Goal: Task Accomplishment & Management: Manage account settings

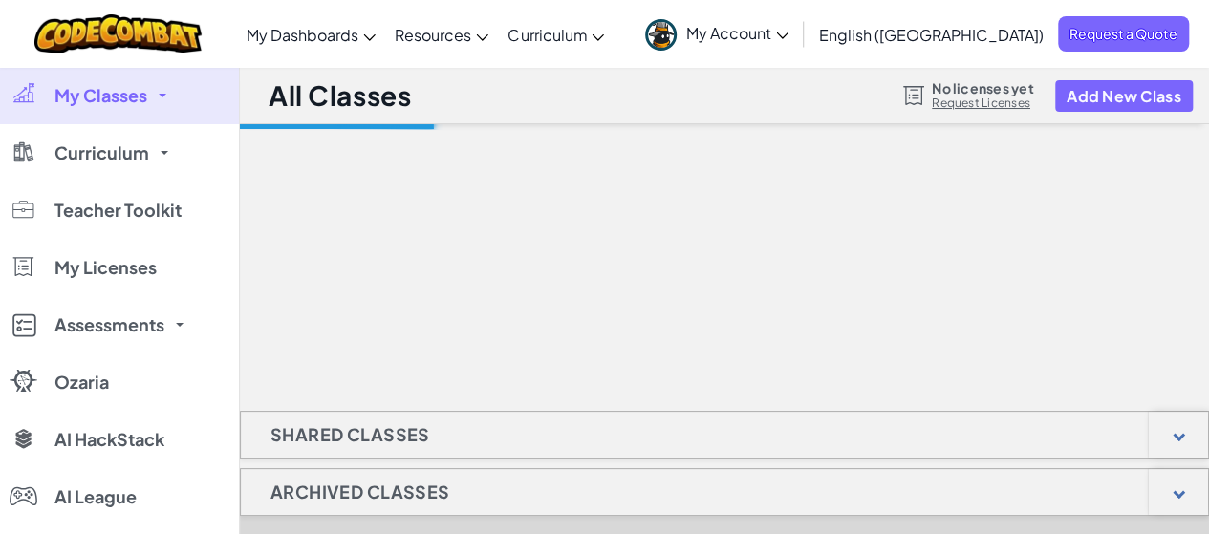
select select "Kenya"
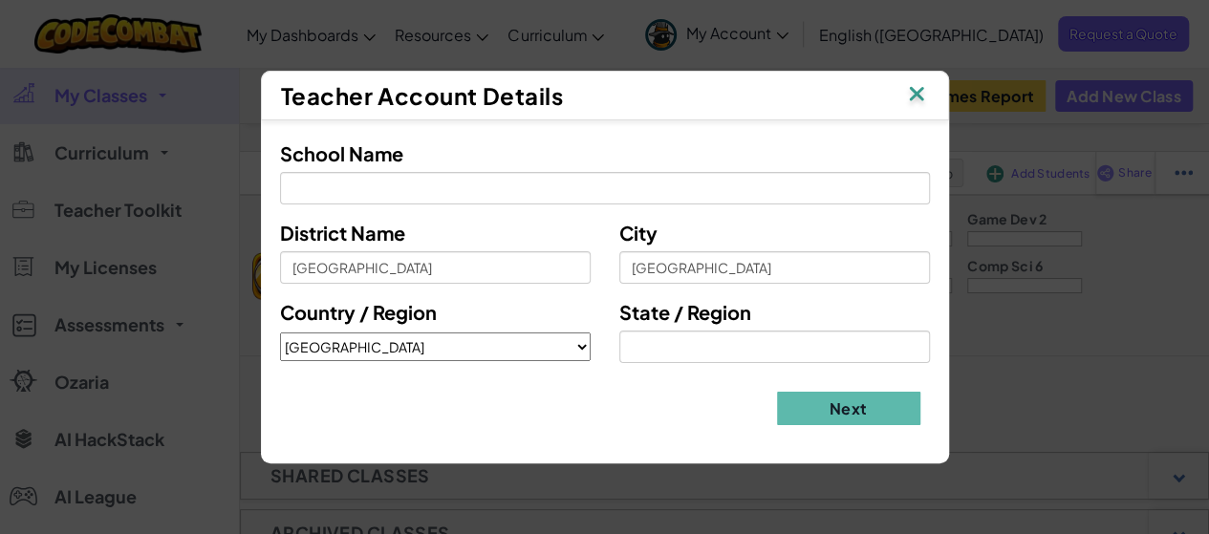
click at [916, 102] on div "Teacher Account Details" at bounding box center [605, 96] width 688 height 50
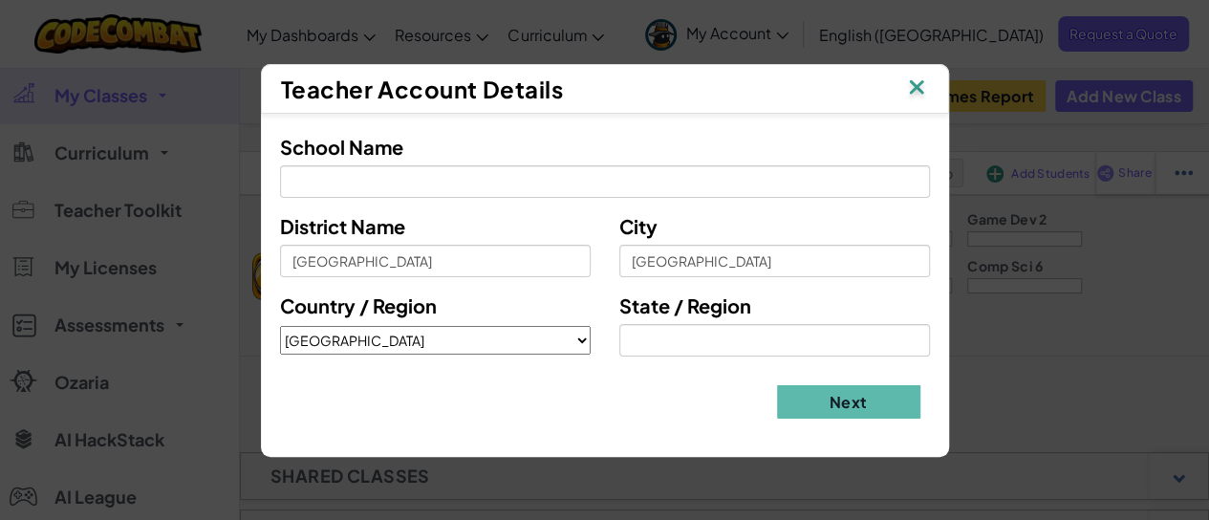
click at [920, 89] on img at bounding box center [916, 89] width 25 height 29
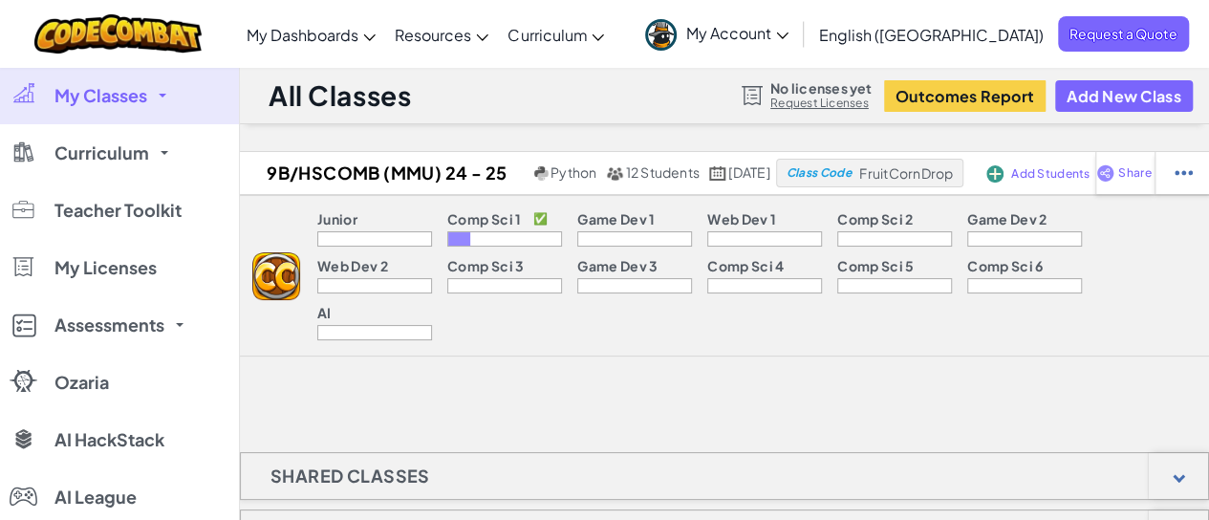
click at [172, 104] on link "My Classes" at bounding box center [119, 95] width 239 height 57
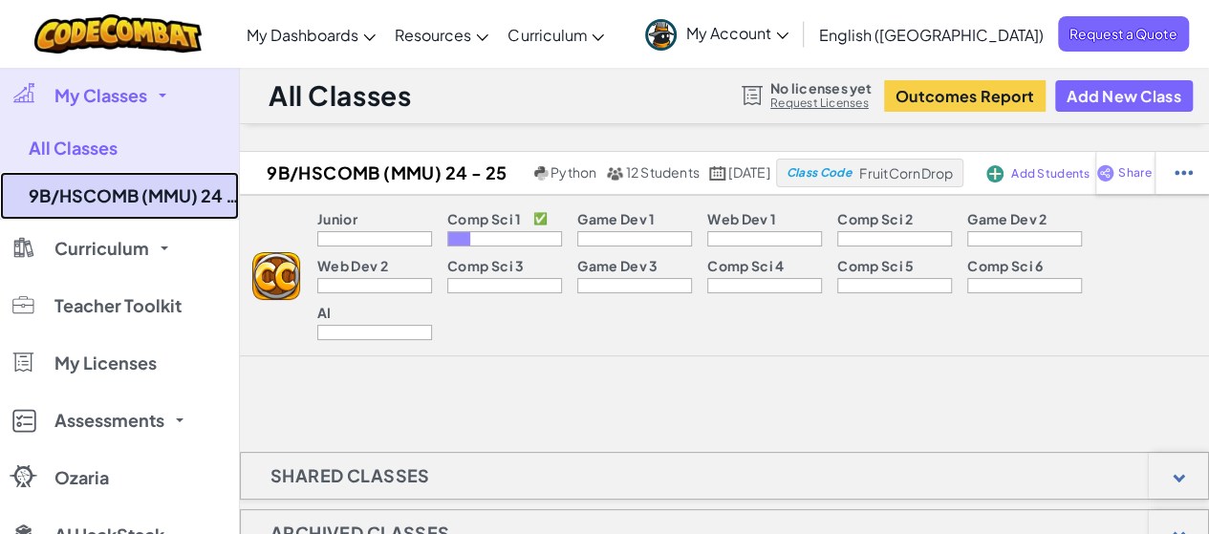
click at [165, 197] on link "9B/HSCOMB (MMU) 24 - 25" at bounding box center [119, 196] width 239 height 48
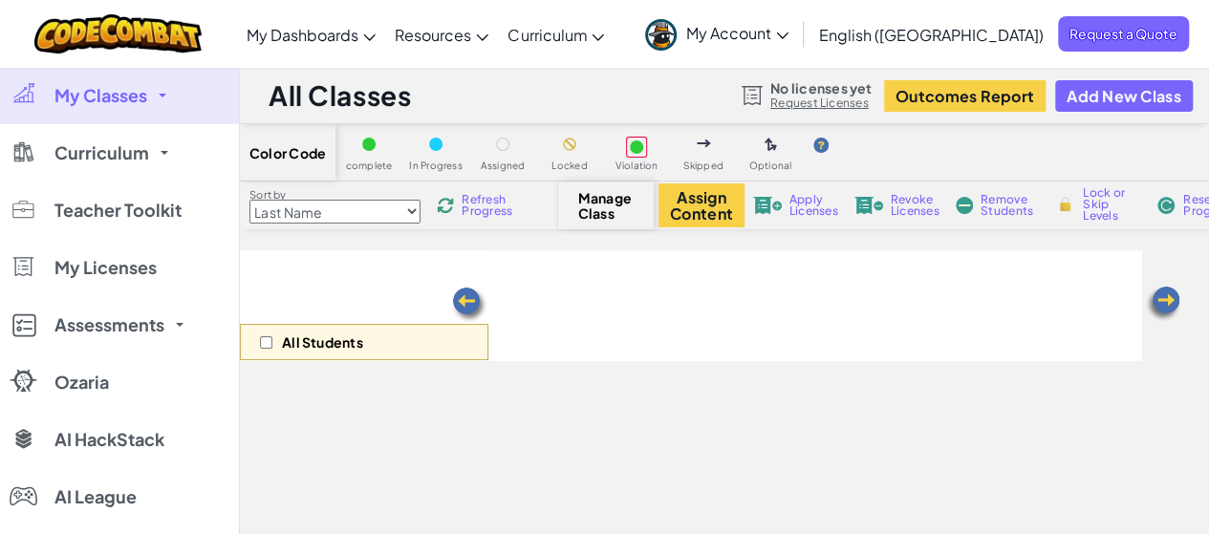
select select "560f1a9f22961295f9427742"
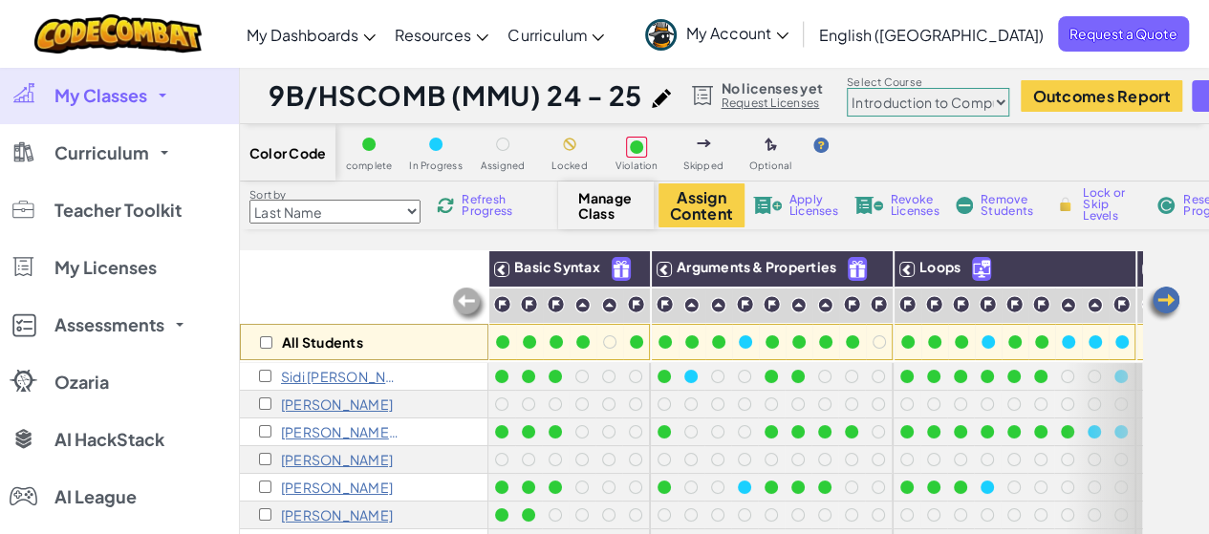
click at [166, 93] on link "My Classes" at bounding box center [119, 95] width 239 height 57
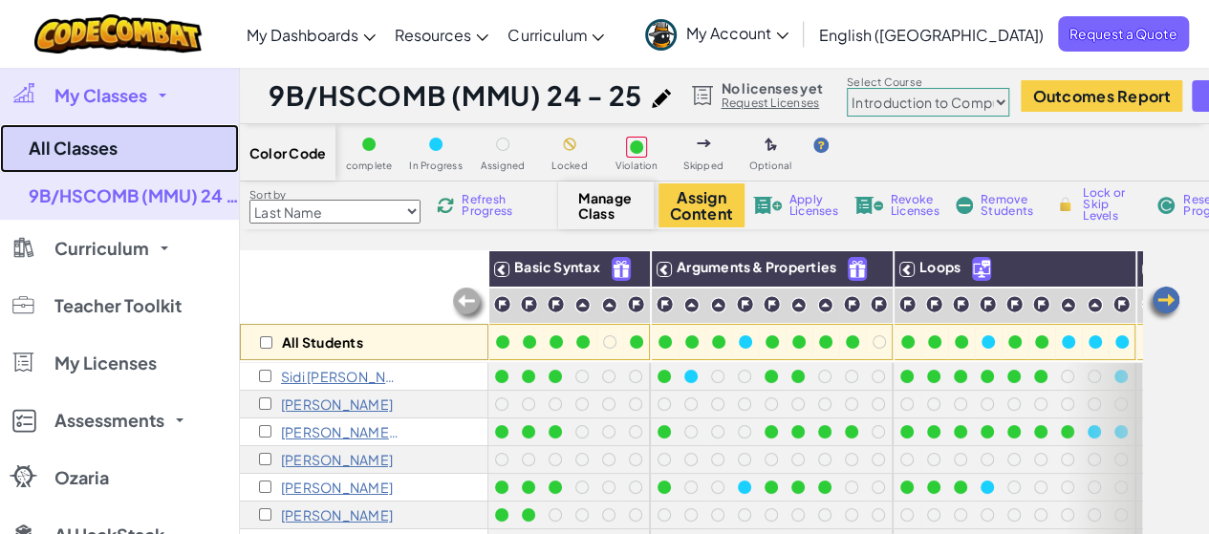
click at [97, 137] on link "All Classes" at bounding box center [119, 148] width 239 height 49
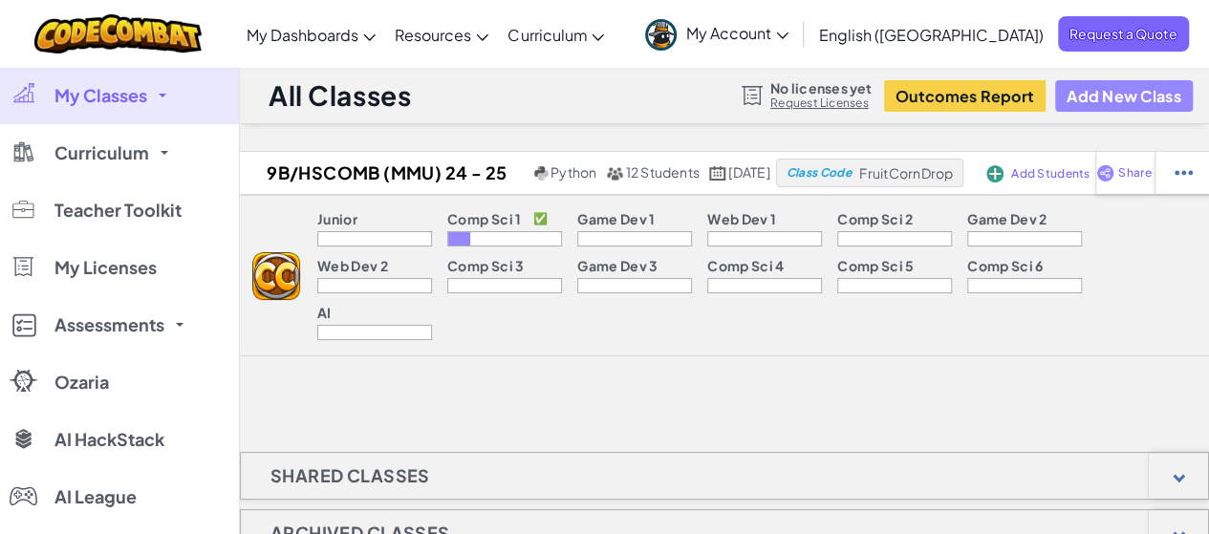
click at [1099, 104] on button "Add New Class" at bounding box center [1124, 96] width 138 height 32
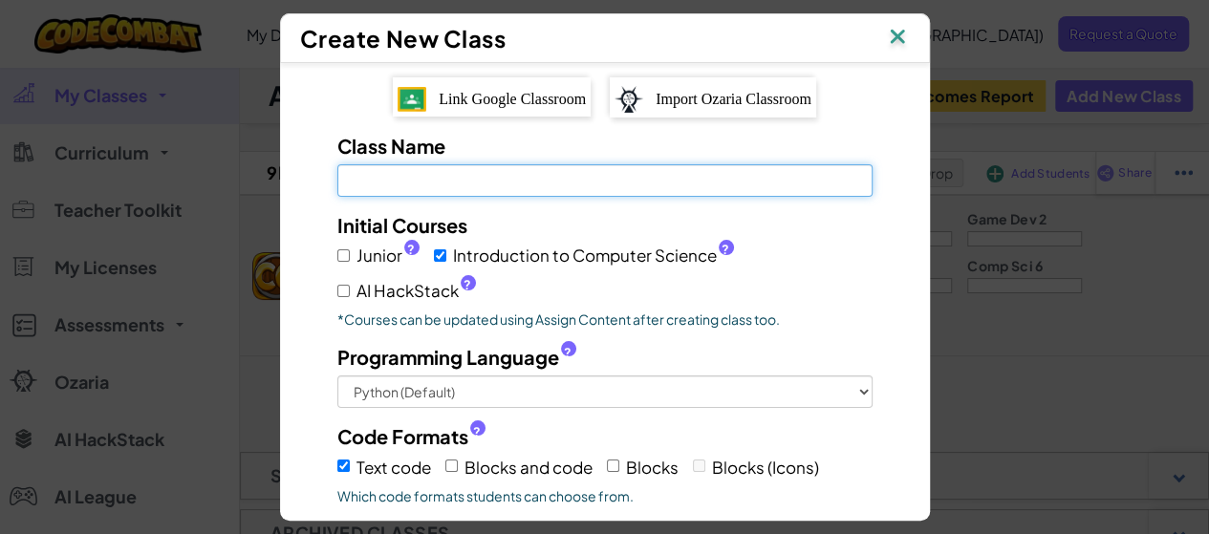
click at [465, 190] on input "Class Name Field is required" at bounding box center [604, 180] width 535 height 33
type input "YEAR 9B 2025-26"
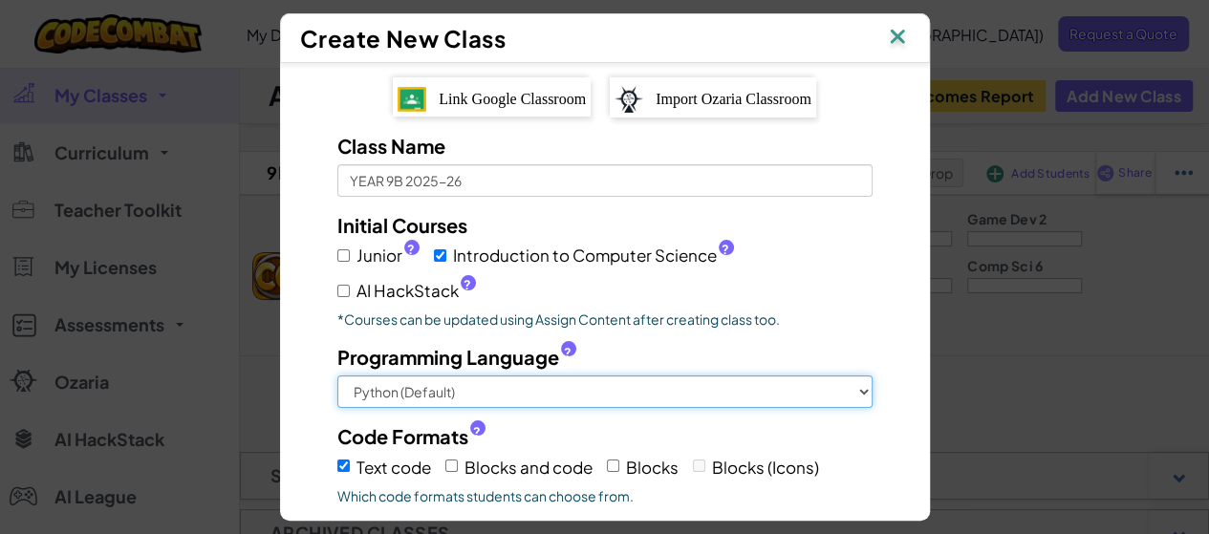
click at [599, 392] on select "Python (Default) JavaScript C++ Java (Experimental)" at bounding box center [604, 392] width 535 height 33
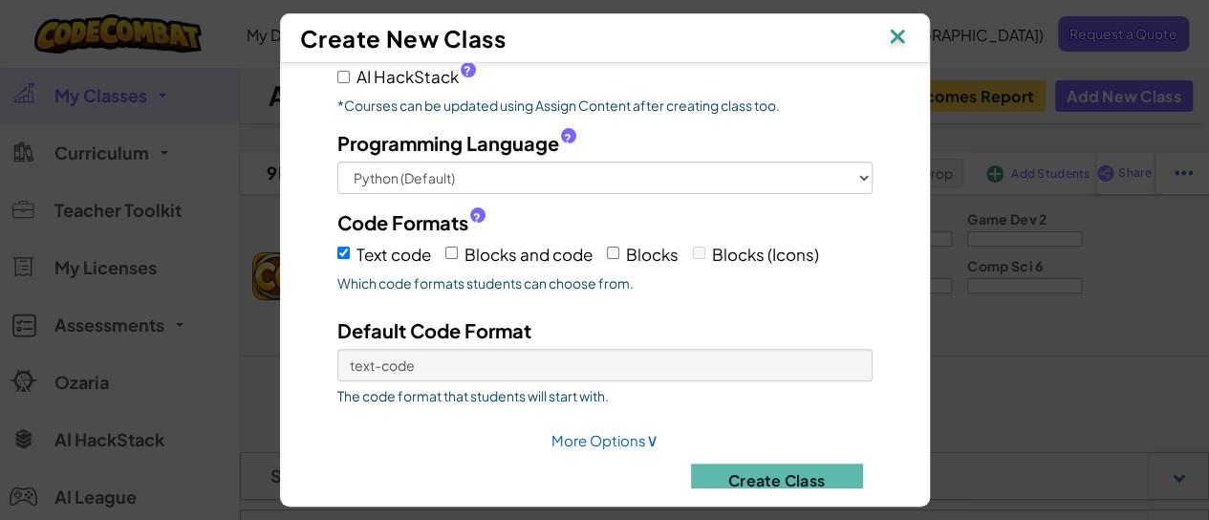
scroll to position [227, 0]
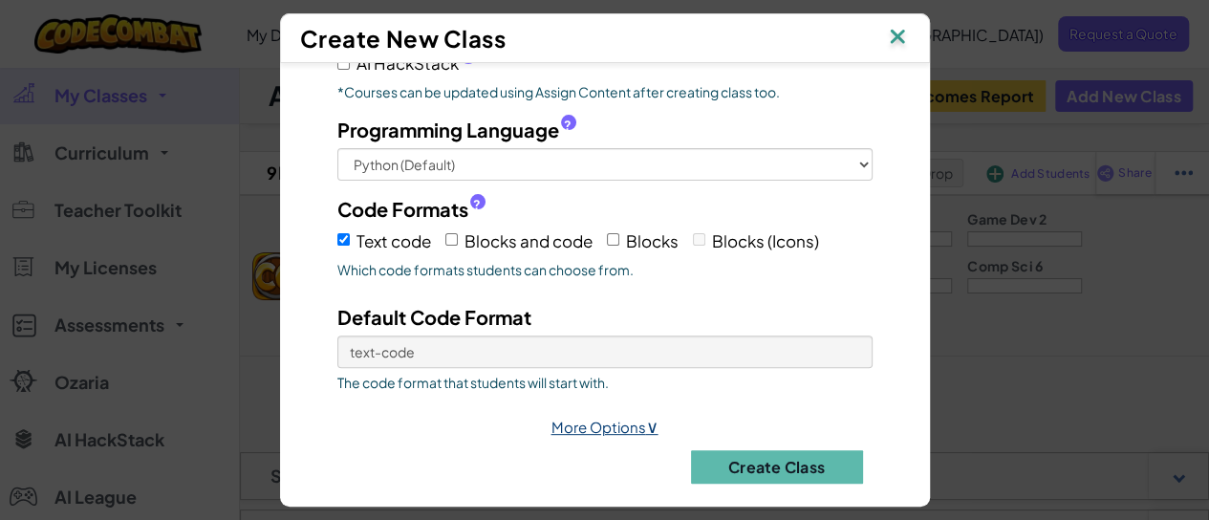
click at [646, 416] on span "∨" at bounding box center [652, 426] width 12 height 22
select select
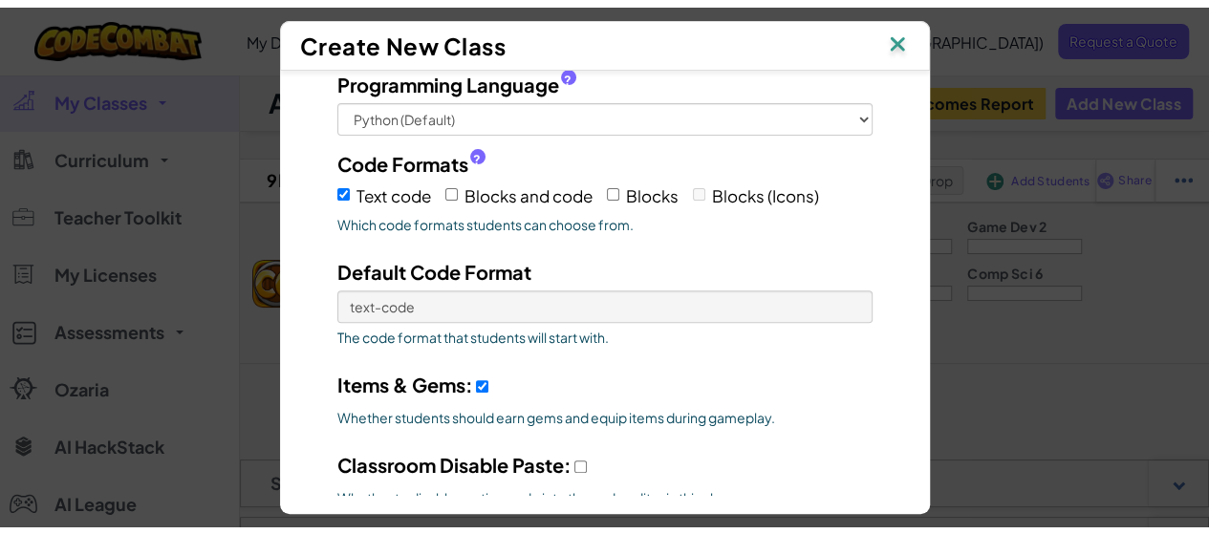
scroll to position [418, 0]
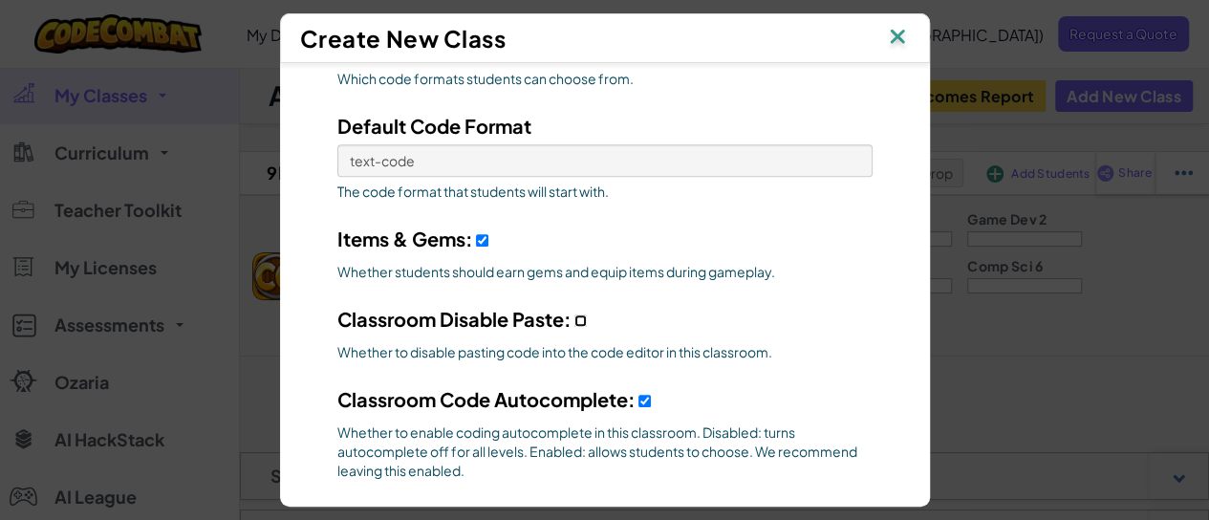
click at [575, 315] on input "Classroom Disable Paste:" at bounding box center [581, 321] width 12 height 12
checkbox input "true"
select select
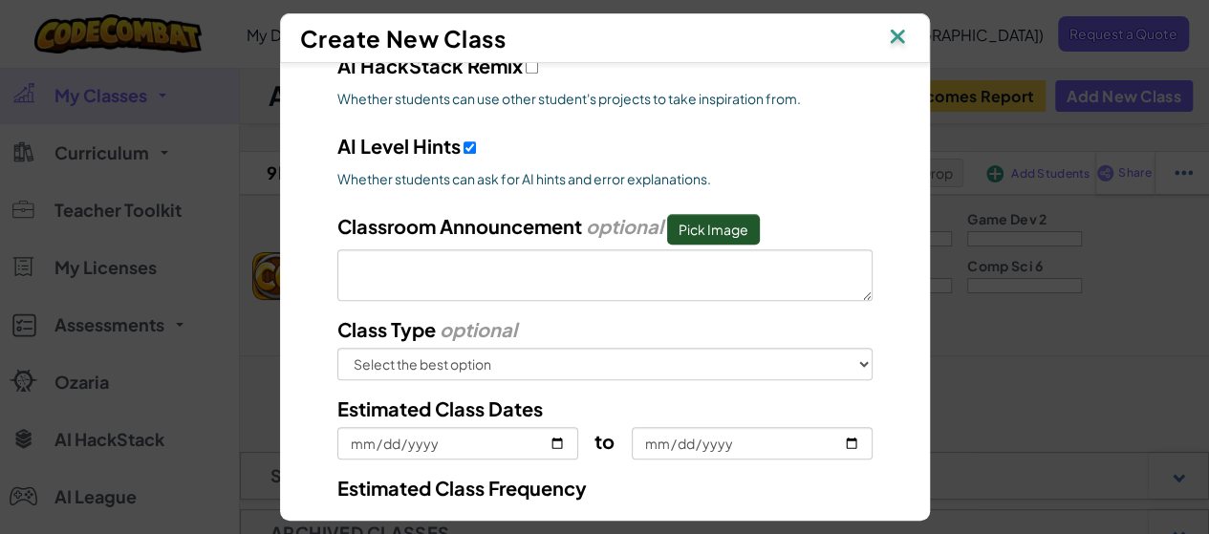
scroll to position [896, 0]
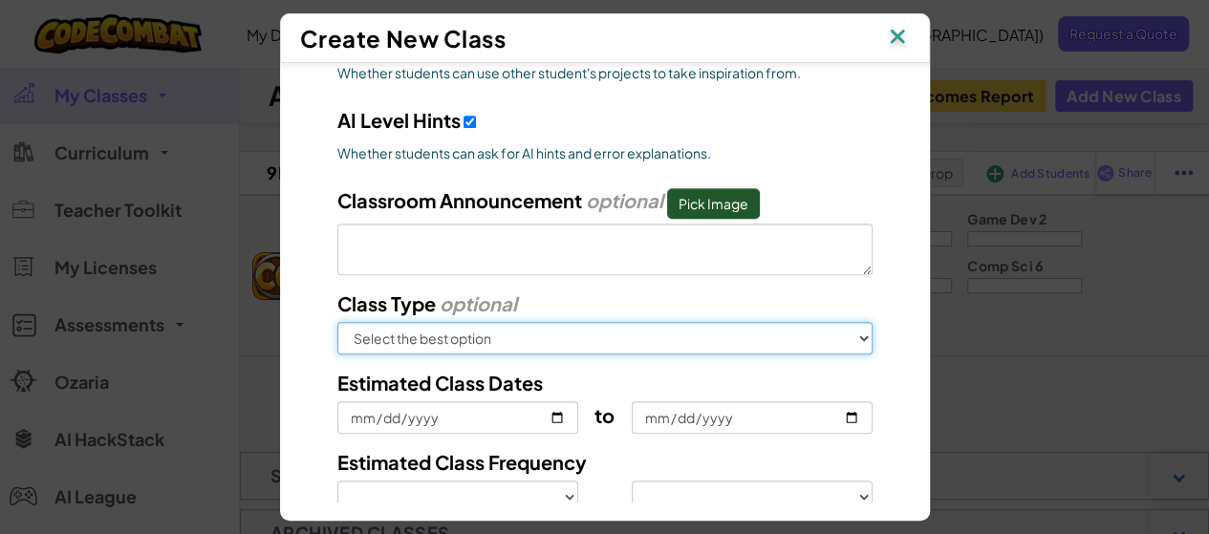
click at [727, 330] on select "Select the best option In School After School Online Camp Homeschool Other" at bounding box center [604, 338] width 535 height 33
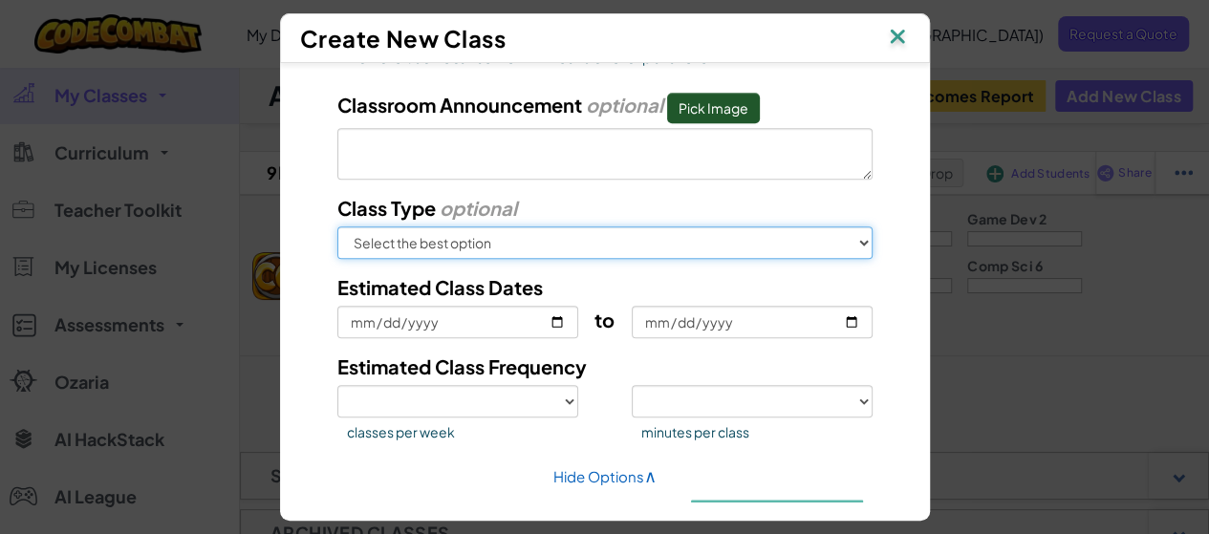
scroll to position [1039, 0]
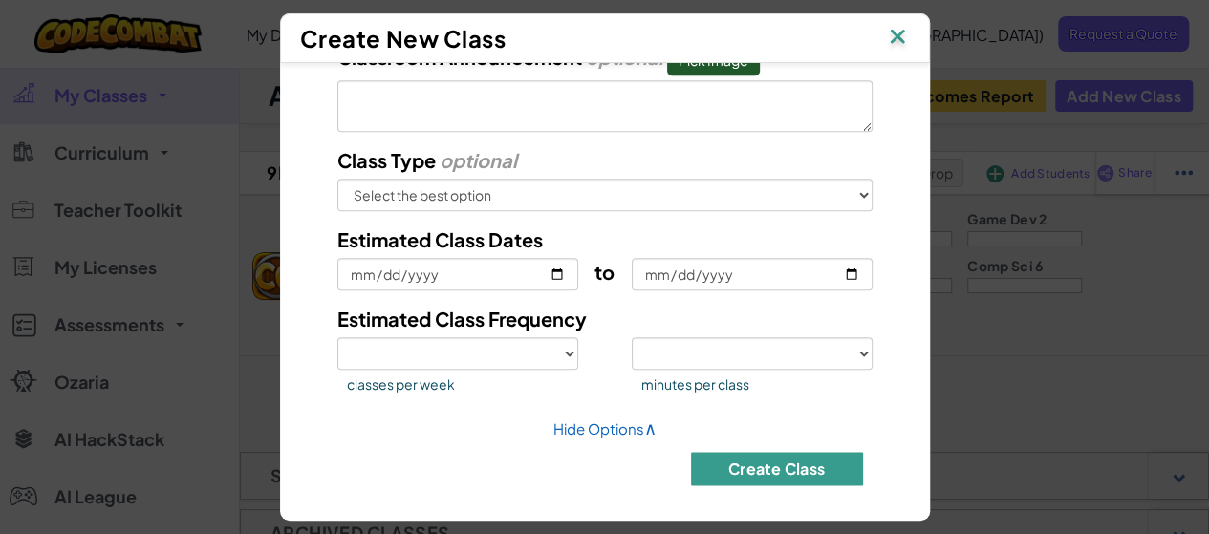
click at [767, 469] on button "Create Class" at bounding box center [777, 468] width 172 height 33
select select
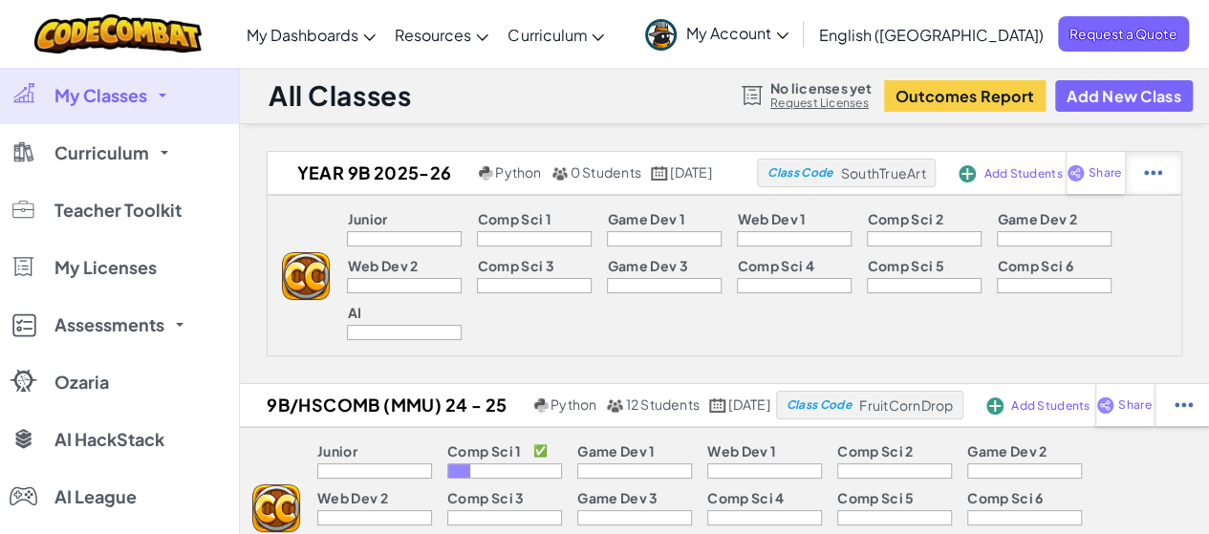
click at [1163, 174] on img at bounding box center [1153, 172] width 18 height 17
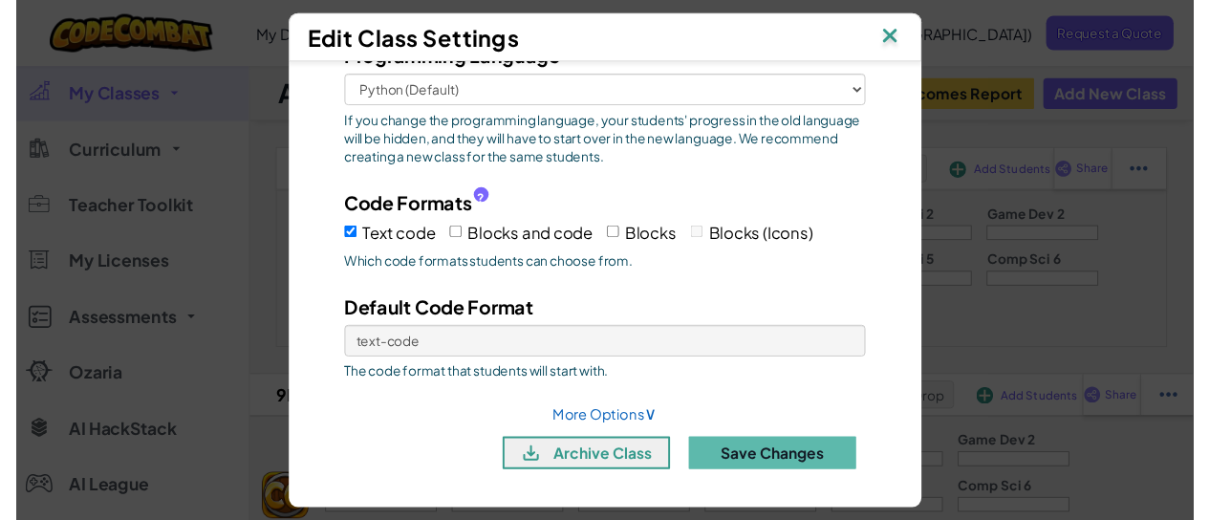
scroll to position [0, 0]
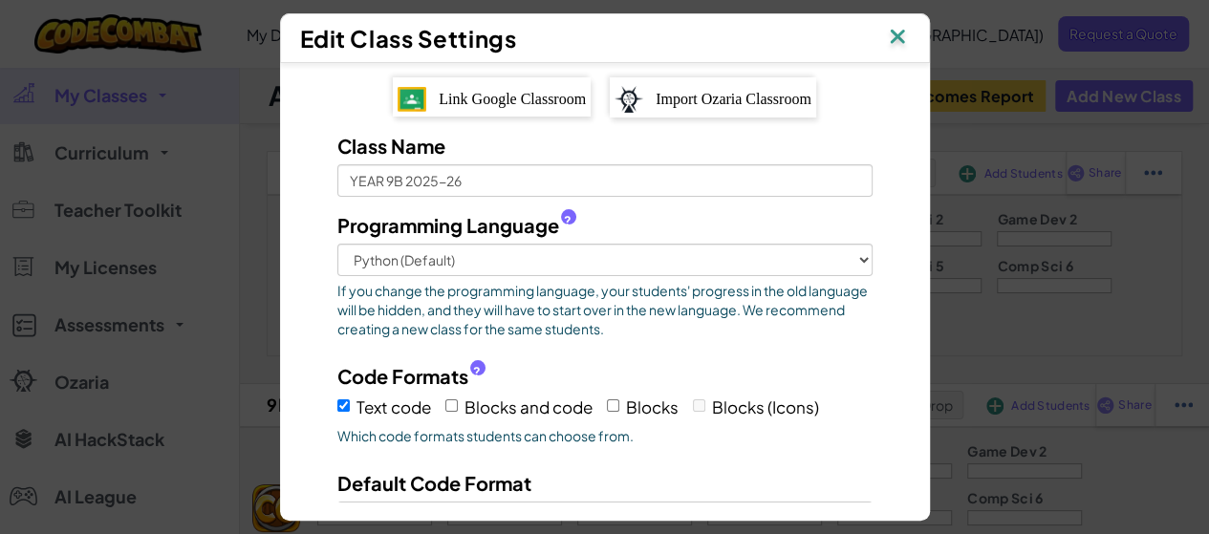
click at [516, 101] on div "Link Google Classroom" at bounding box center [492, 96] width 198 height 39
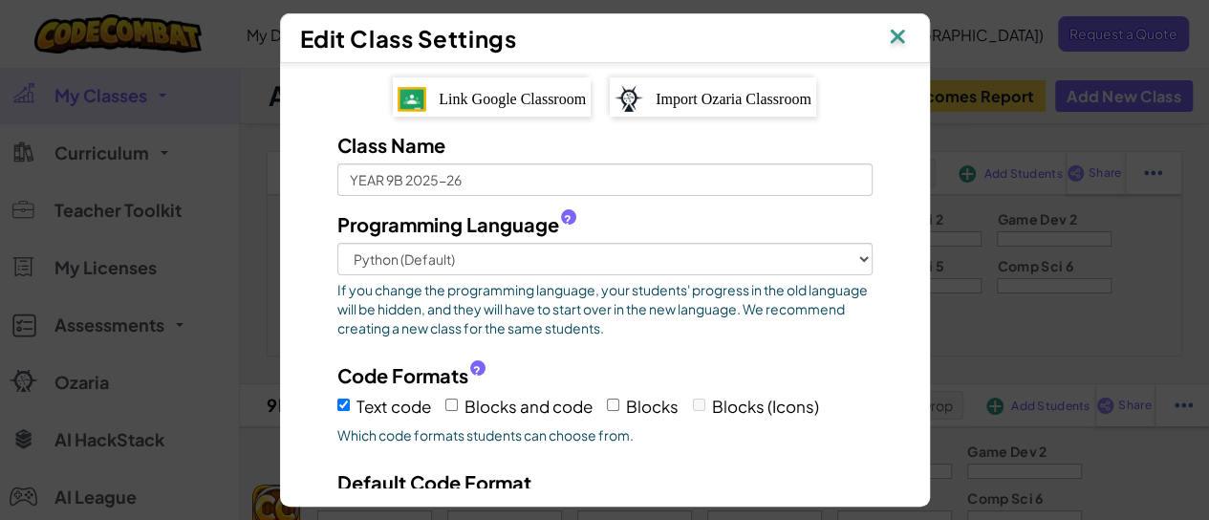
click at [512, 97] on span "Link Google Classroom" at bounding box center [512, 99] width 147 height 16
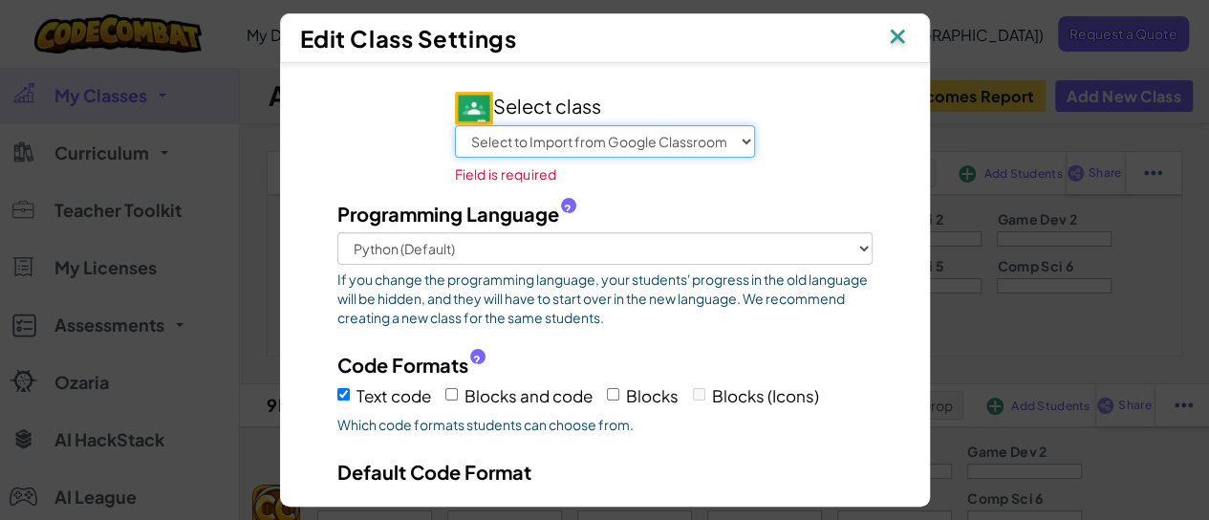
click at [727, 132] on select "Select to Import from Google Classroom 12z/HSREG1R (MMU) 2025 - 26 12B/HSBTITC …" at bounding box center [605, 141] width 300 height 33
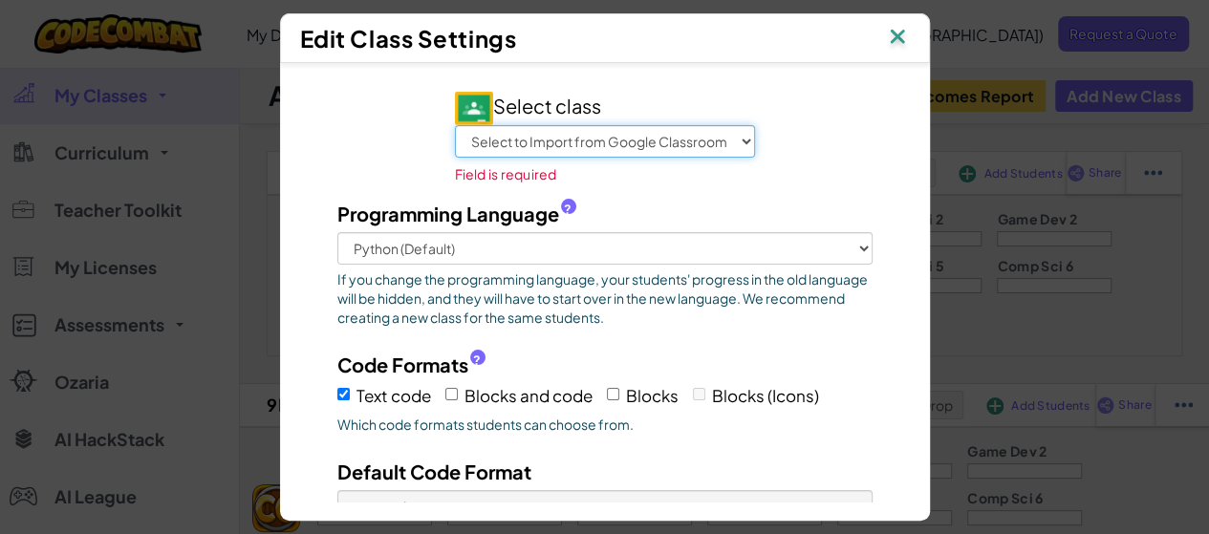
select select "799512001734"
click at [455, 125] on select "Select to Import from Google Classroom 12z/HSREG1R (MMU) 2025 - 26 12B/HSBTITC …" at bounding box center [605, 141] width 300 height 33
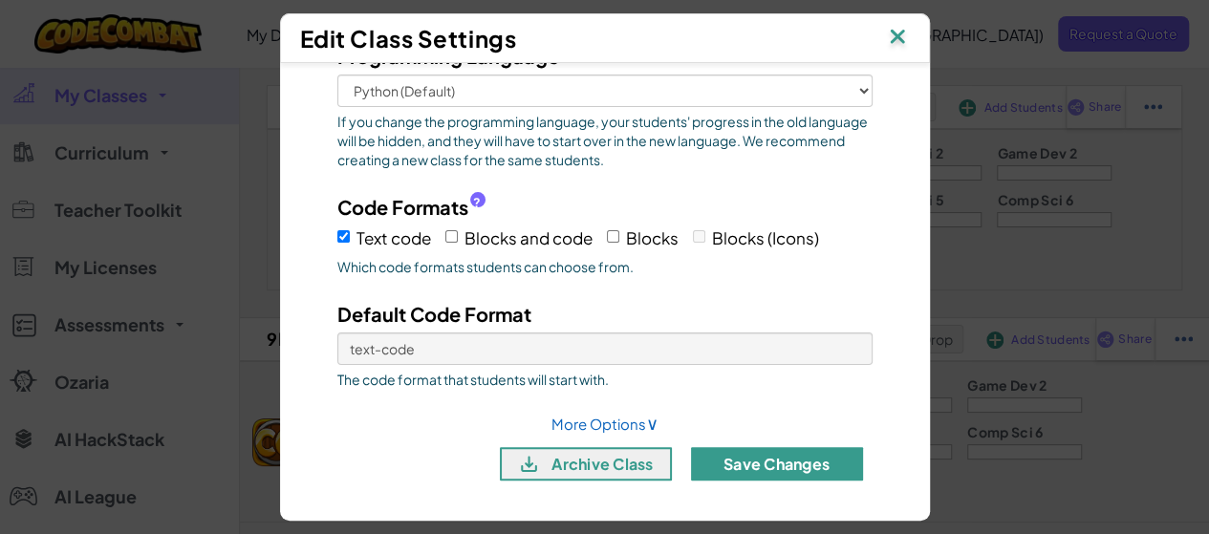
scroll to position [96, 0]
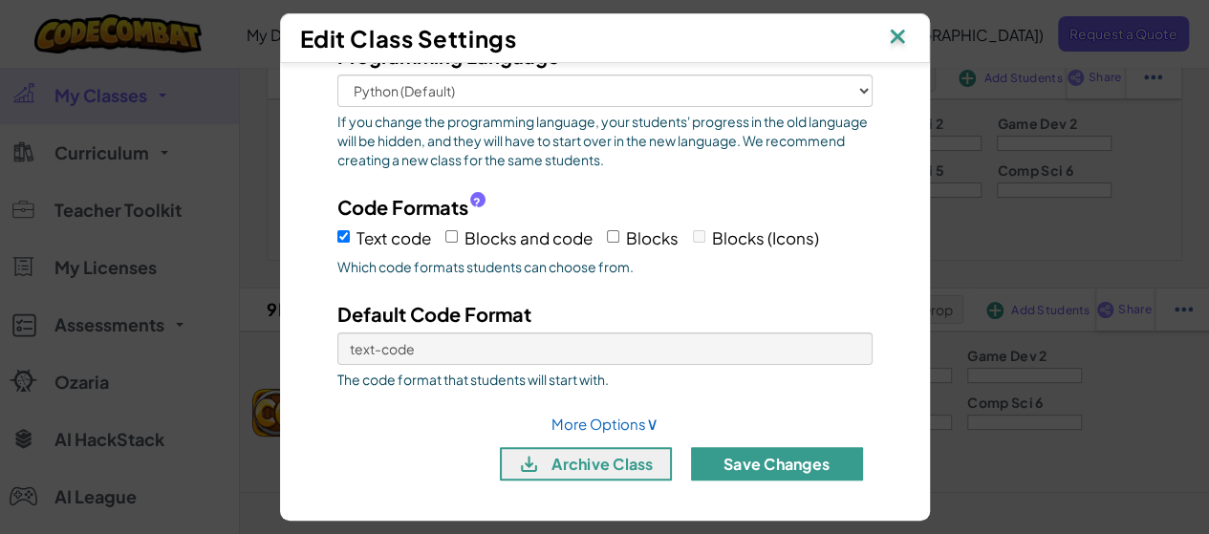
click at [727, 460] on button "Save Changes" at bounding box center [777, 463] width 172 height 33
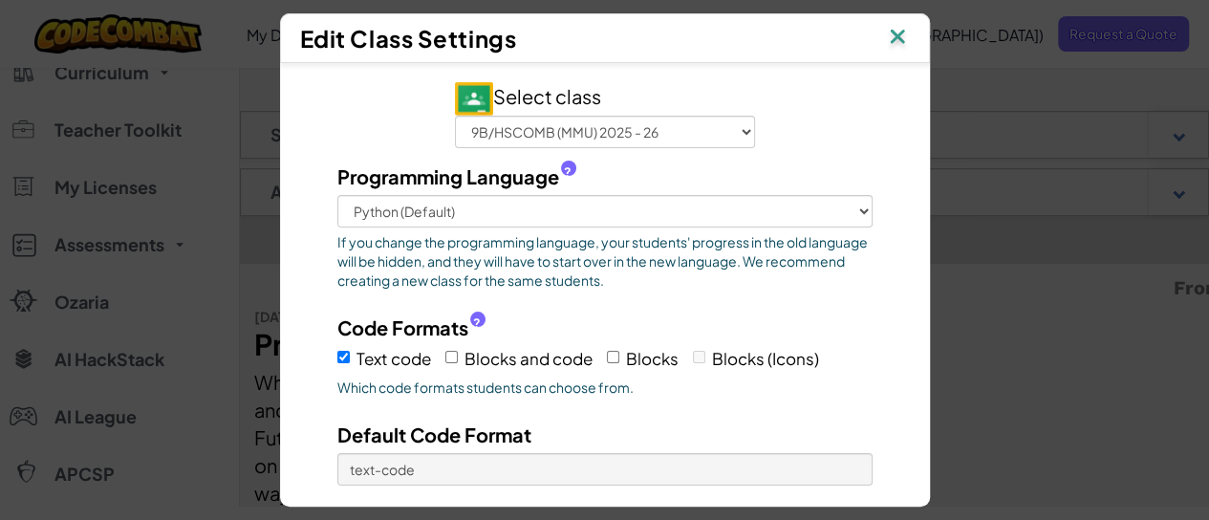
scroll to position [0, 0]
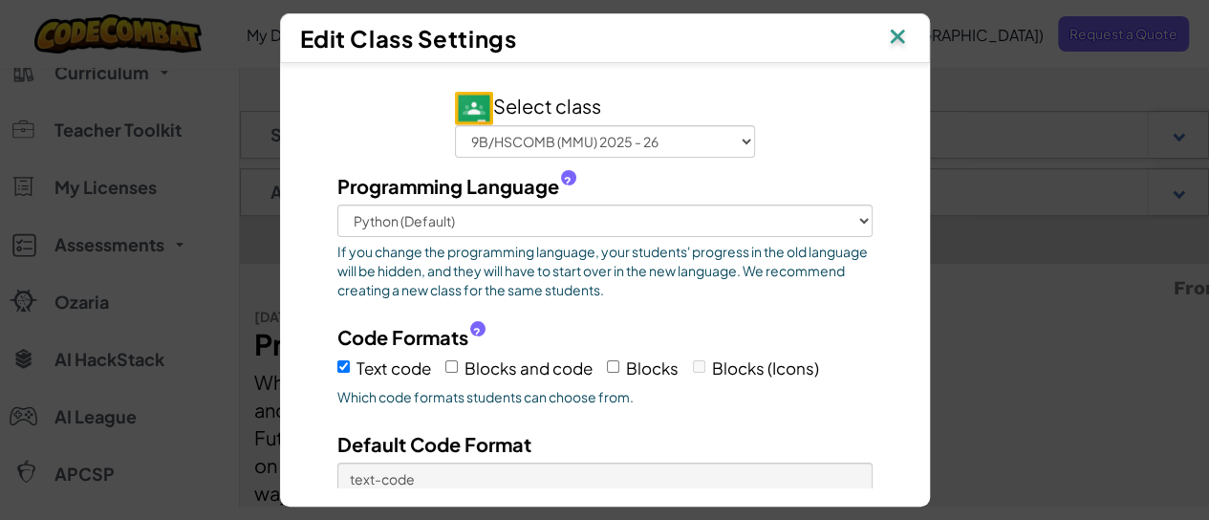
click at [902, 32] on img at bounding box center [897, 38] width 25 height 29
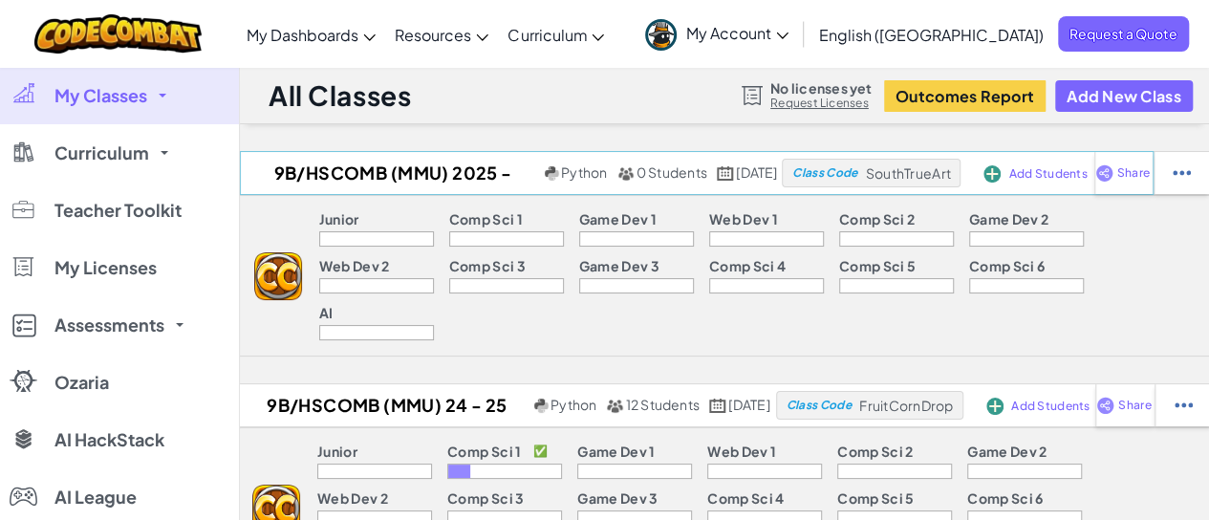
click at [1087, 168] on span "Add Students" at bounding box center [1048, 173] width 78 height 11
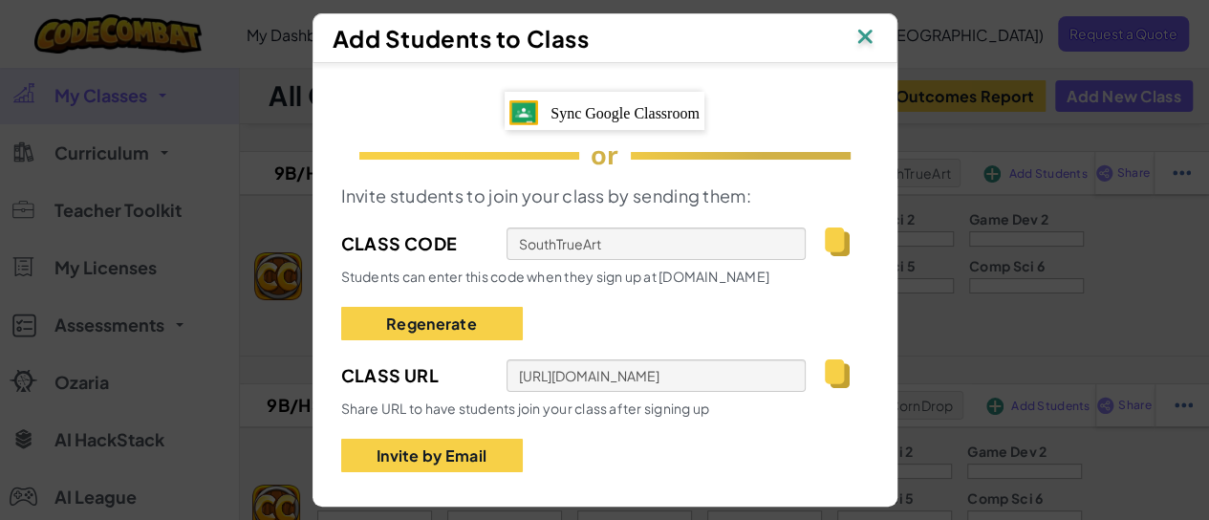
click at [690, 110] on span "Sync Google Classroom" at bounding box center [625, 113] width 149 height 16
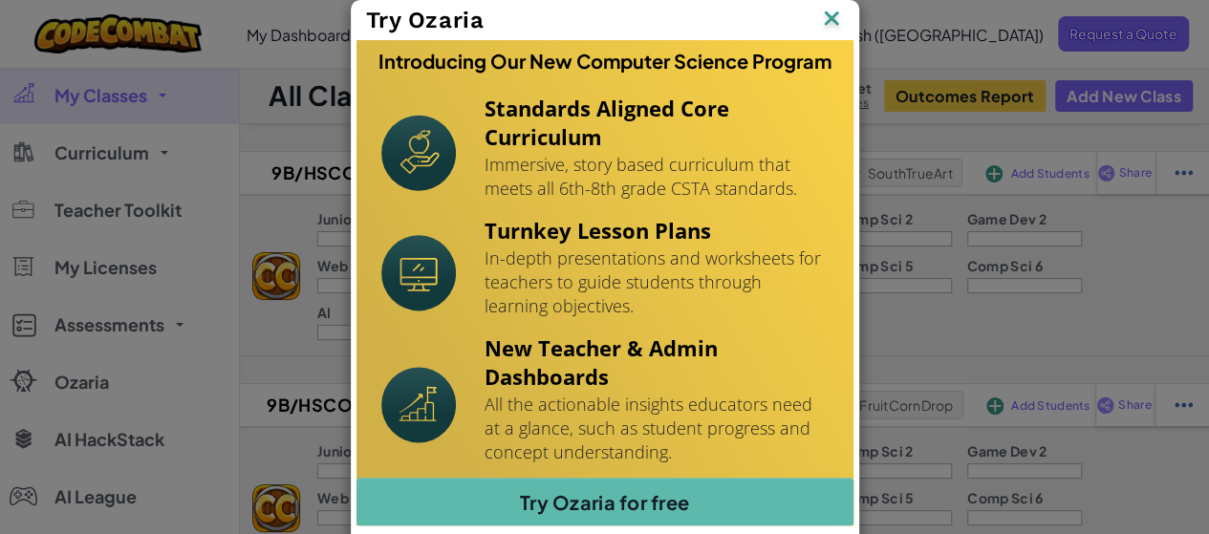
click at [835, 15] on img at bounding box center [831, 20] width 25 height 29
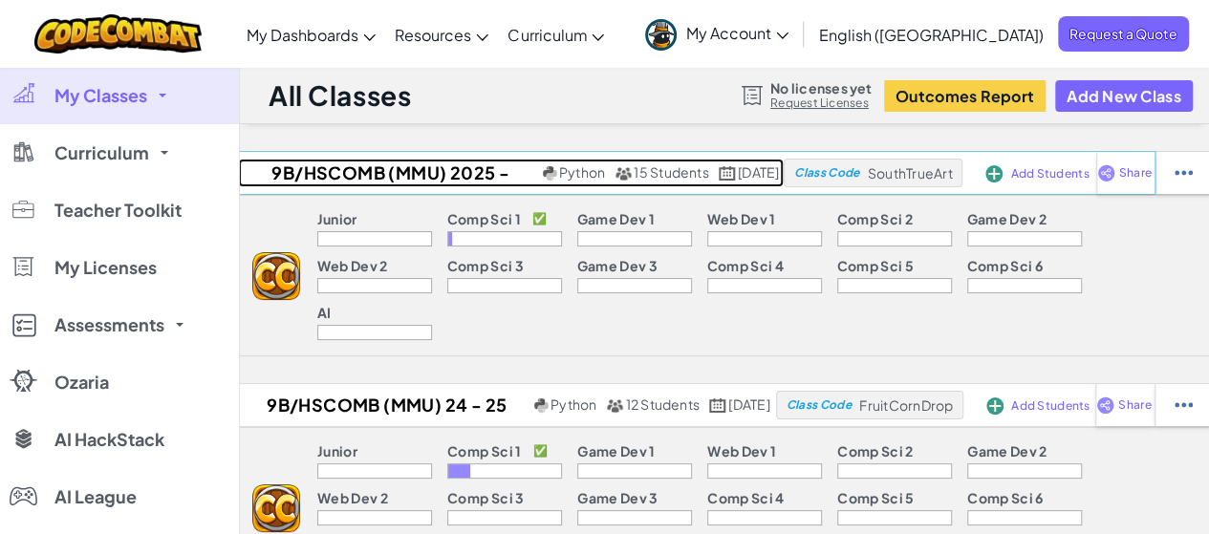
click at [634, 169] on span "15 Students" at bounding box center [672, 171] width 76 height 17
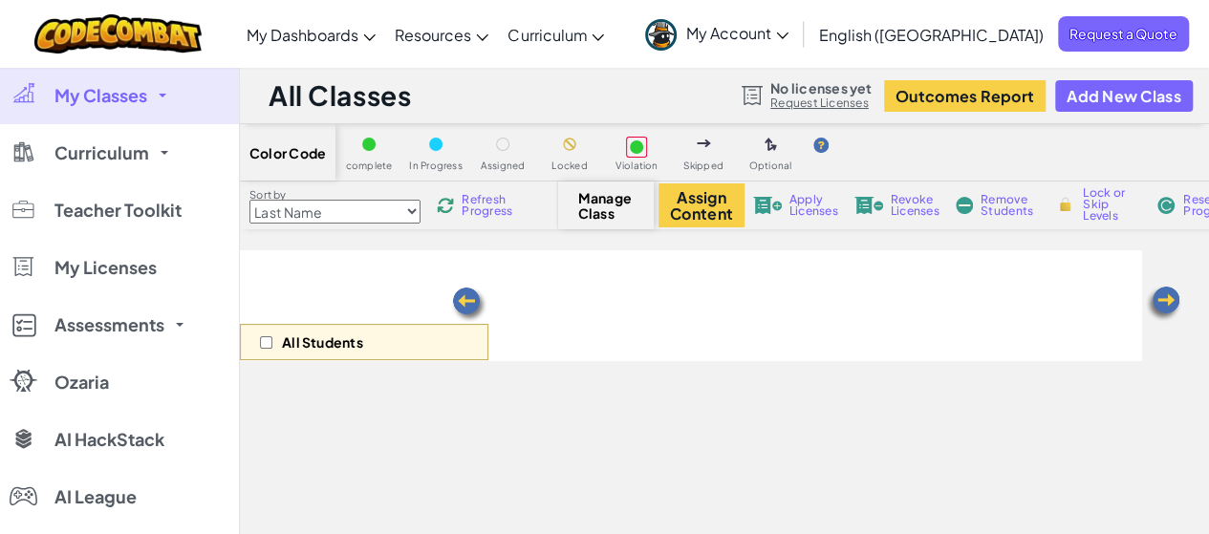
select select "560f1a9f22961295f9427742"
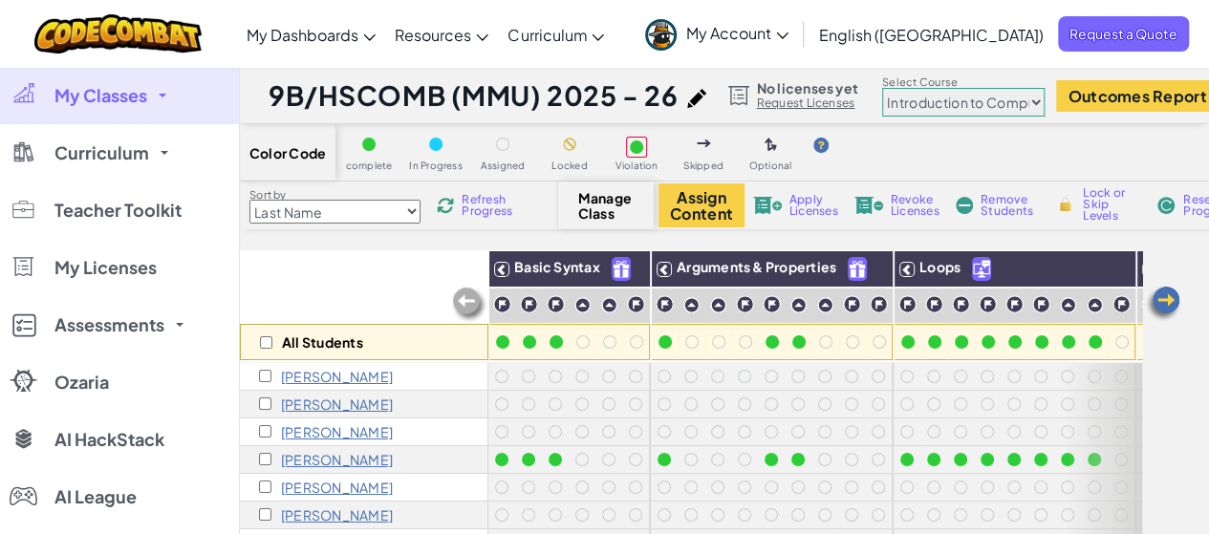
click at [172, 95] on link "My Classes" at bounding box center [119, 95] width 239 height 57
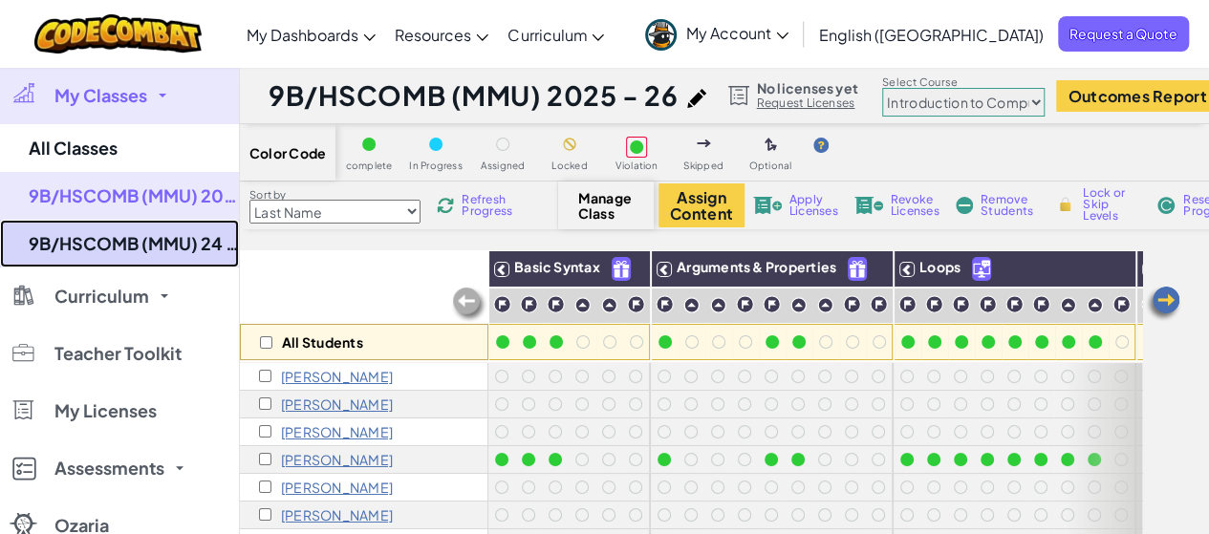
click at [159, 238] on link "9B/HSCOMB (MMU) 24 - 25" at bounding box center [119, 244] width 239 height 48
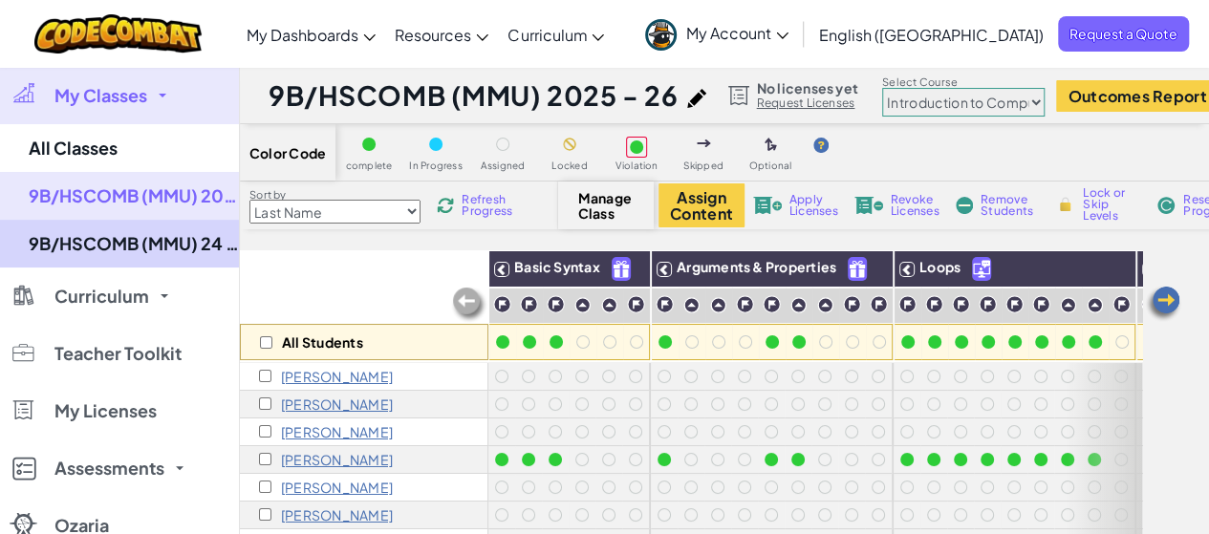
select select "560f1a9f22961295f9427742"
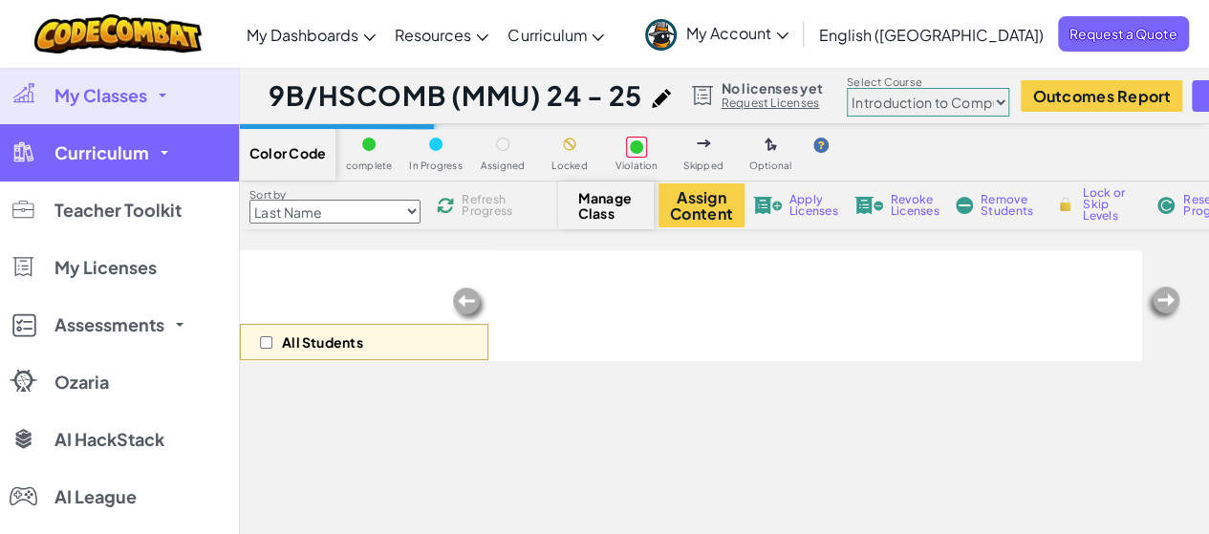
click at [130, 163] on link "Curriculum" at bounding box center [119, 152] width 239 height 57
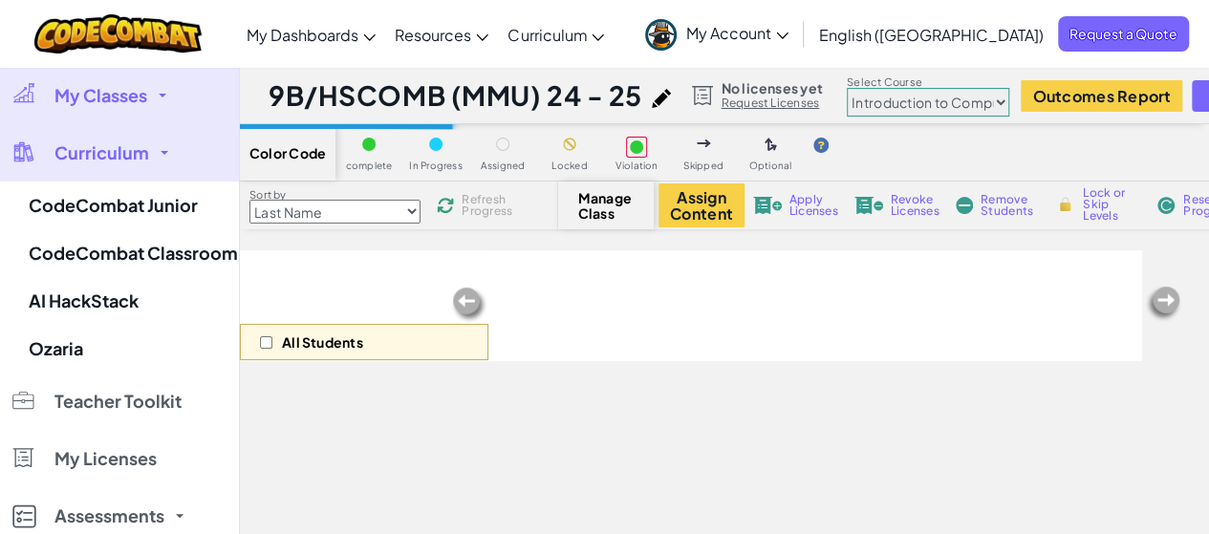
click at [163, 116] on link "My Classes" at bounding box center [119, 95] width 239 height 57
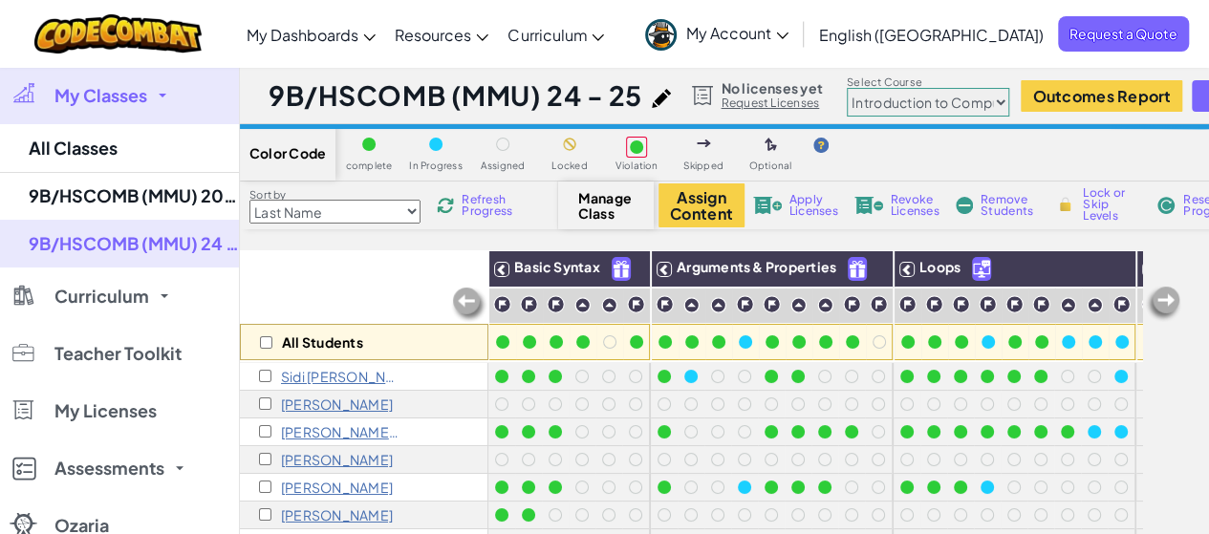
click at [172, 105] on link "My Classes" at bounding box center [119, 95] width 239 height 57
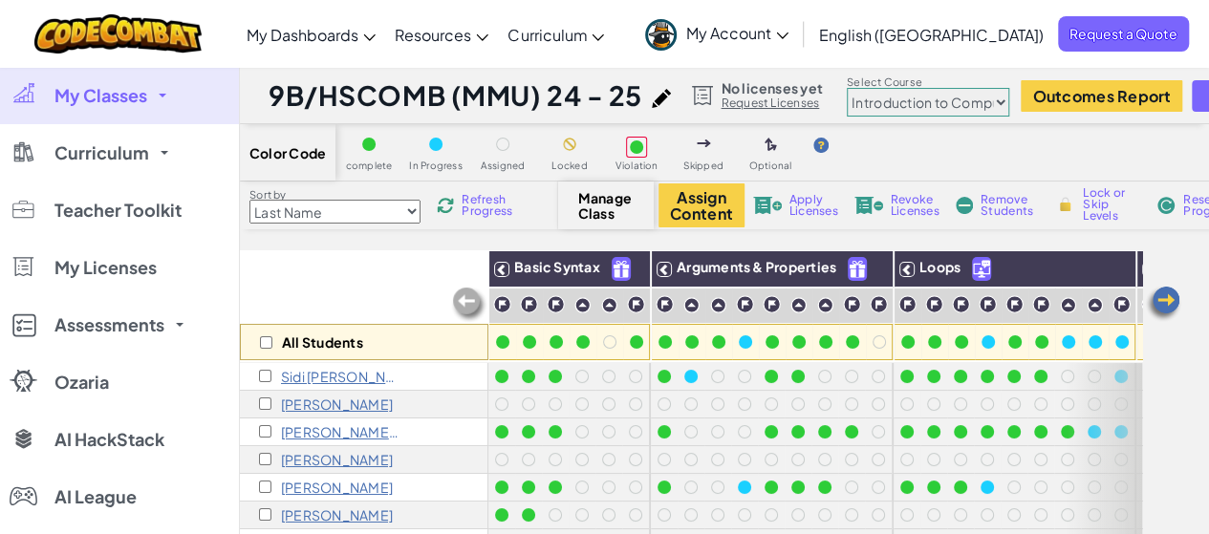
click at [163, 76] on link "My Classes" at bounding box center [119, 95] width 239 height 57
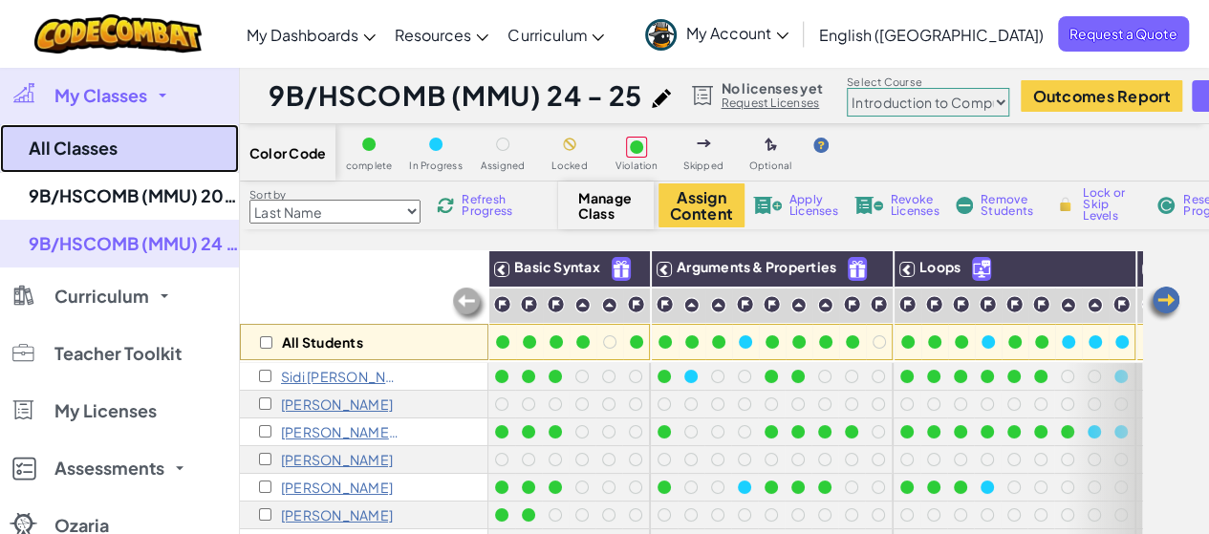
click at [114, 137] on link "All Classes" at bounding box center [119, 148] width 239 height 49
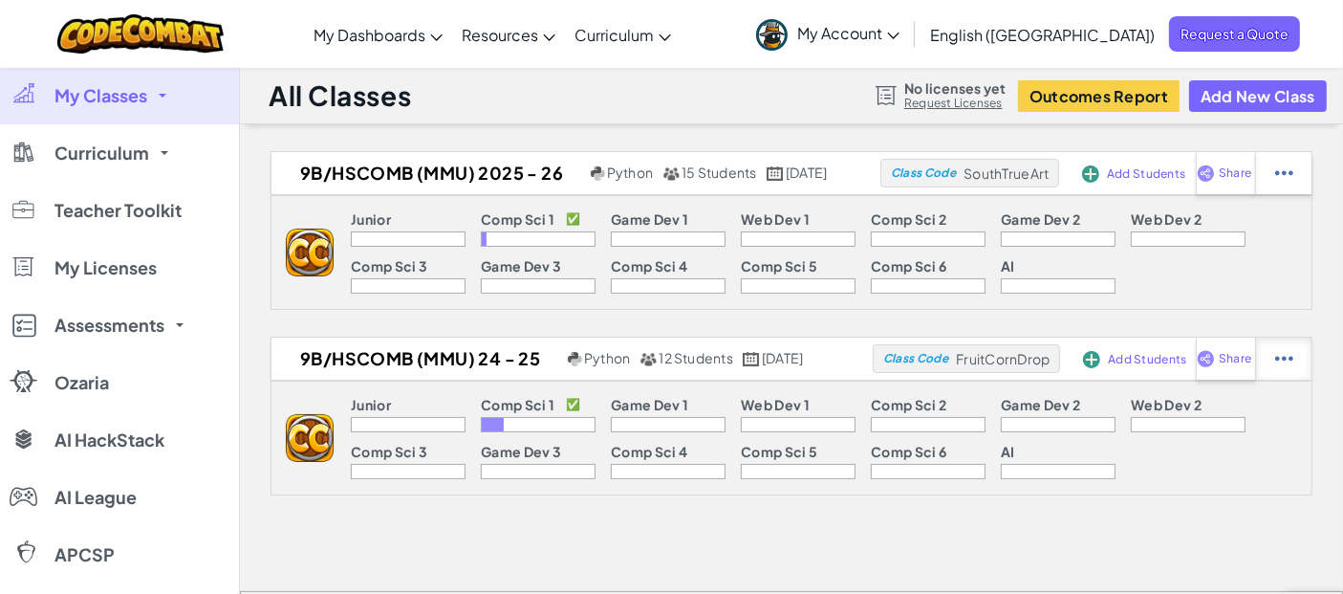
click at [1208, 366] on img at bounding box center [1284, 358] width 18 height 17
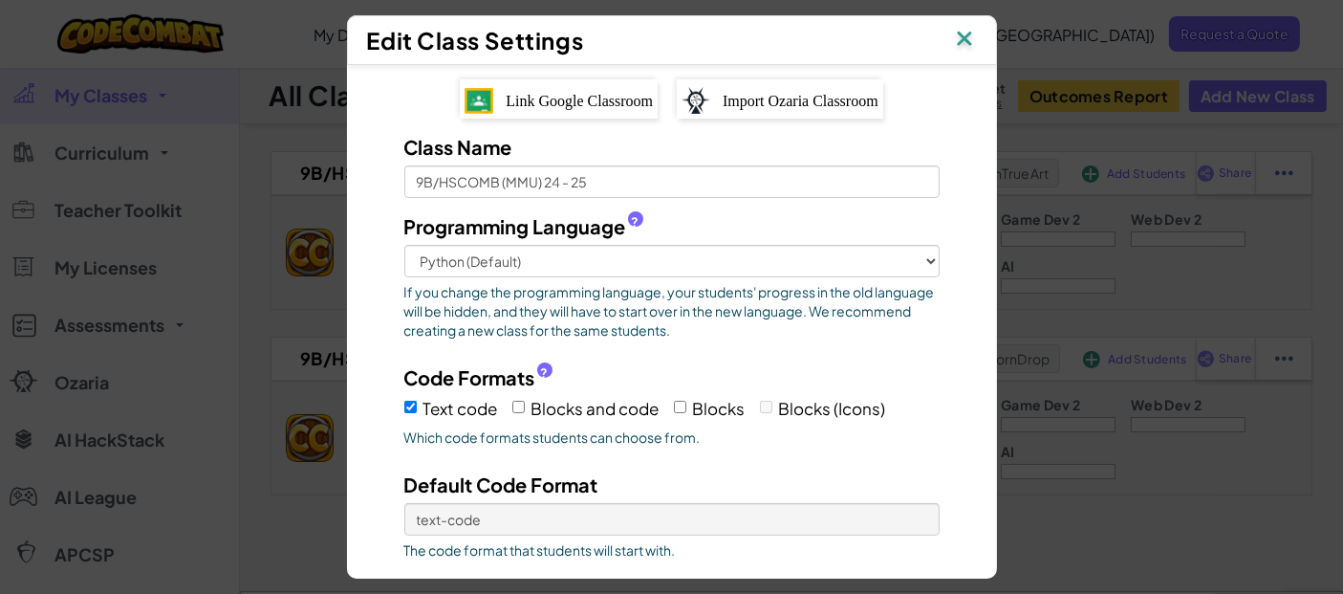
click at [977, 35] on img at bounding box center [964, 40] width 25 height 29
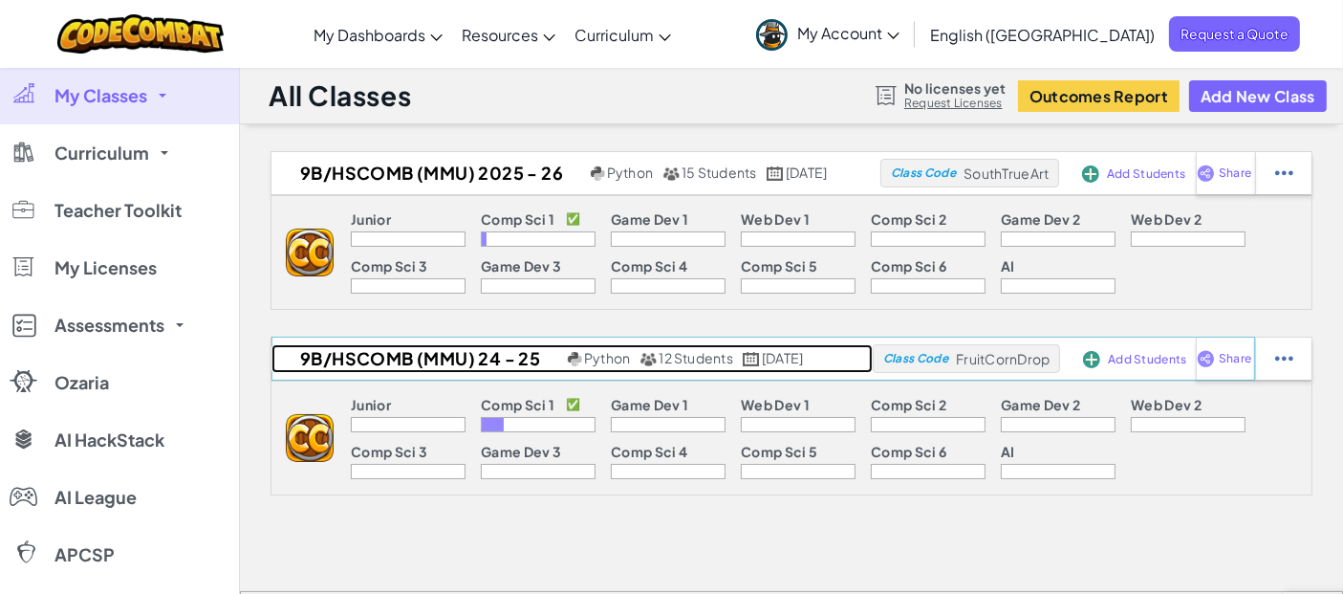
click at [407, 354] on h2 "9B/HSCOMB (MMU) 24 - 25" at bounding box center [418, 358] width 292 height 29
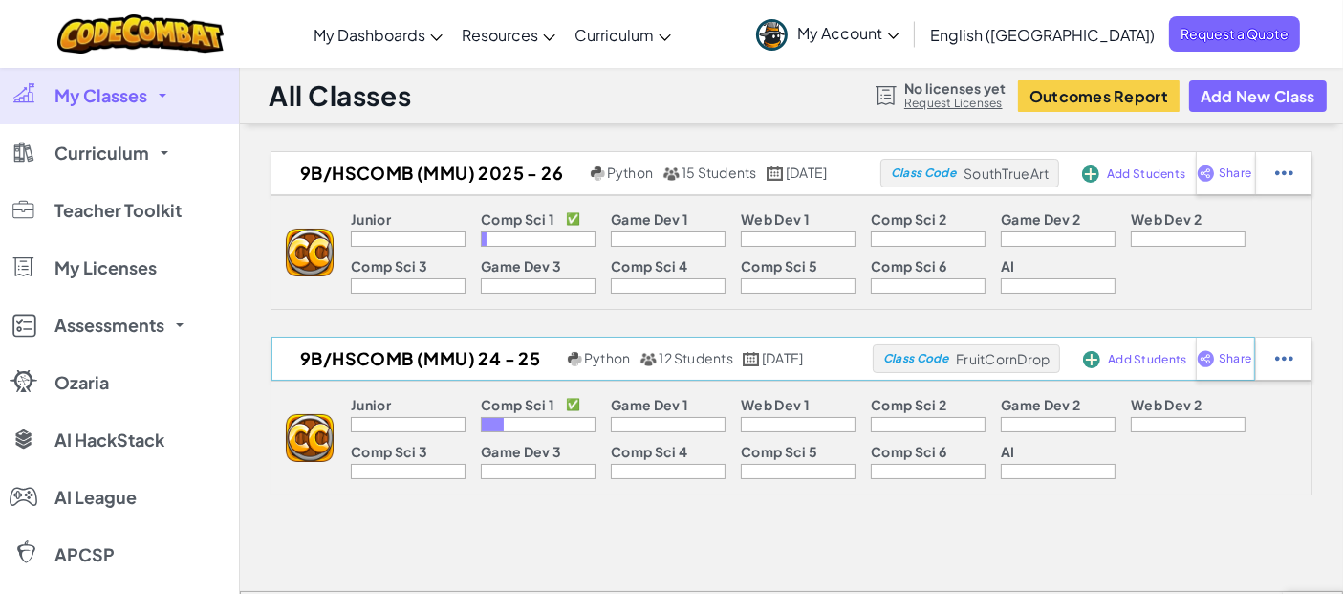
select select "560f1a9f22961295f9427742"
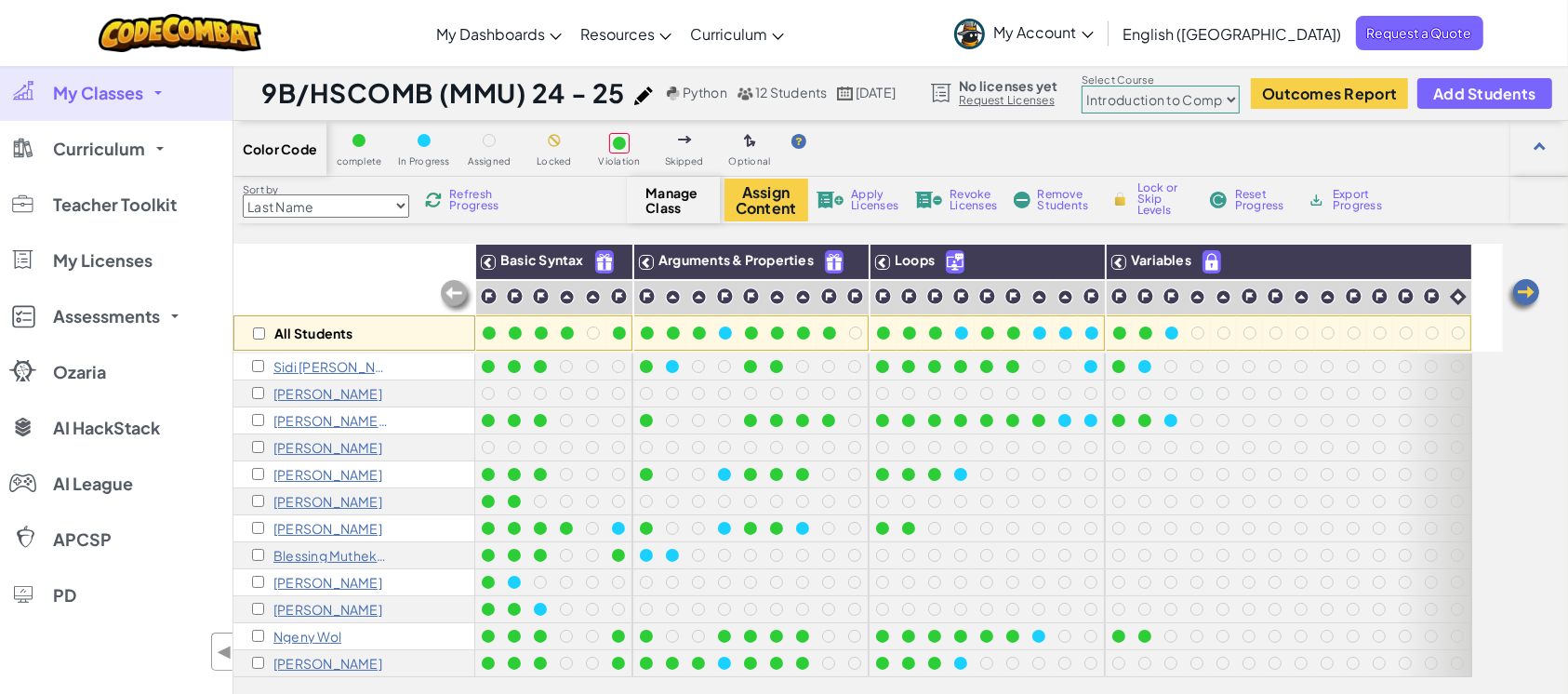
click at [89, 91] on span "My Classes" at bounding box center [97, 92] width 90 height 17
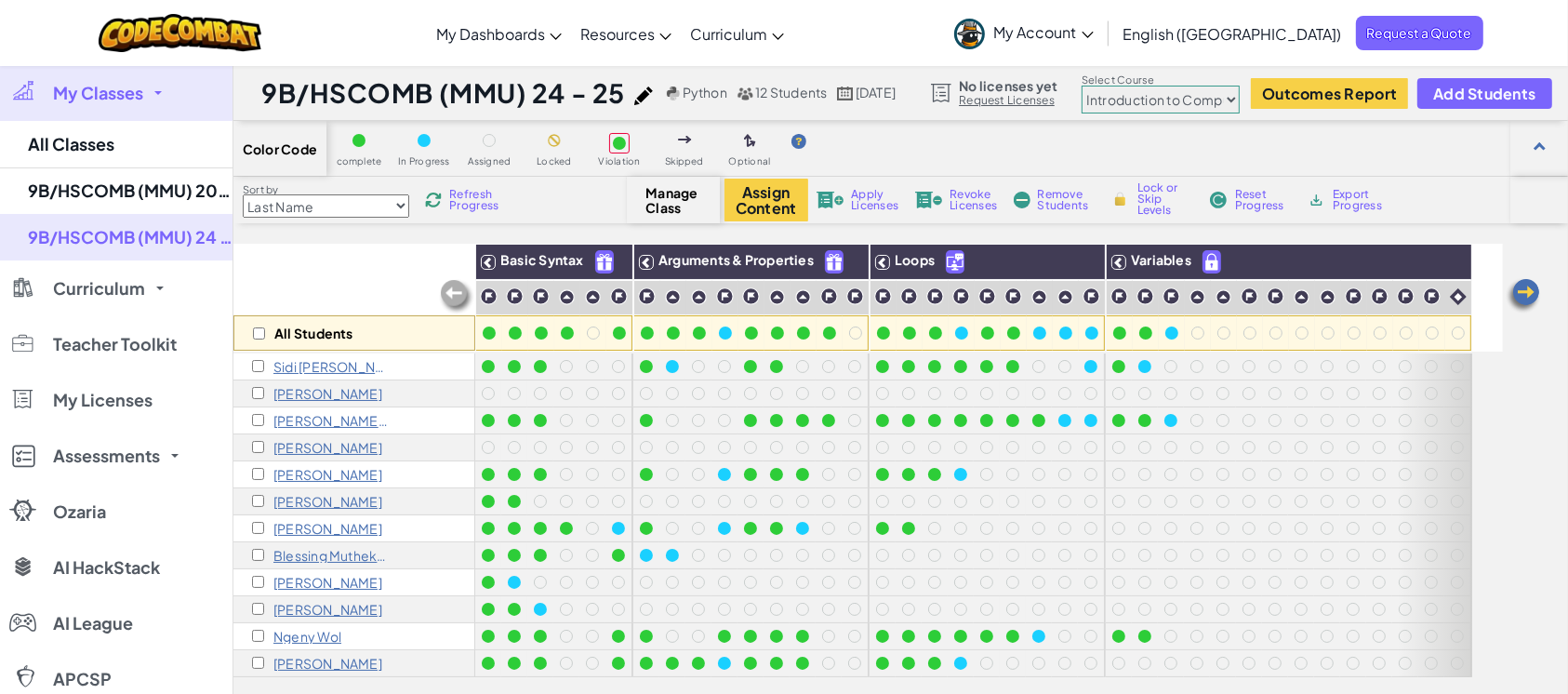
click at [89, 91] on span "My Classes" at bounding box center [97, 92] width 90 height 17
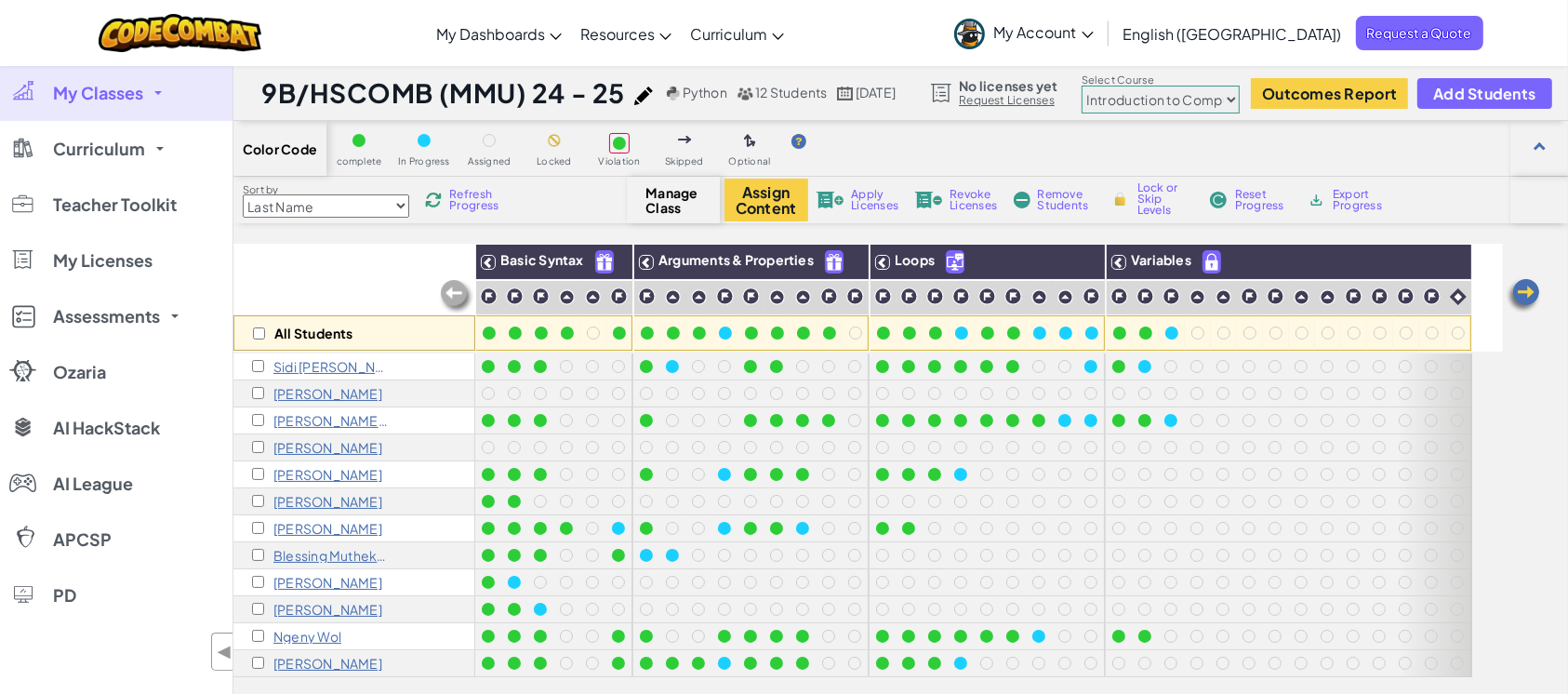
click at [83, 95] on span "My Classes" at bounding box center [97, 92] width 90 height 17
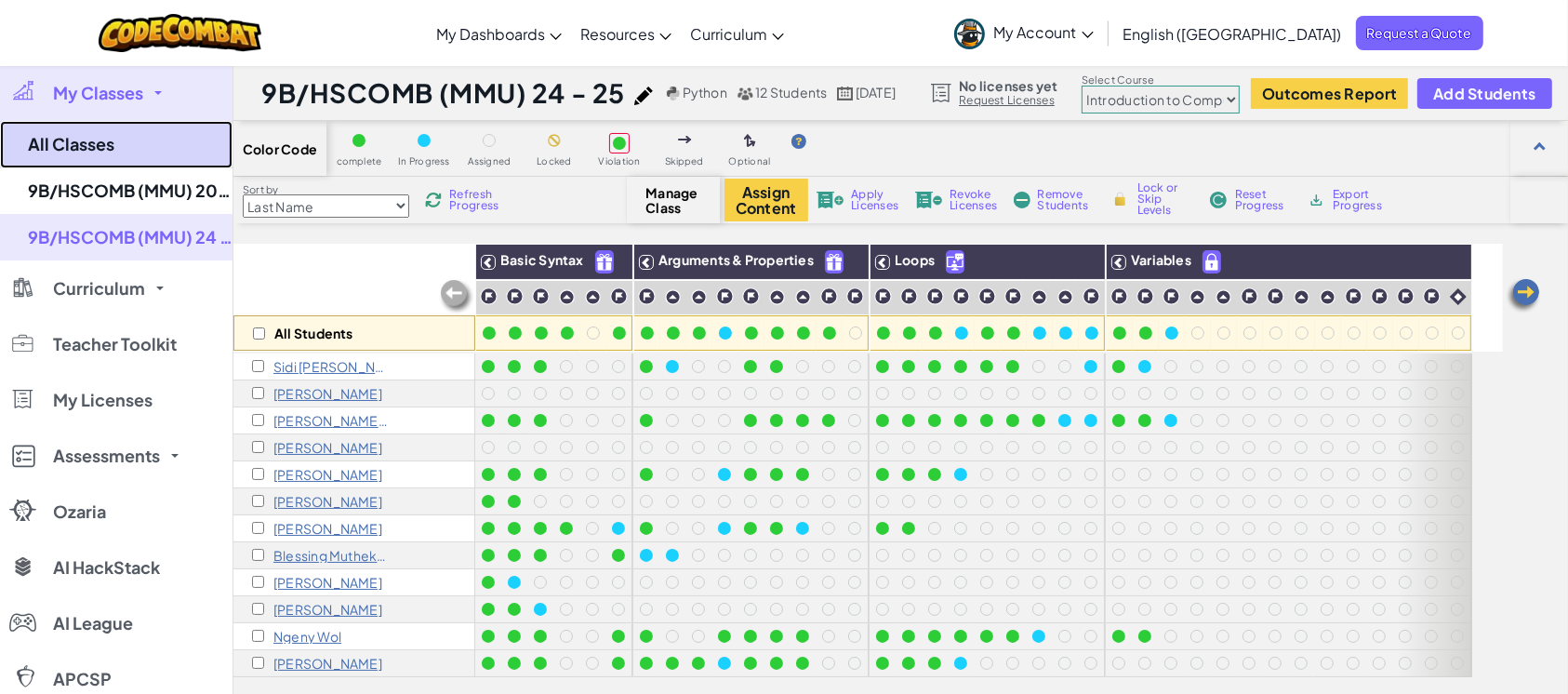
click at [79, 137] on link "All Classes" at bounding box center [116, 144] width 232 height 48
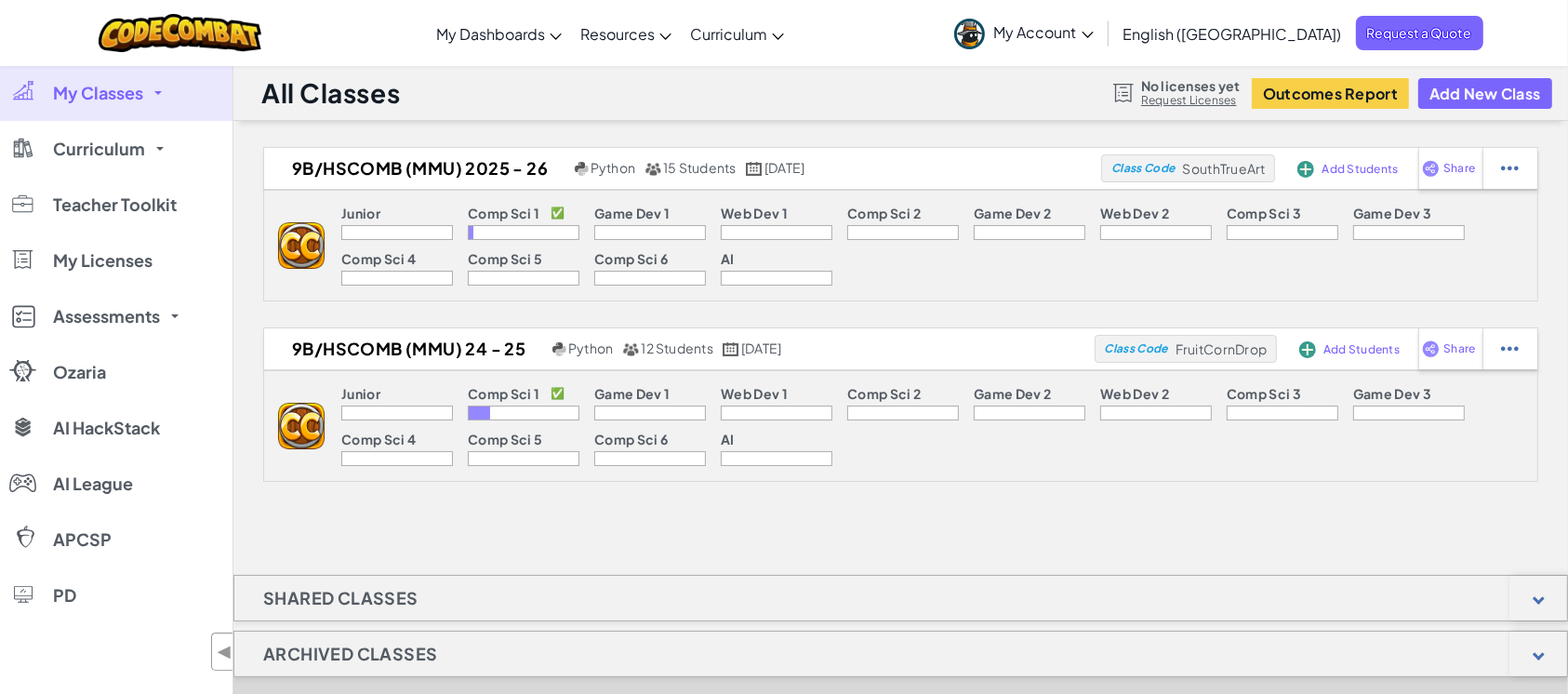
drag, startPoint x: 356, startPoint y: 339, endPoint x: 889, endPoint y: 540, distance: 569.6
click at [884, 519] on div "9B/HSCOMB (MMU) 2025 - 26 Python 15 Students September 7th, 2025 Class Code Sou…" at bounding box center [901, 554] width 1335 height 814
click at [1175, 348] on img at bounding box center [1510, 348] width 18 height 17
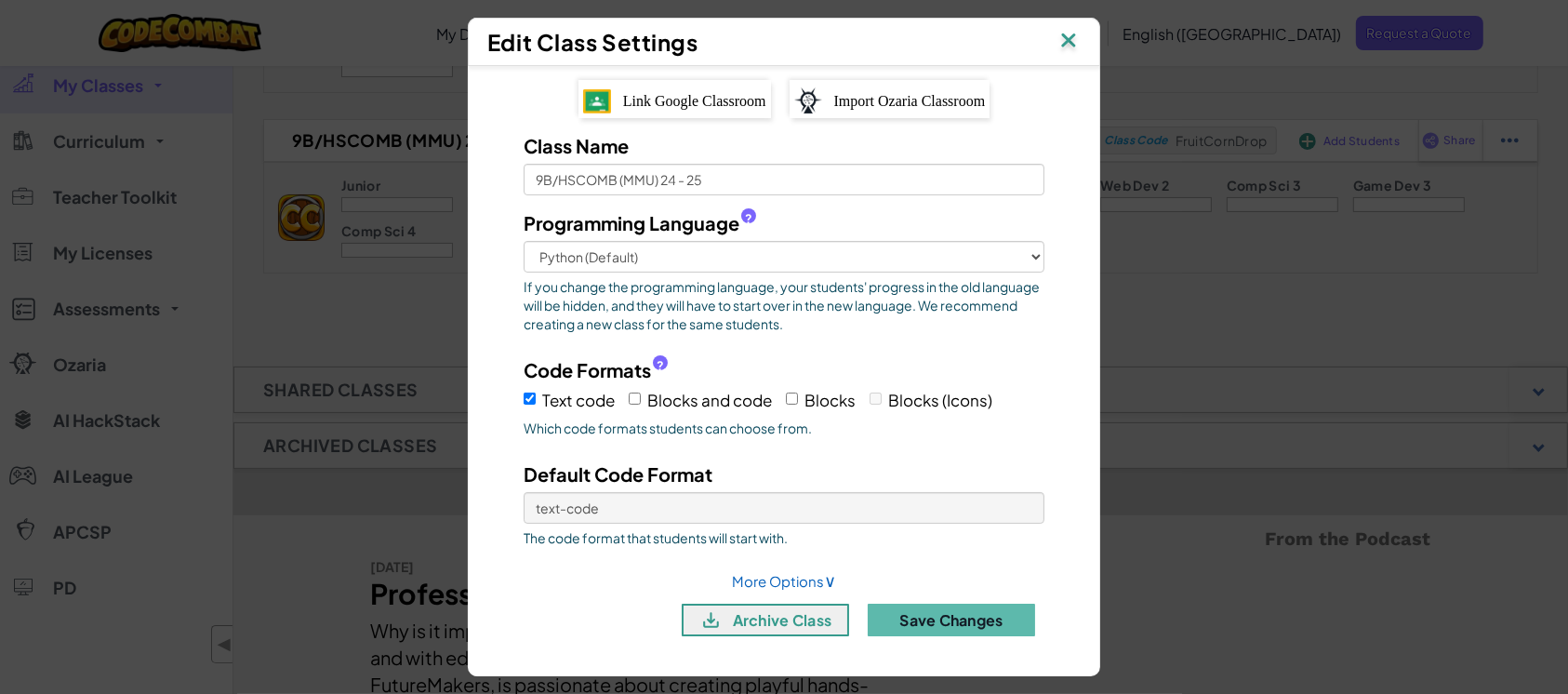
scroll to position [247, 0]
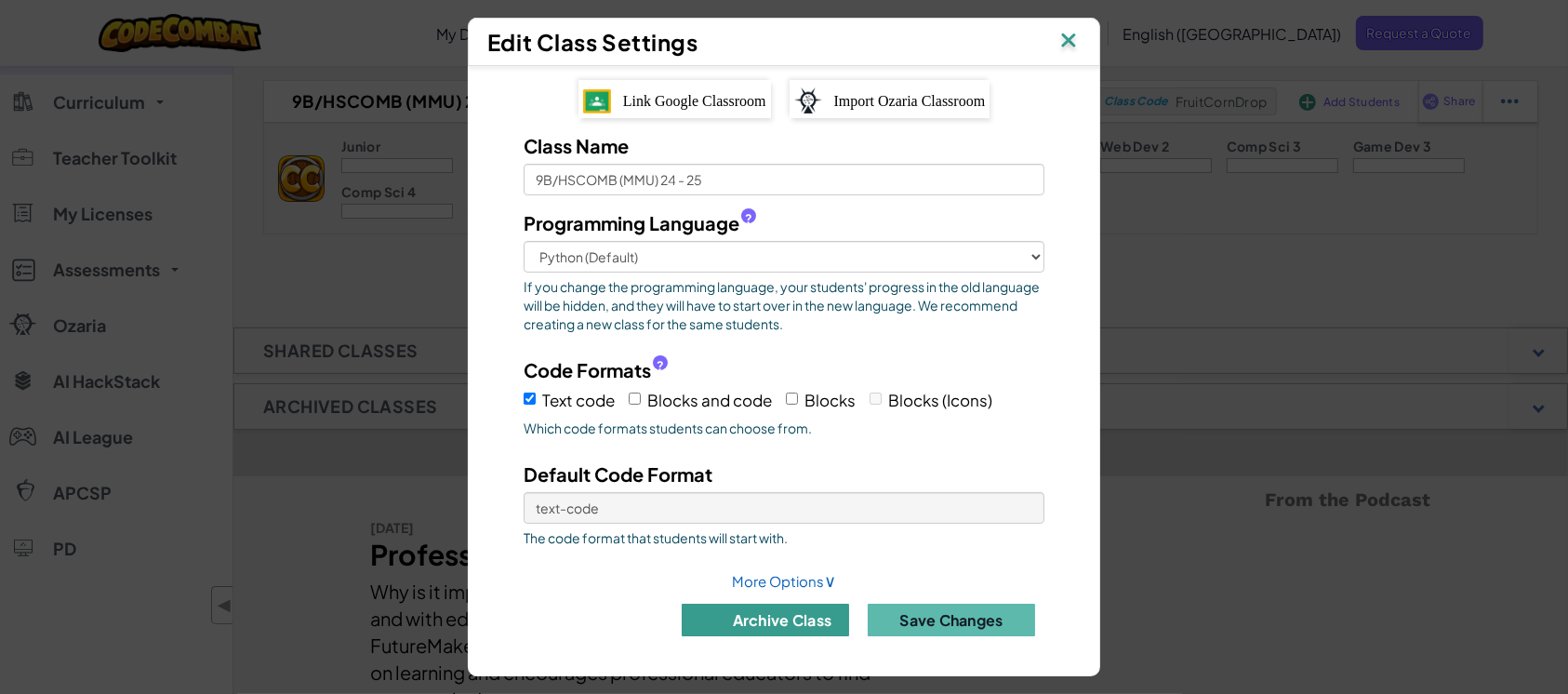
click at [762, 519] on button "archive class" at bounding box center [766, 619] width 167 height 32
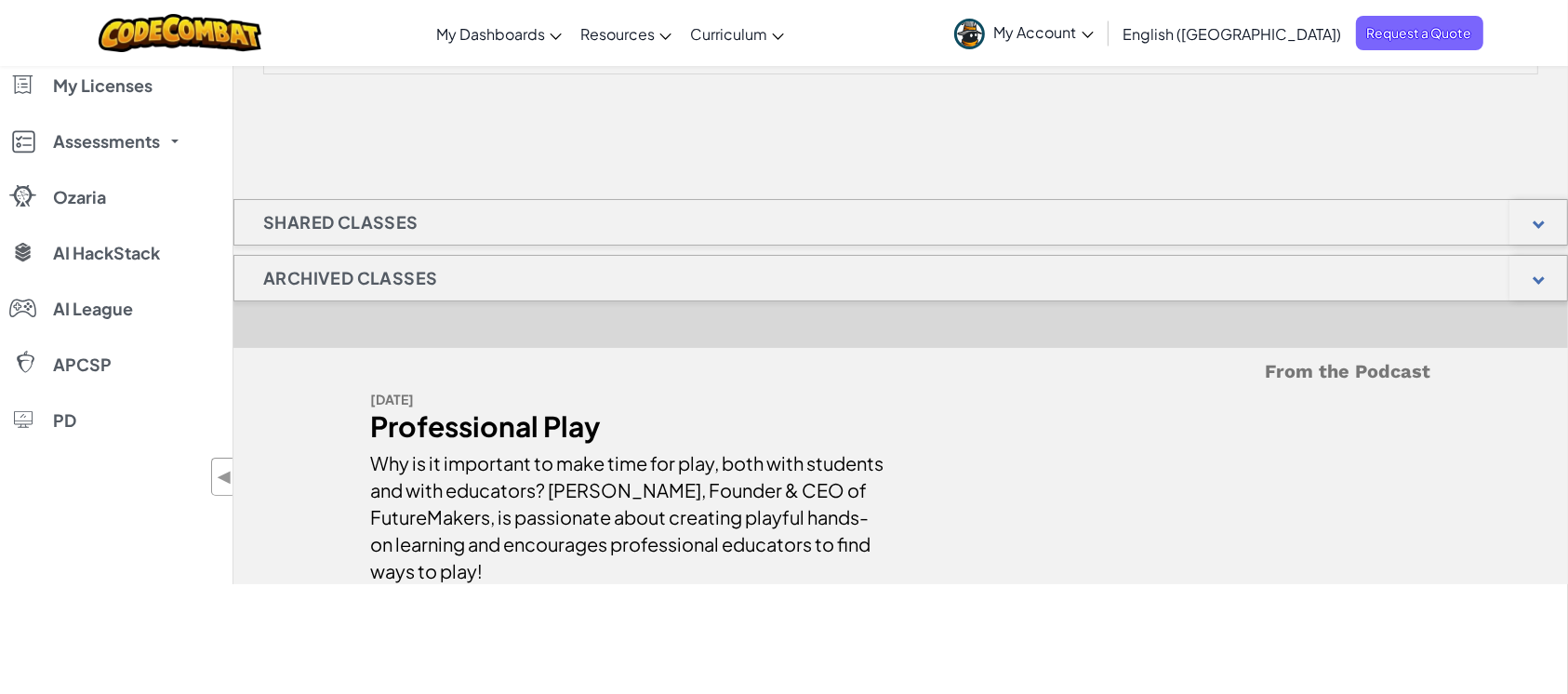
scroll to position [0, 0]
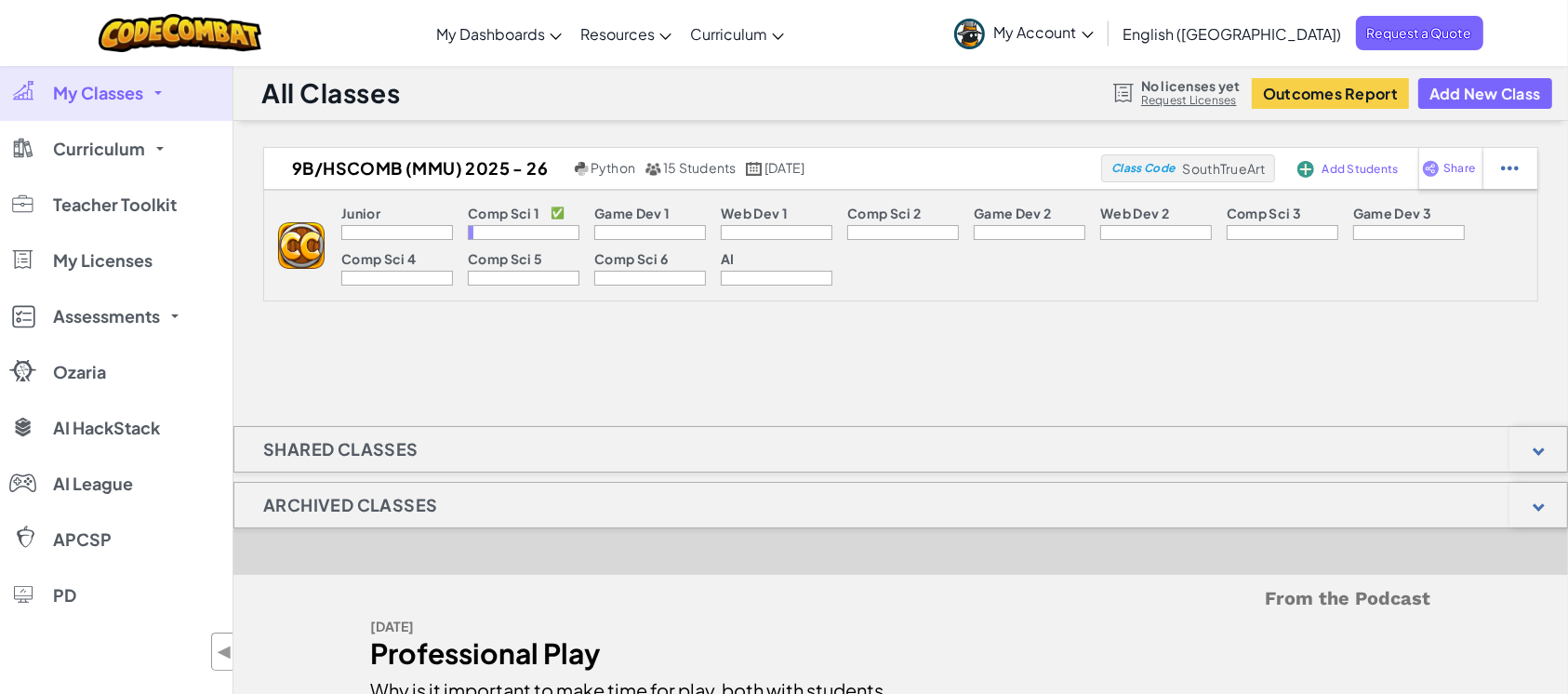
click at [160, 92] on span at bounding box center [159, 93] width 8 height 4
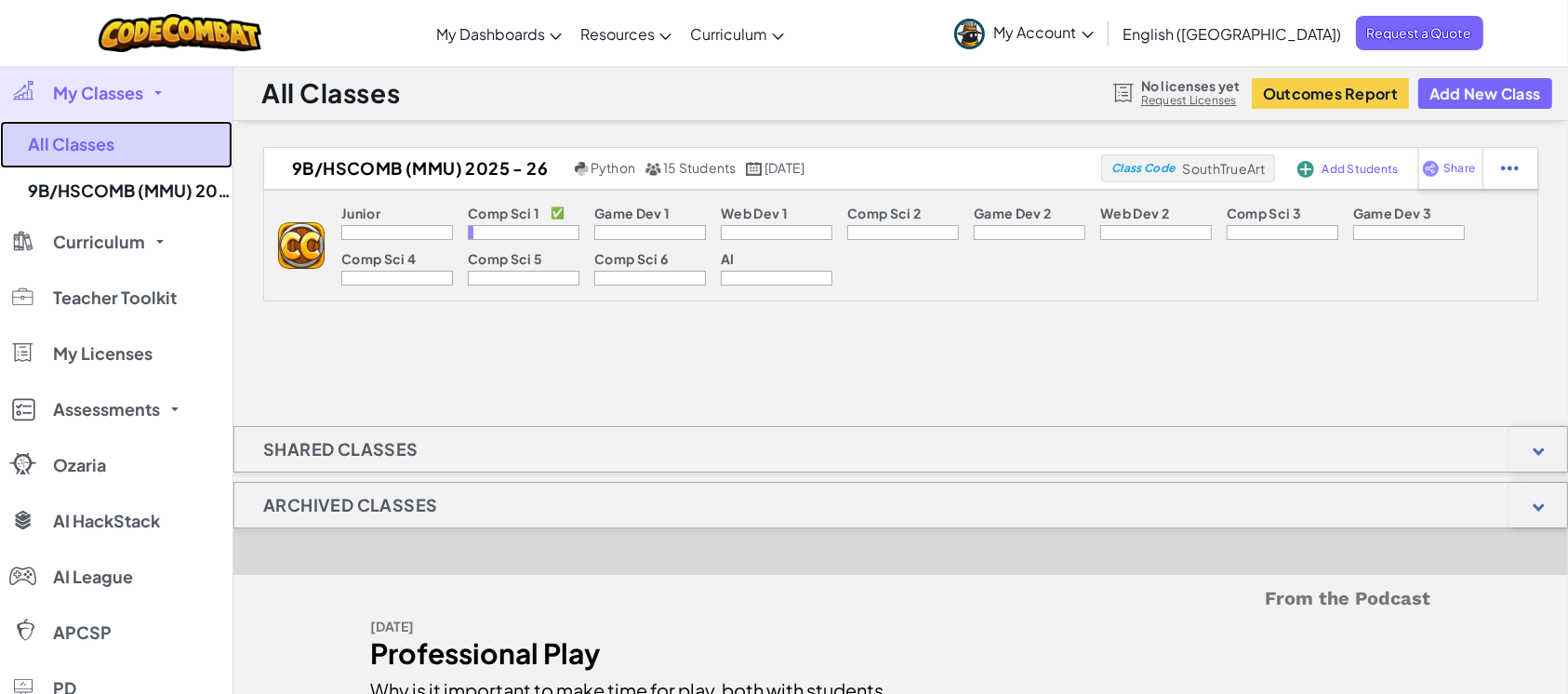
click at [93, 153] on link "All Classes" at bounding box center [116, 144] width 232 height 48
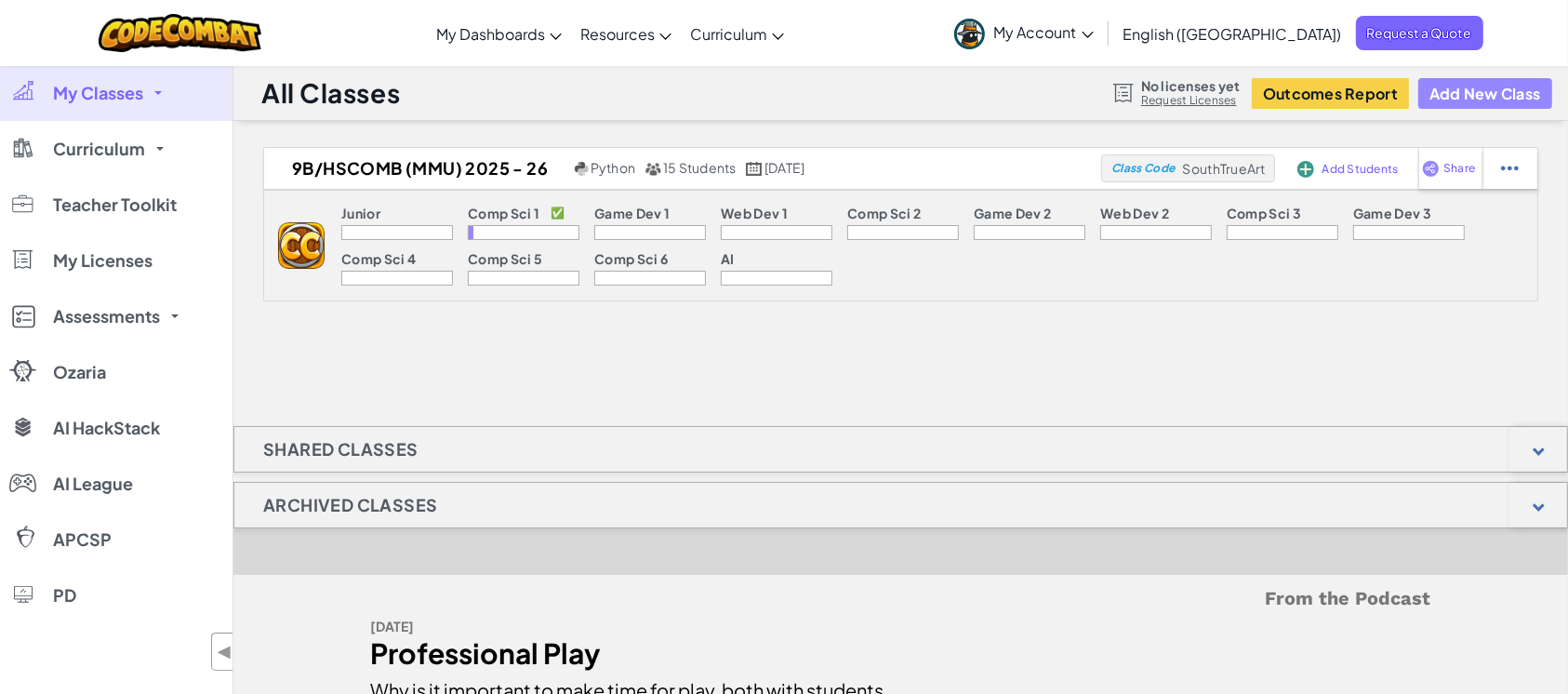
click at [1175, 95] on button "Add New Class" at bounding box center [1485, 93] width 134 height 31
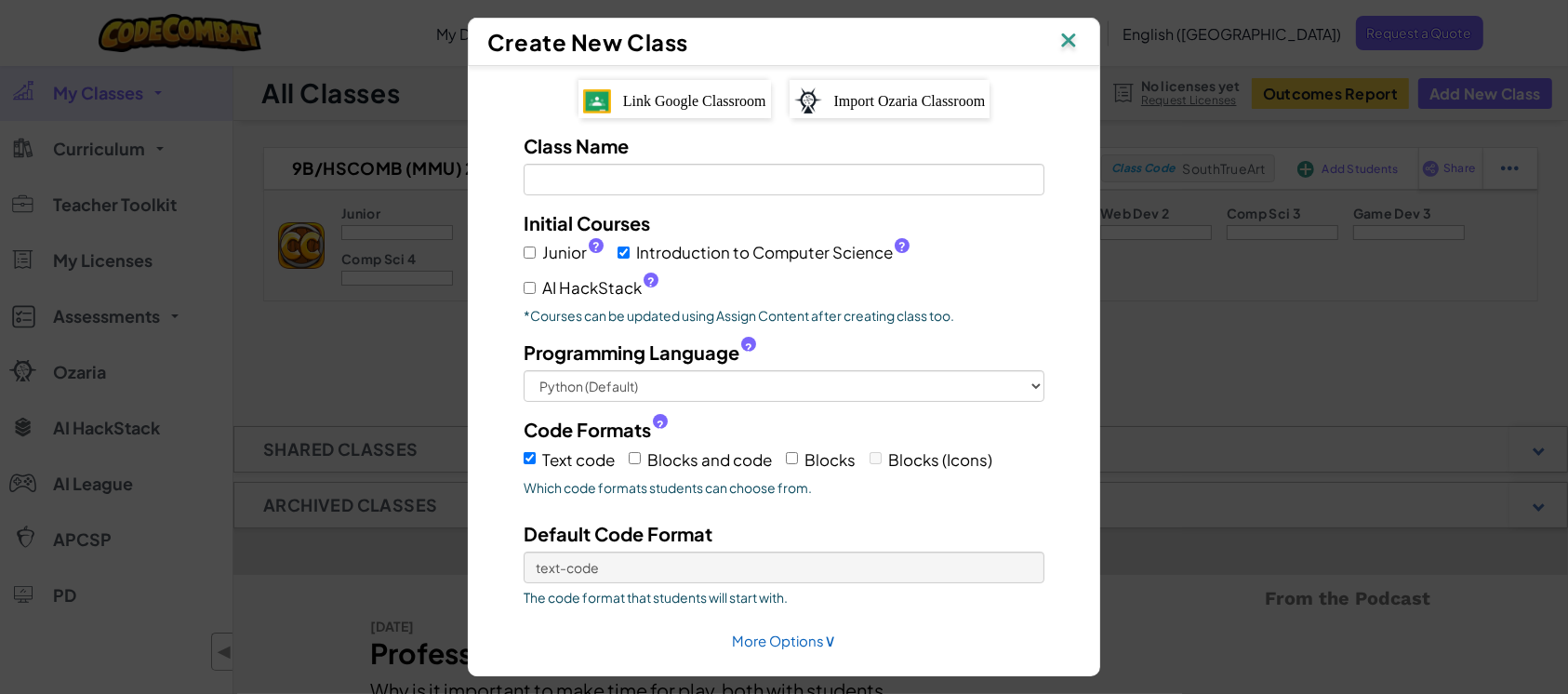
click at [723, 105] on span "Link Google Classroom" at bounding box center [695, 101] width 143 height 16
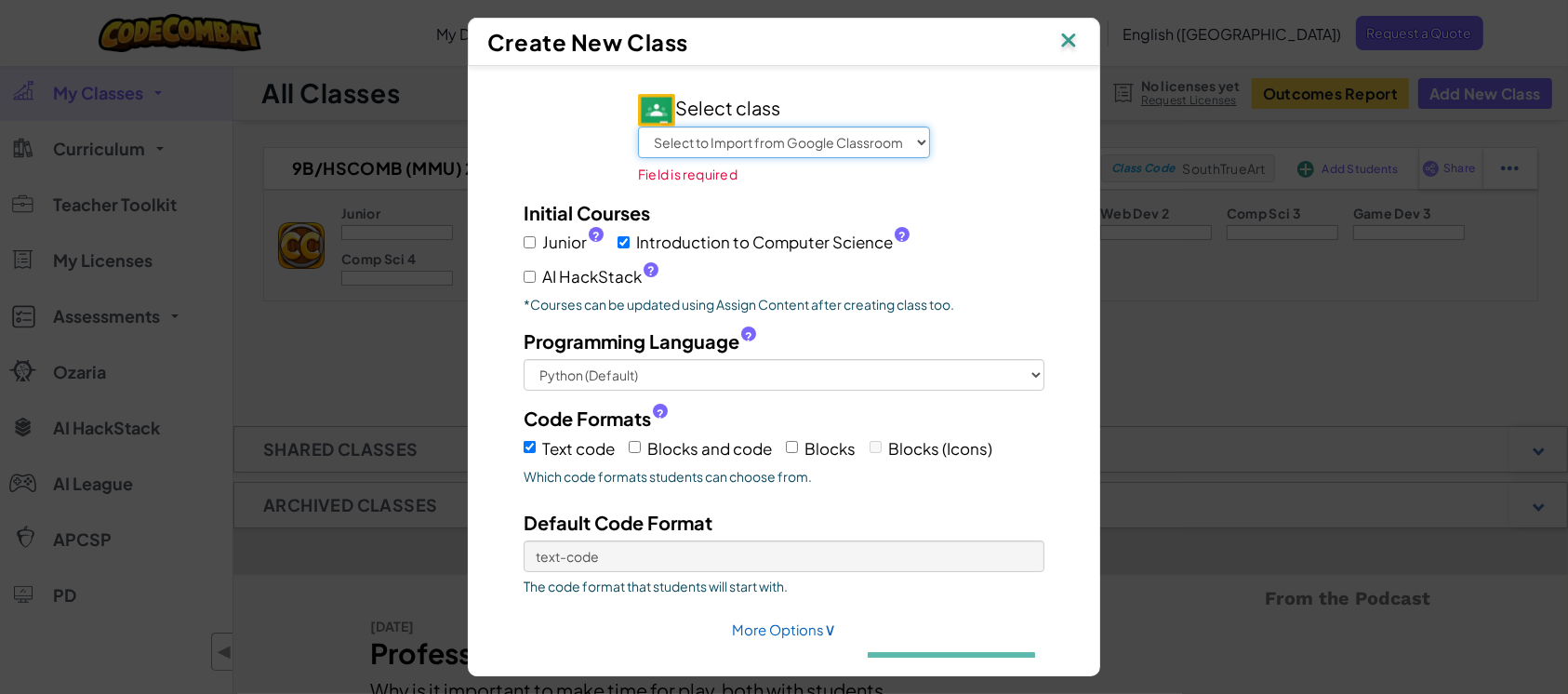
click at [915, 139] on select "Select to Import from Google Classroom 12z/HSREG1R (MMU) 2025 - 26 12B/HSBTITC …" at bounding box center [784, 142] width 292 height 32
select select "799772604437"
click at [638, 127] on select "Select to Import from Google Classroom 12z/HSREG1R (MMU) 2025 - 26 12B/HSBTITC …" at bounding box center [784, 142] width 292 height 32
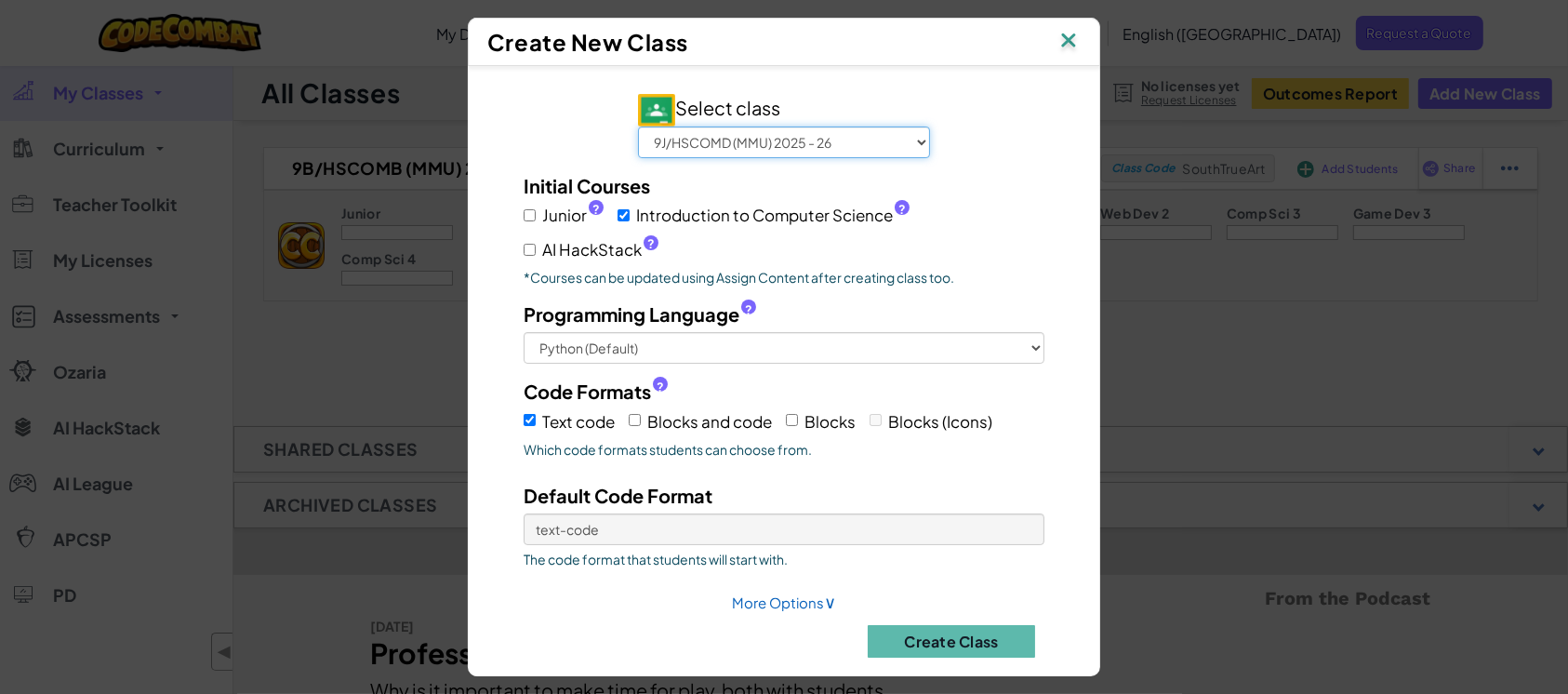
scroll to position [19, 0]
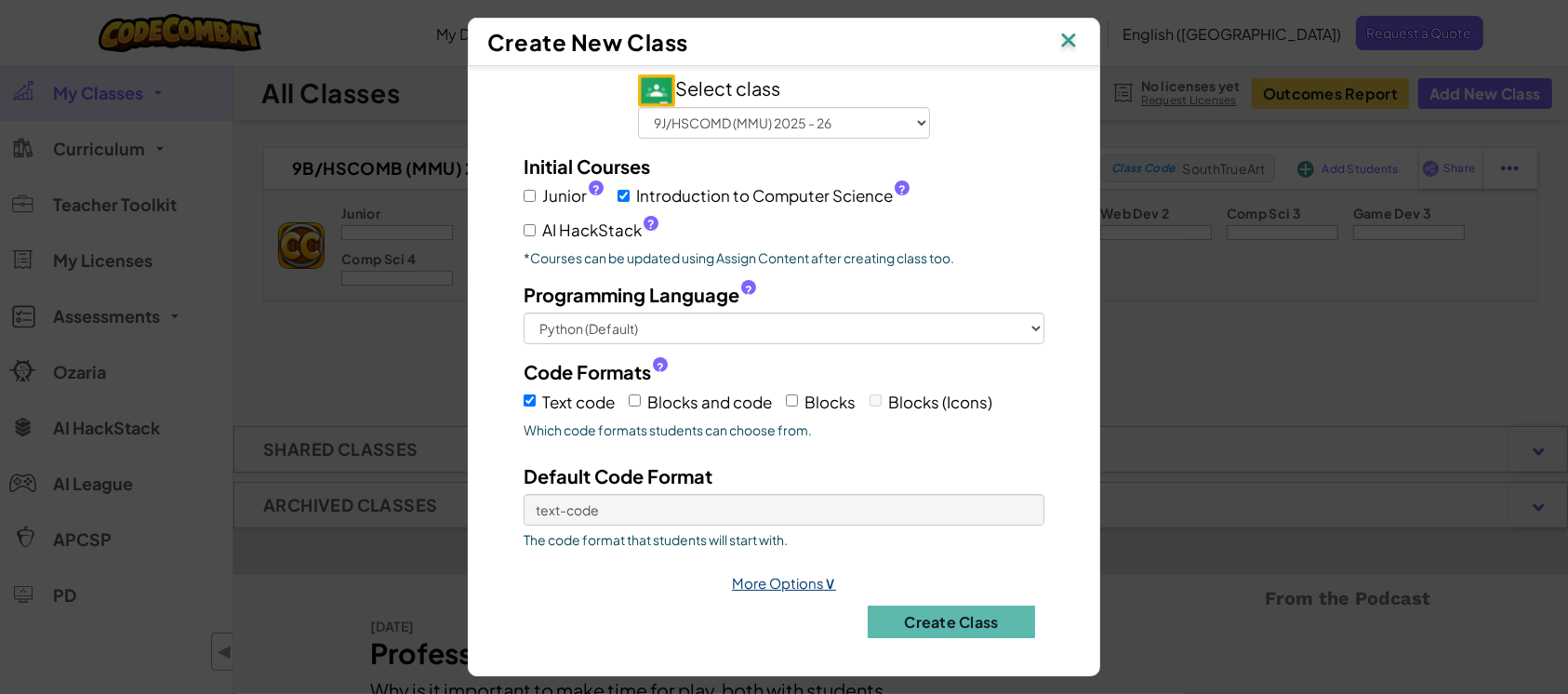
click at [783, 519] on link "More Options ∨" at bounding box center [783, 583] width 104 height 18
select select
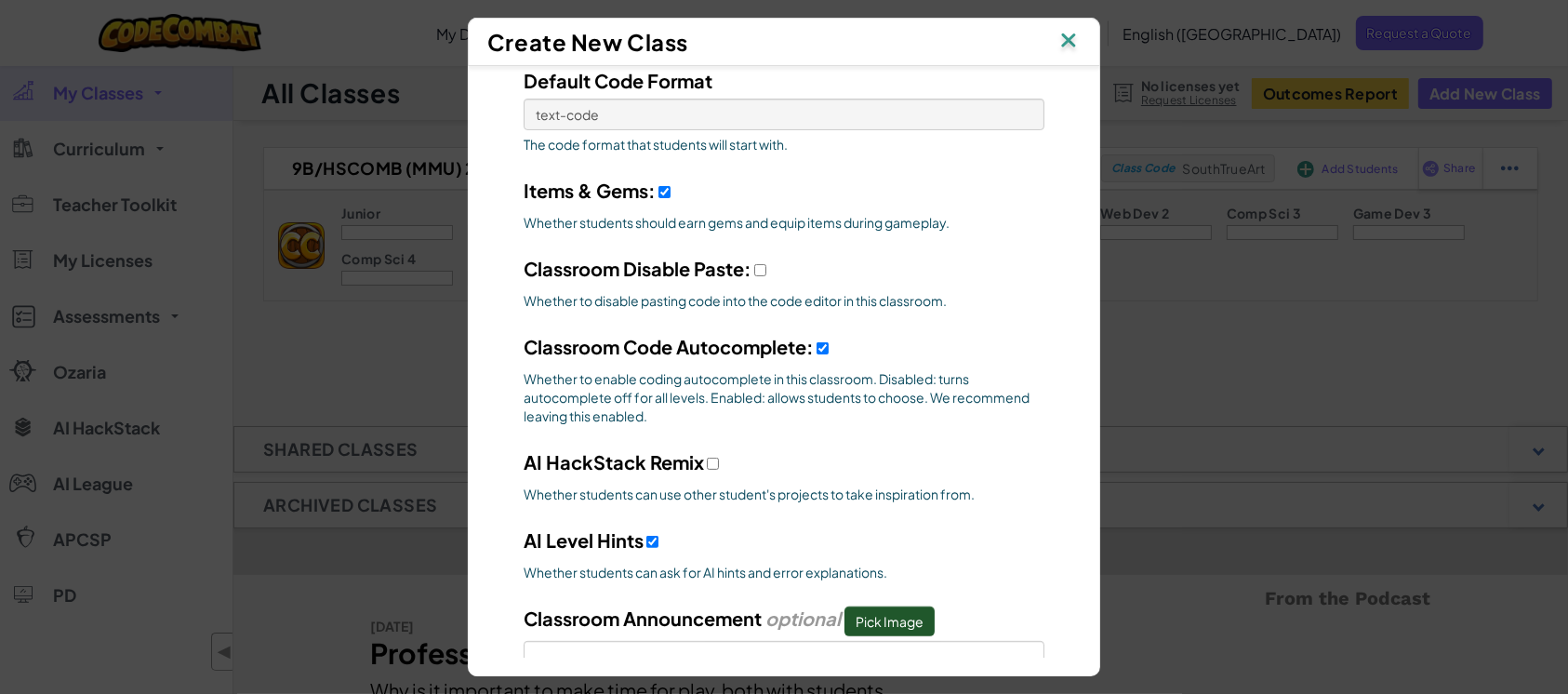
scroll to position [516, 0]
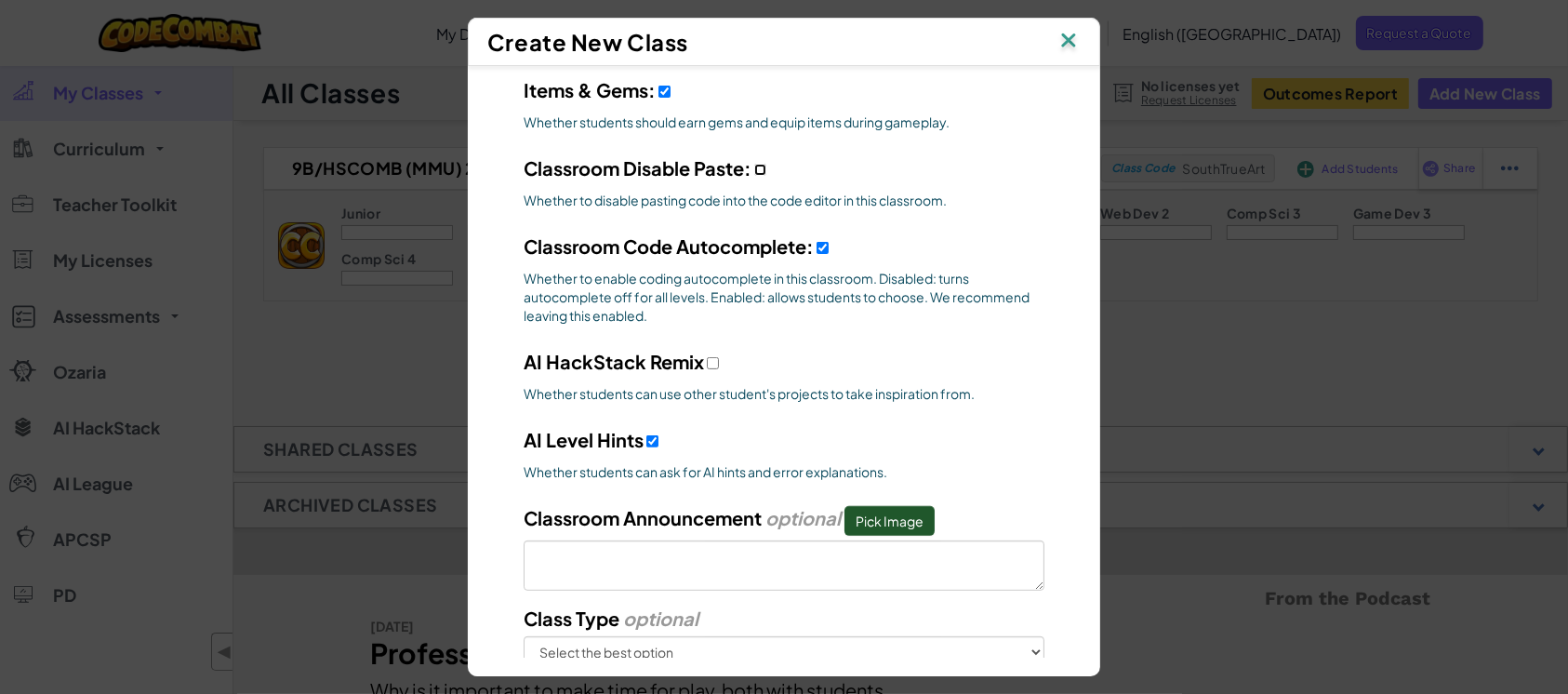
click at [757, 167] on input "Classroom Disable Paste:" at bounding box center [760, 169] width 12 height 12
checkbox input "true"
select select
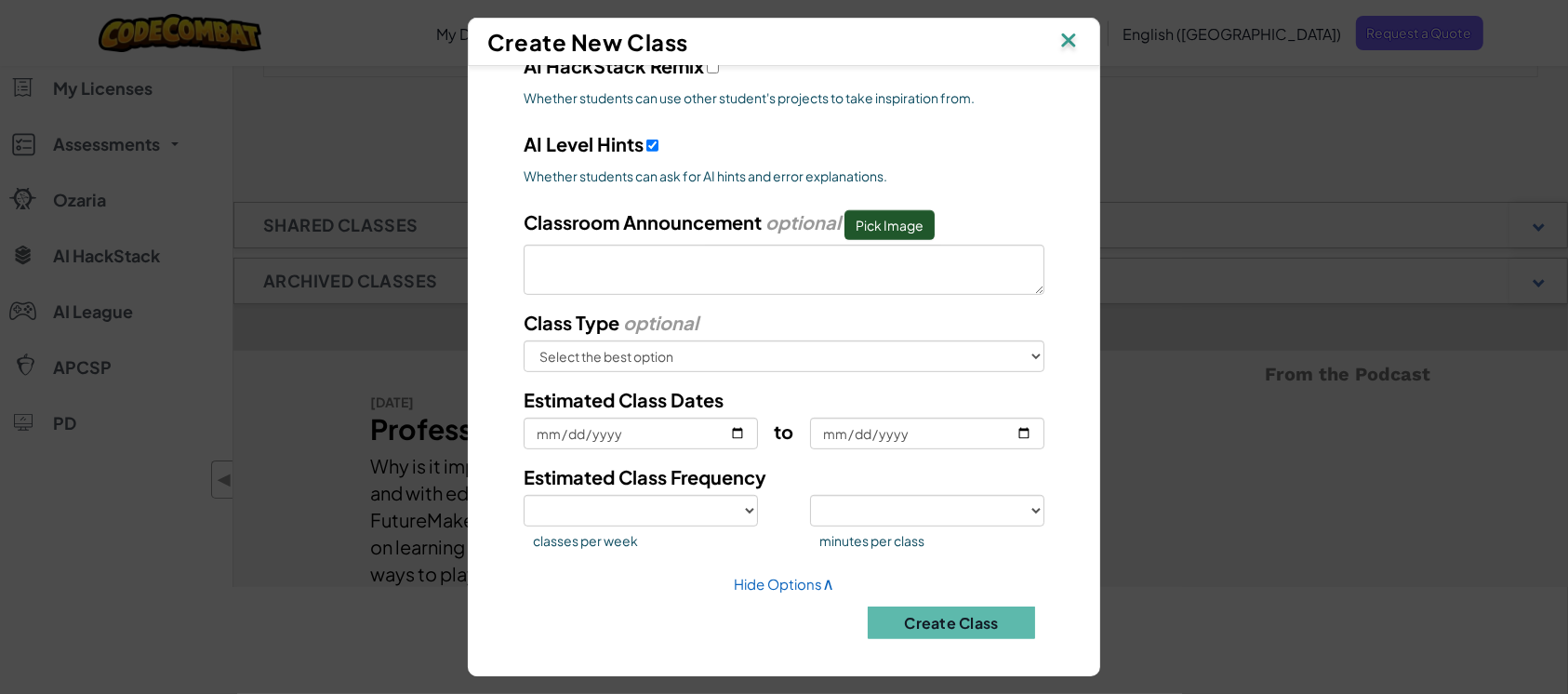
scroll to position [247, 0]
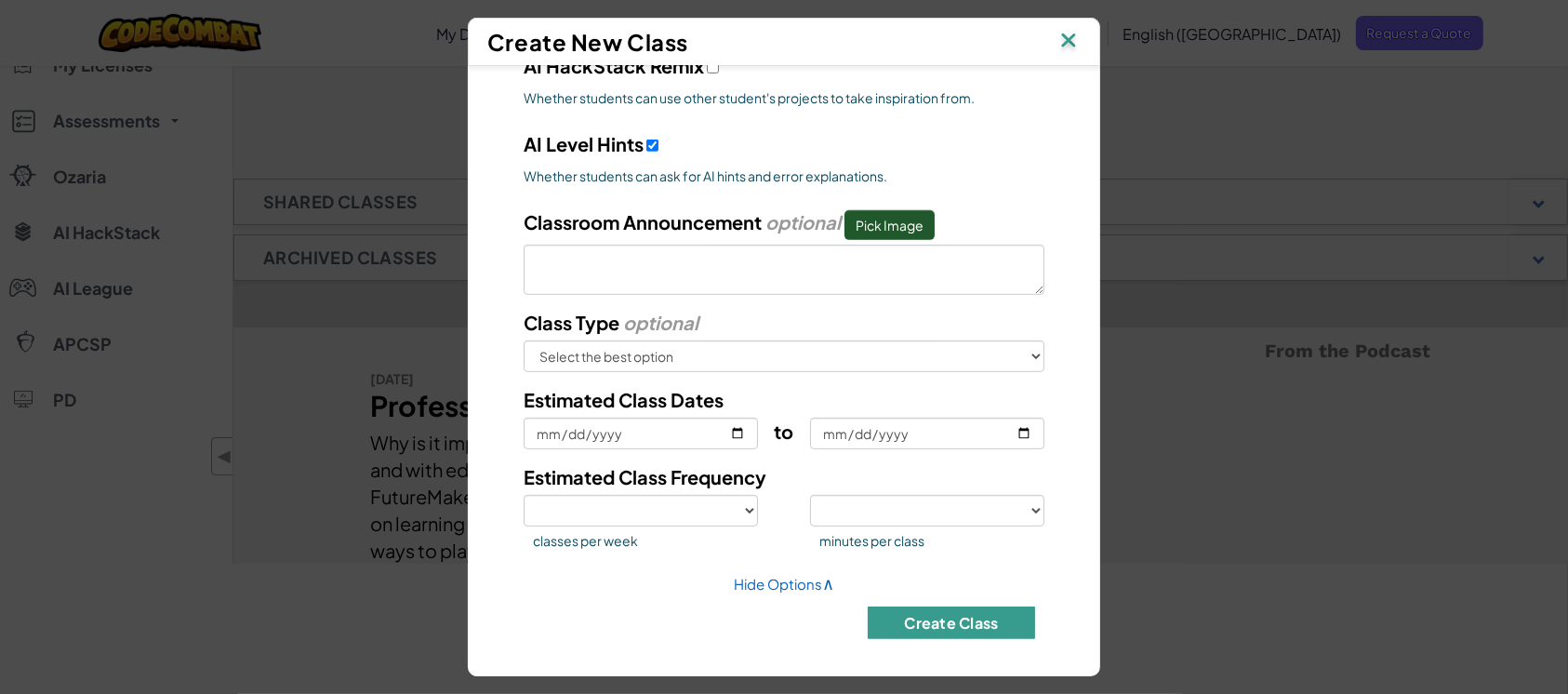
click at [942, 519] on button "Create Class" at bounding box center [951, 622] width 167 height 32
select select
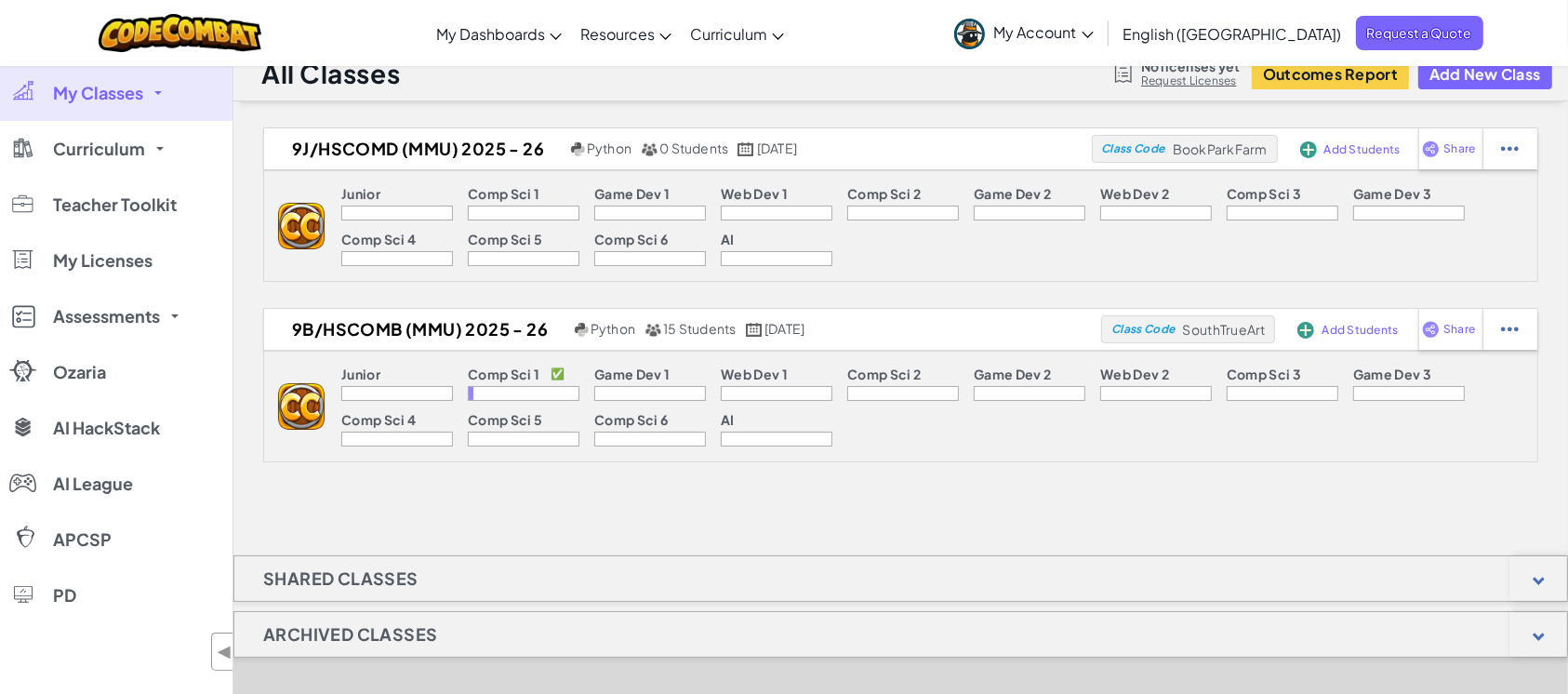
scroll to position [0, 0]
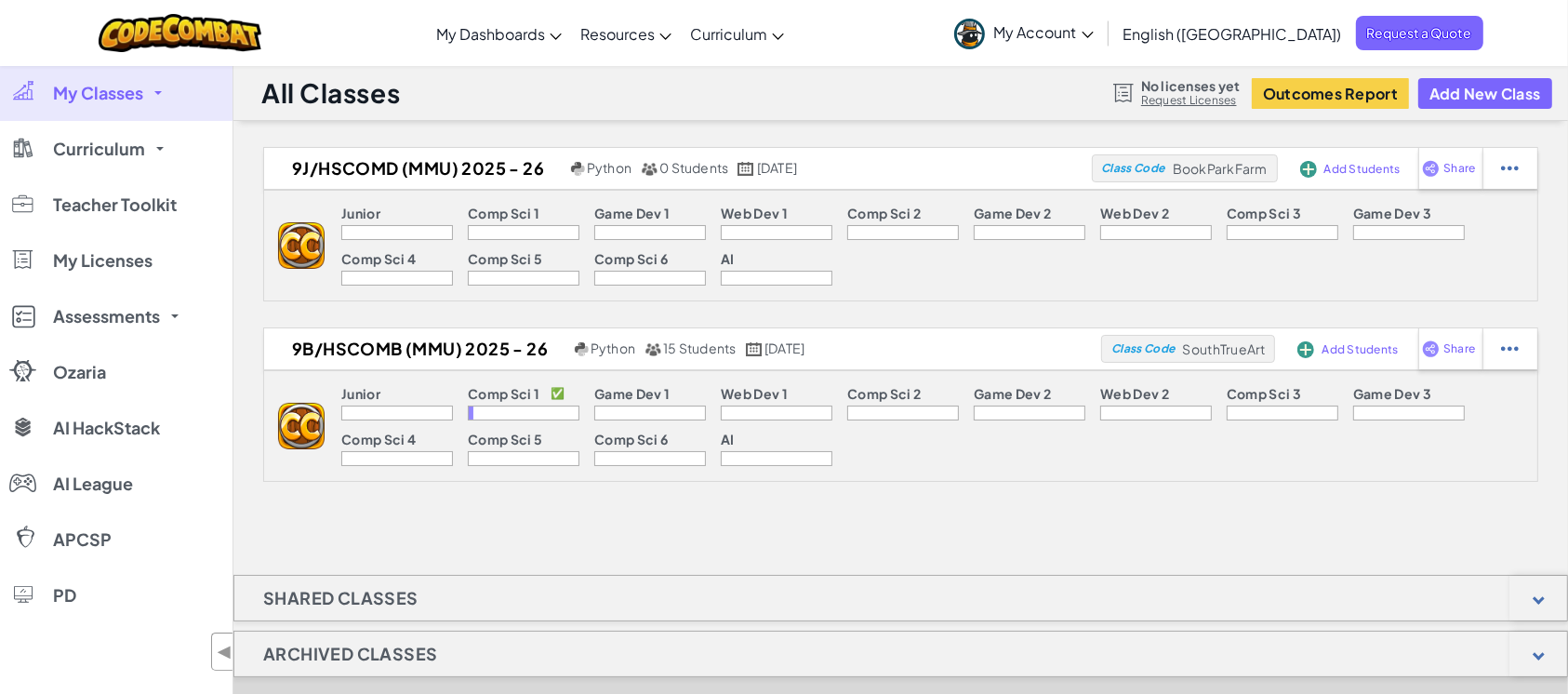
click at [1093, 32] on icon at bounding box center [1087, 35] width 12 height 7
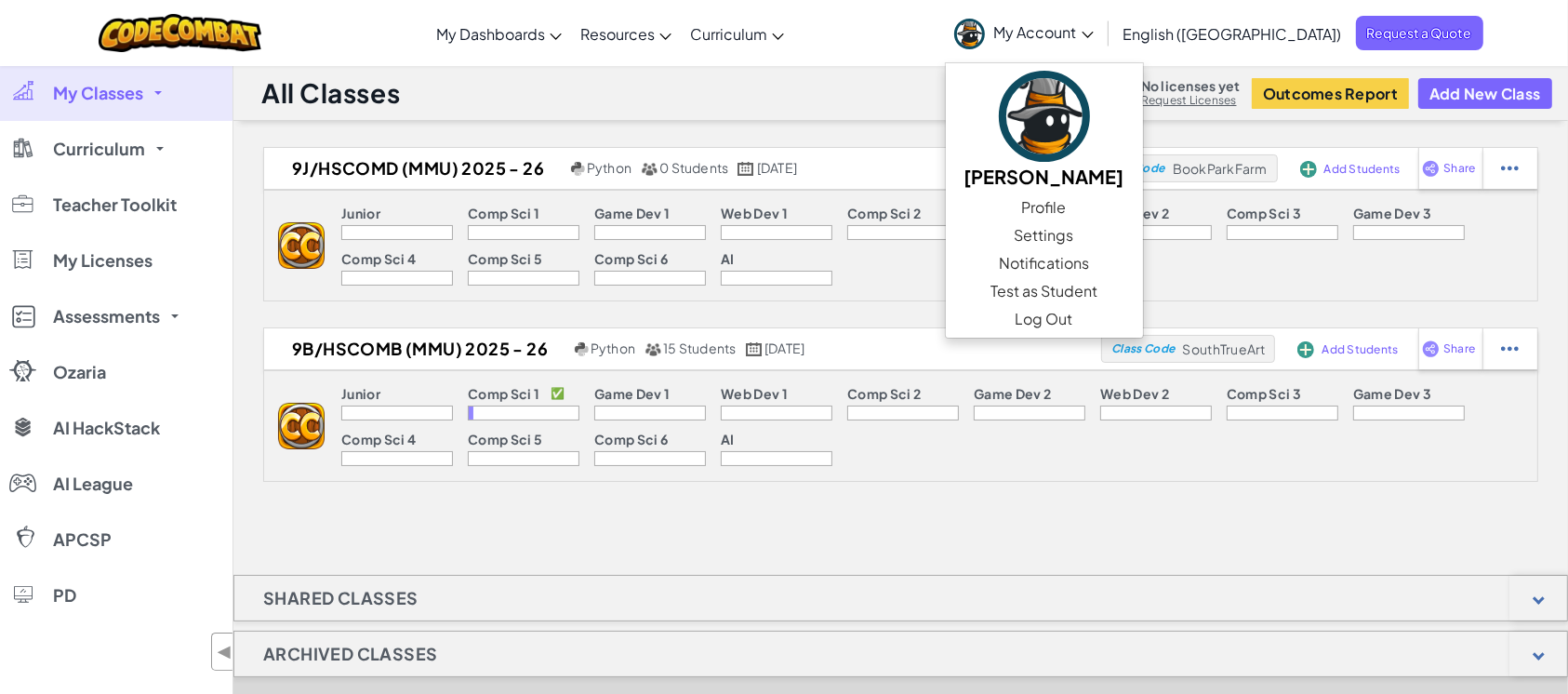
click at [801, 81] on div "All Classes No licenses yet Request Licenses Outcomes Report Add New Class" at bounding box center [901, 92] width 1335 height 55
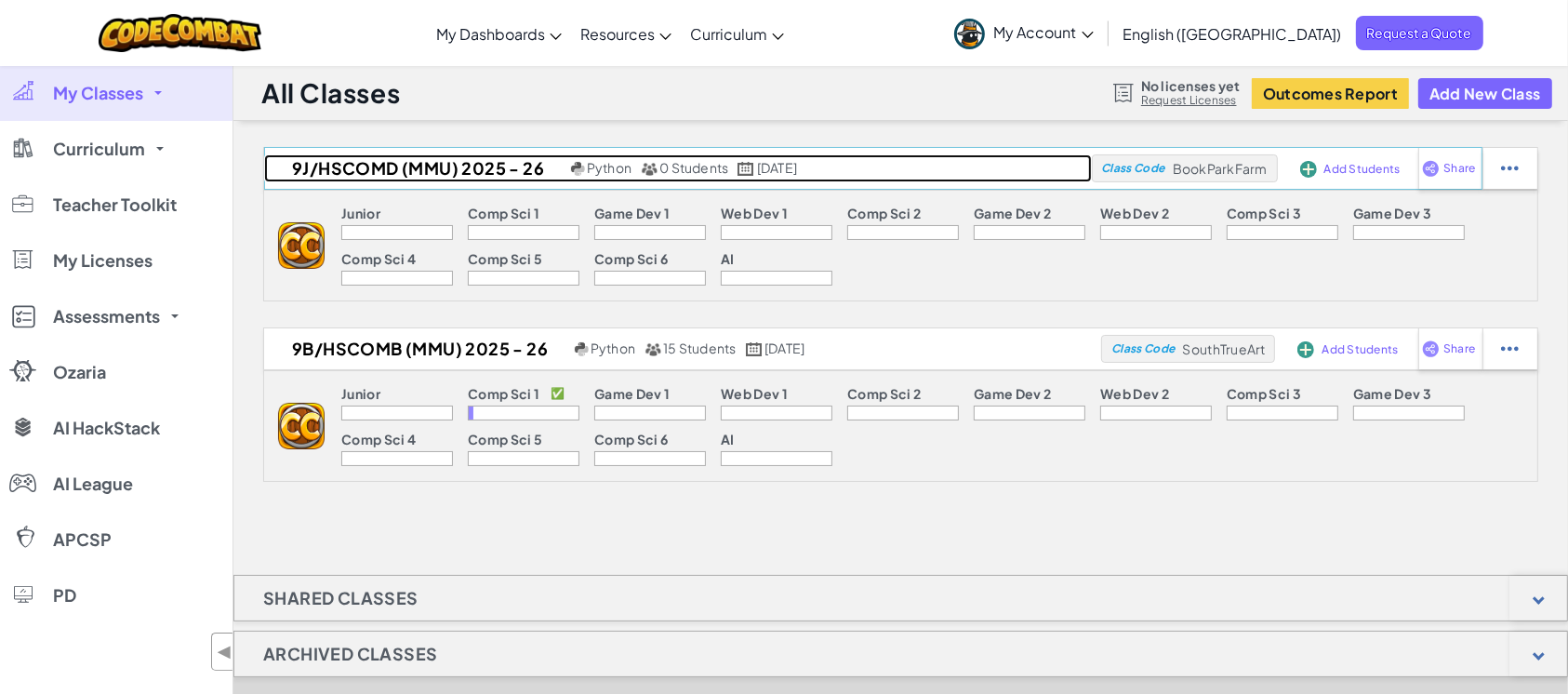
click at [359, 165] on h2 "9J/HSCOMD (MMU) 2025 - 26" at bounding box center [415, 168] width 303 height 28
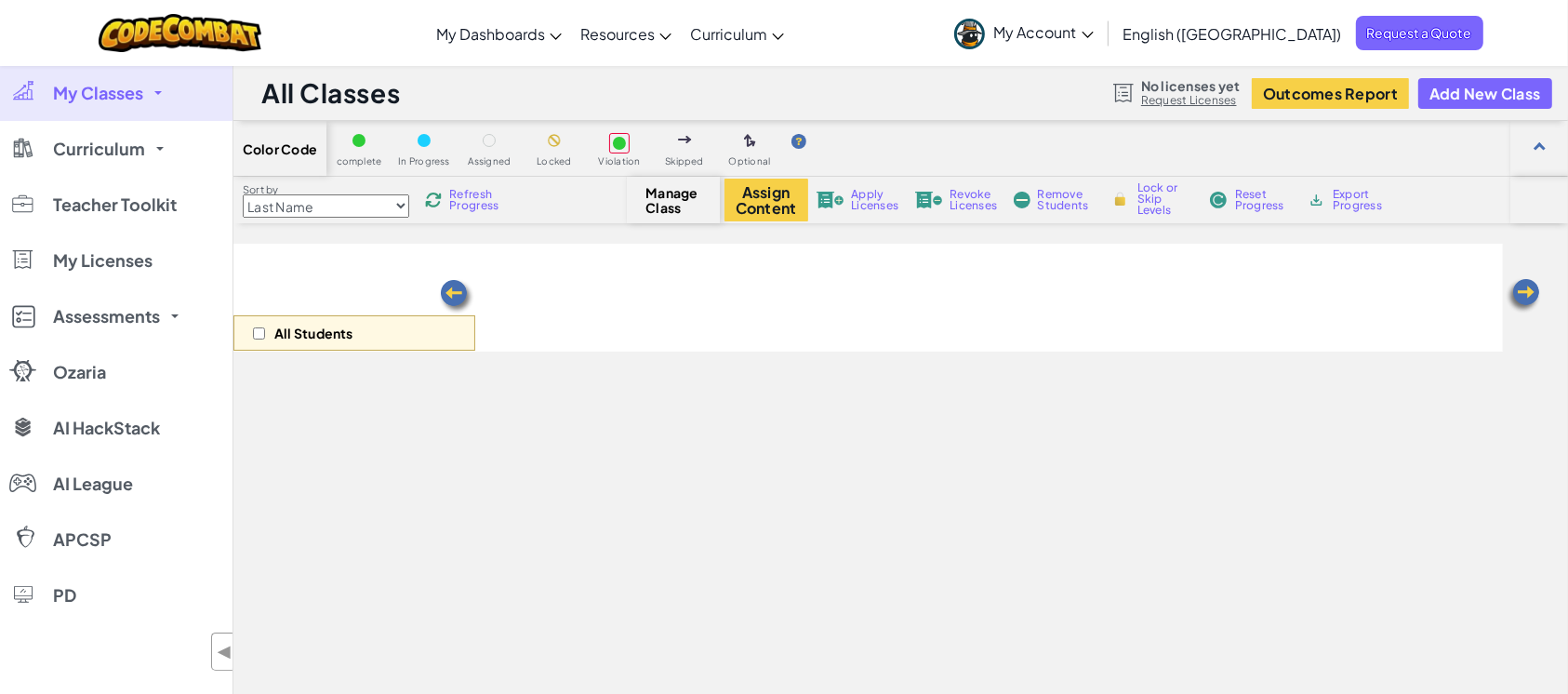
select select "560f1a9f22961295f9427742"
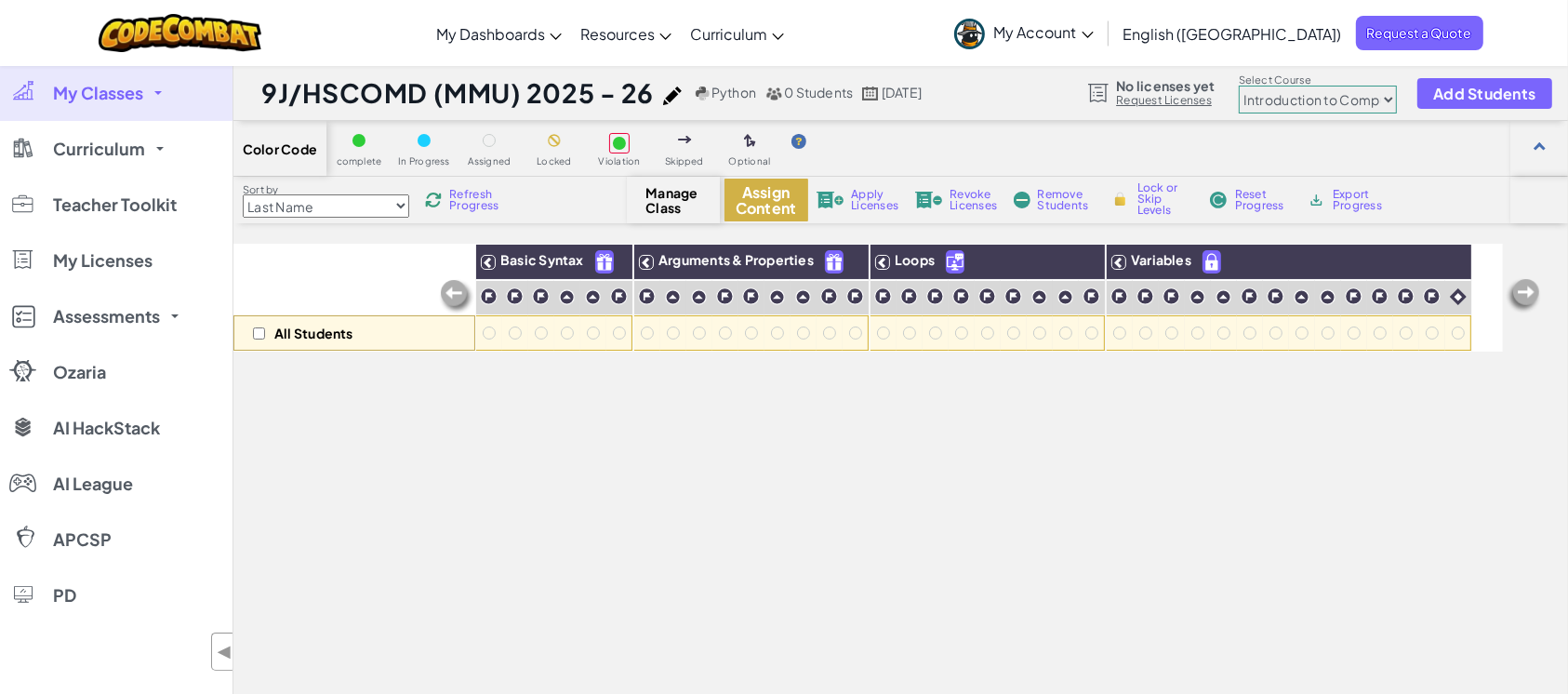
click at [754, 199] on button "Assign Content" at bounding box center [766, 201] width 84 height 43
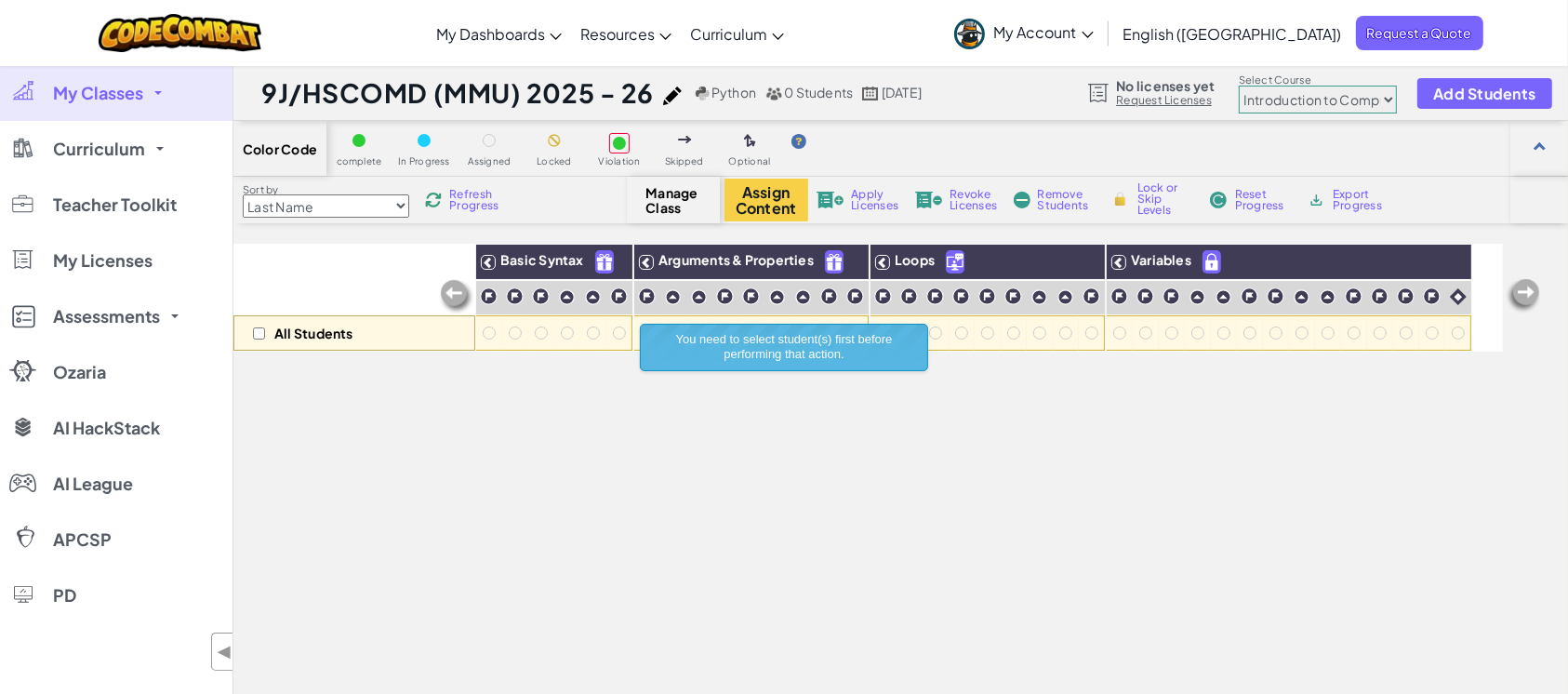
click at [556, 402] on div "All Students Basic Syntax Arguments & Properties Loops Variables" at bounding box center [868, 544] width 1269 height 602
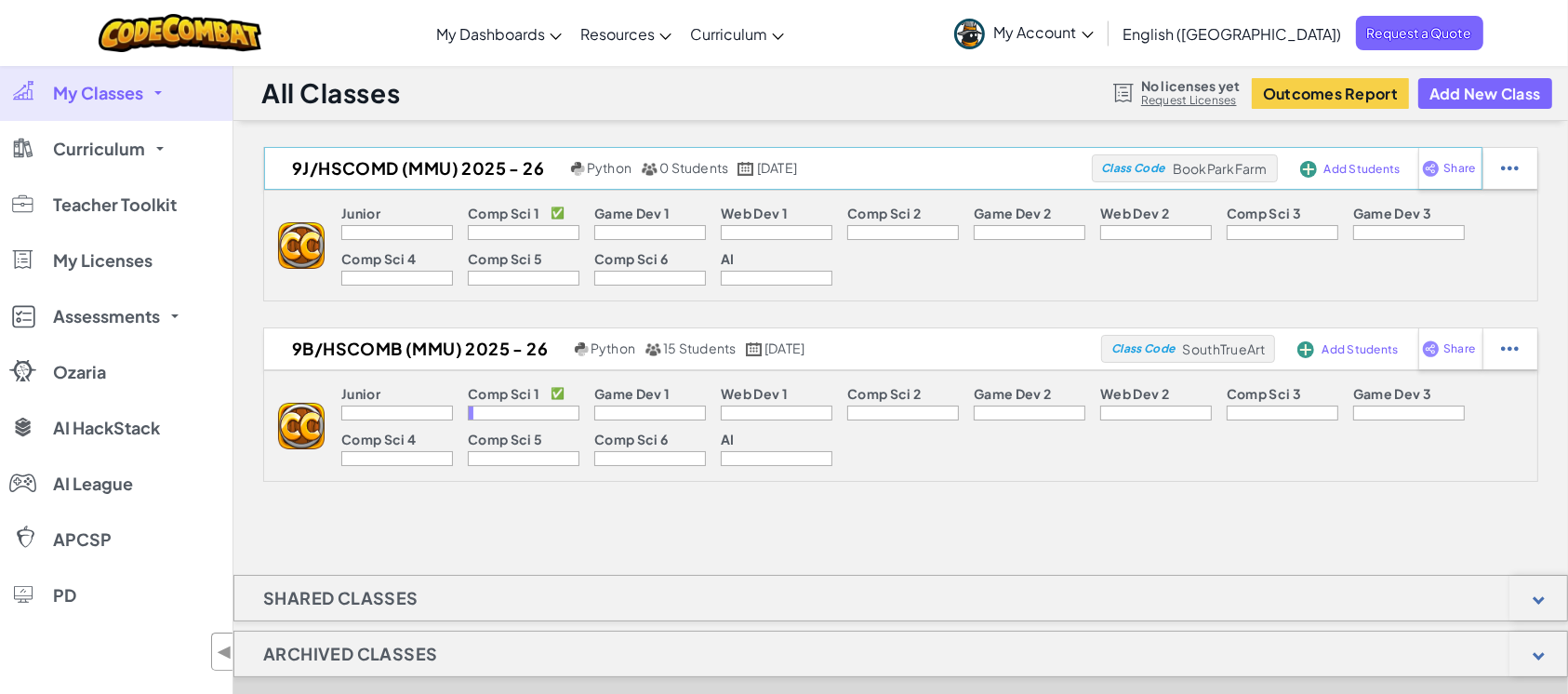
click at [1175, 172] on span "Add Students" at bounding box center [1362, 168] width 76 height 11
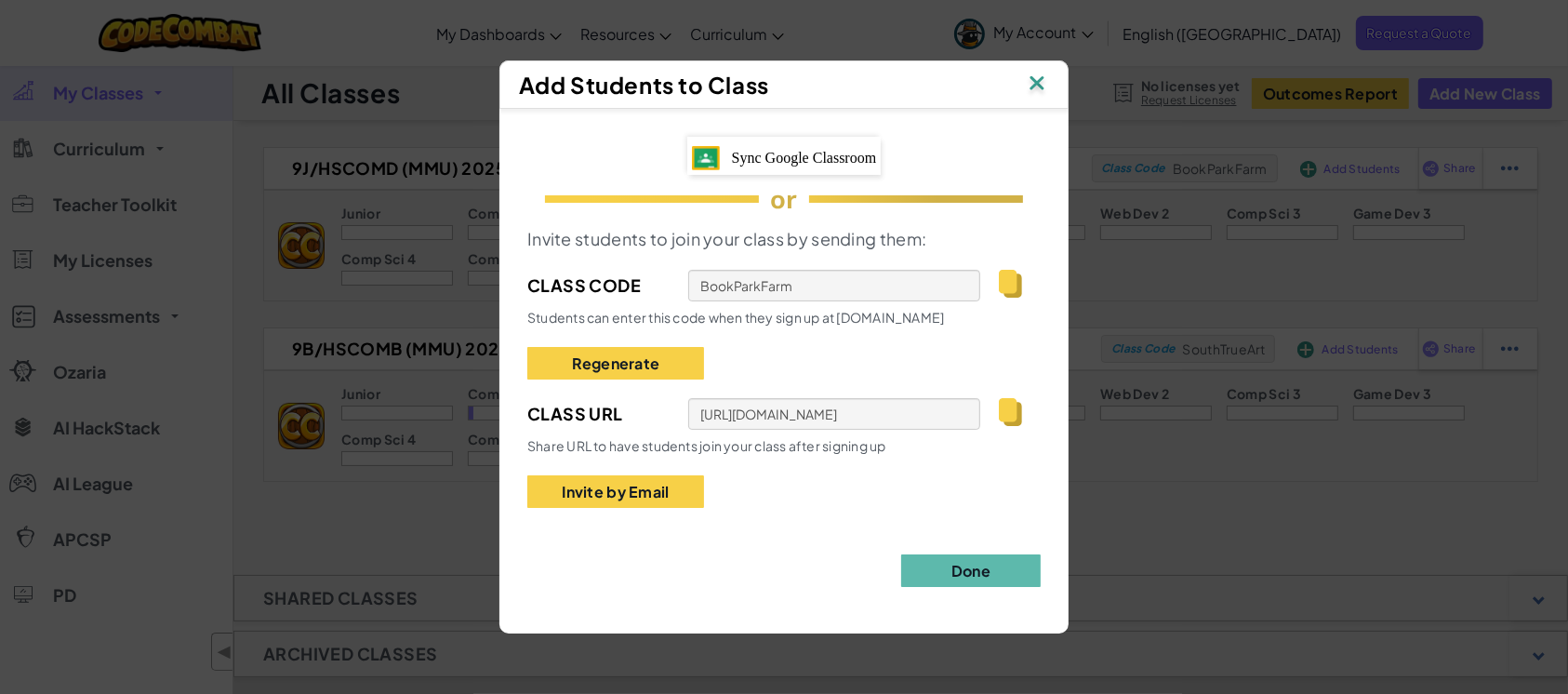
click at [866, 160] on span "Sync Google Classroom" at bounding box center [803, 158] width 145 height 16
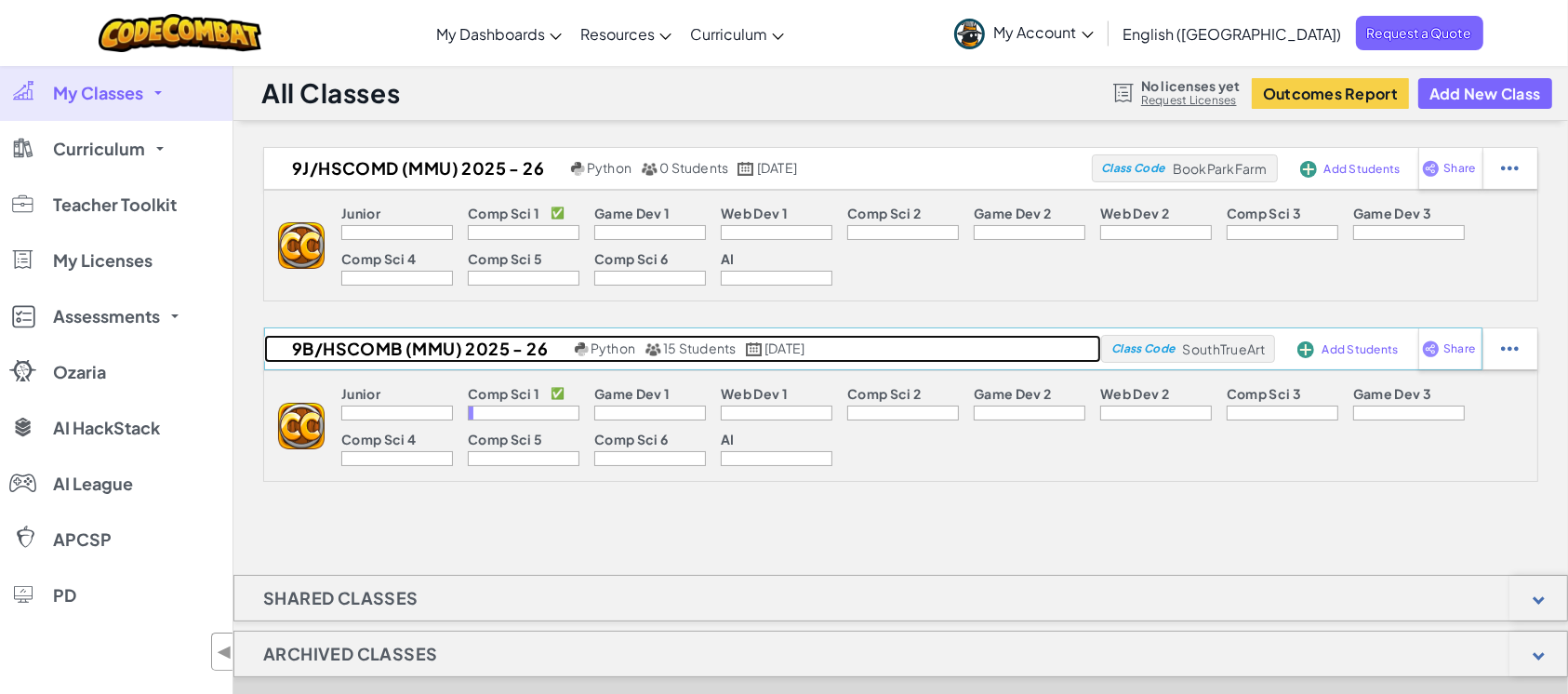
click at [434, 351] on h2 "9B/HSCOMB (MMU) 2025 - 26" at bounding box center [417, 348] width 306 height 28
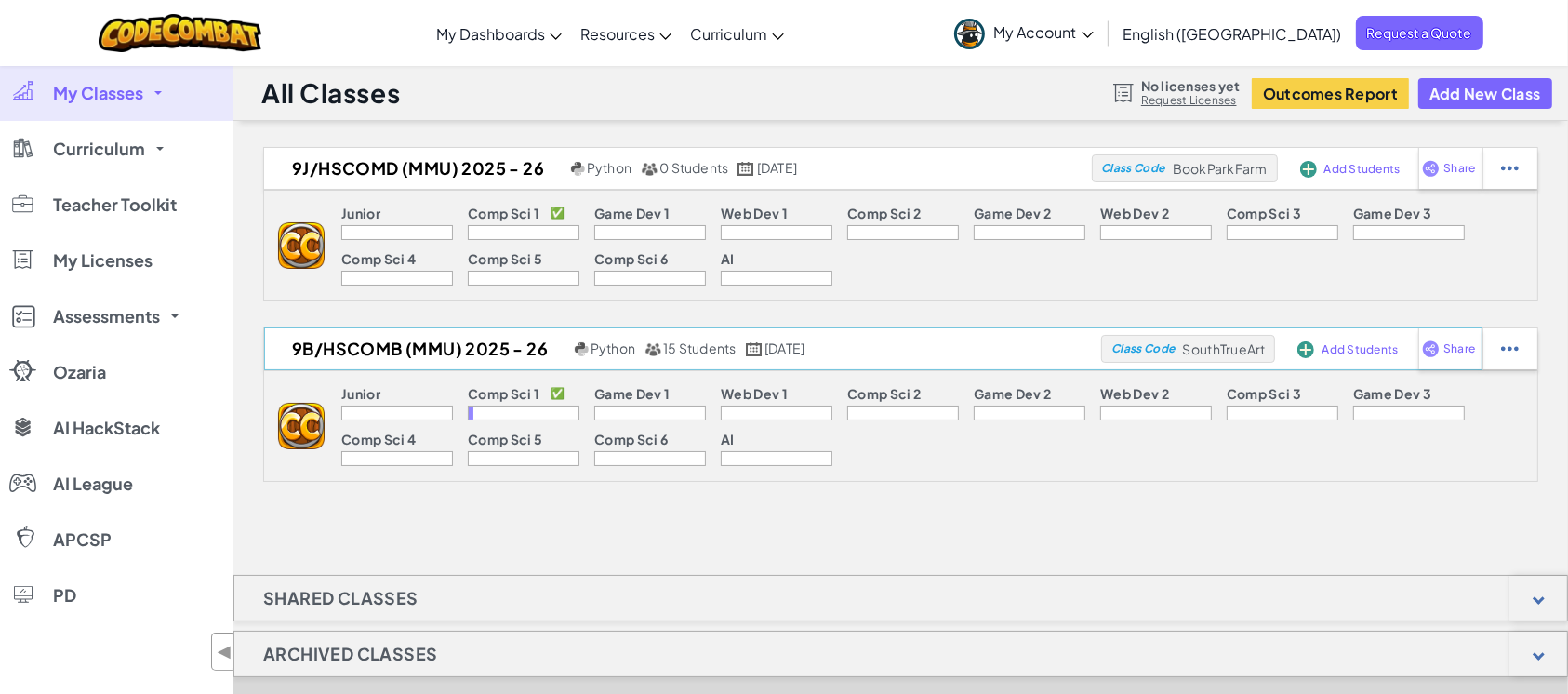
select select "560f1a9f22961295f9427742"
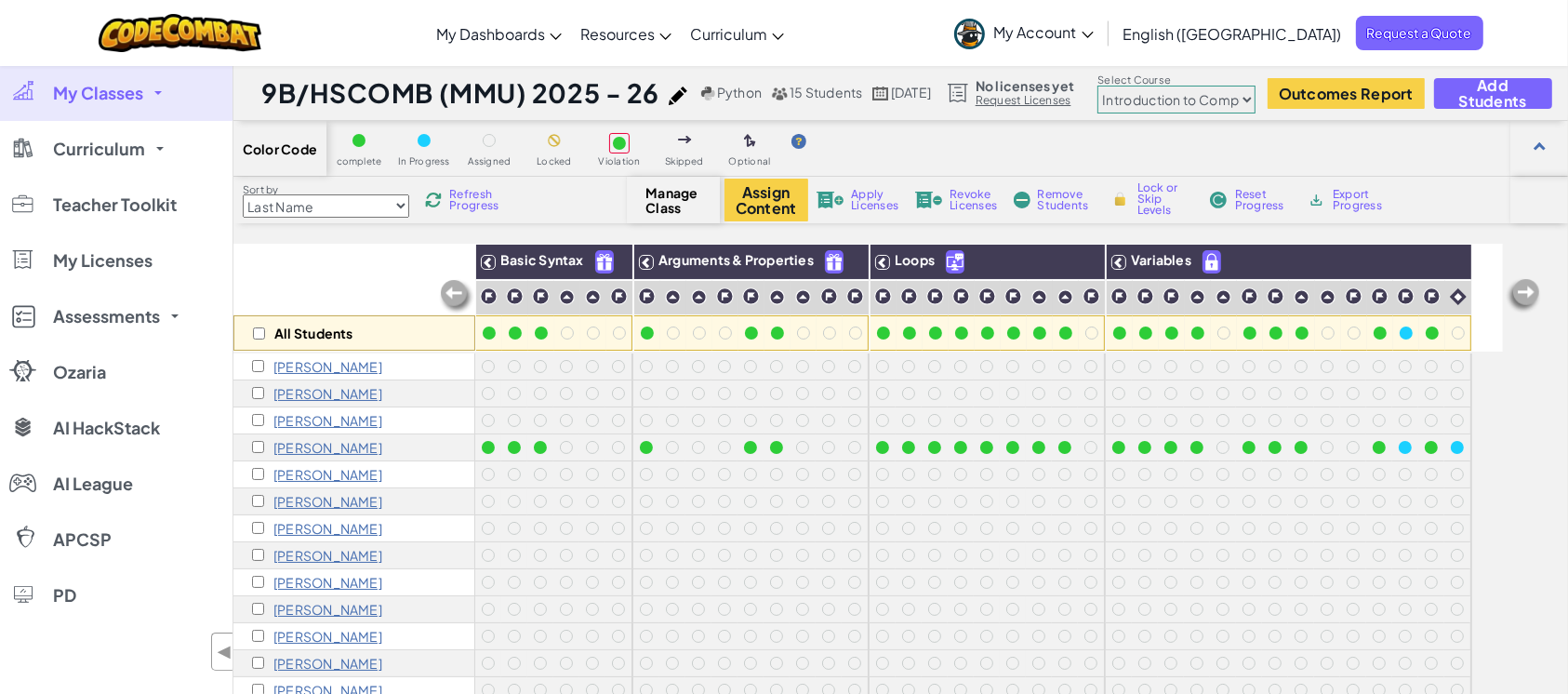
click at [138, 88] on span "My Classes" at bounding box center [97, 92] width 90 height 17
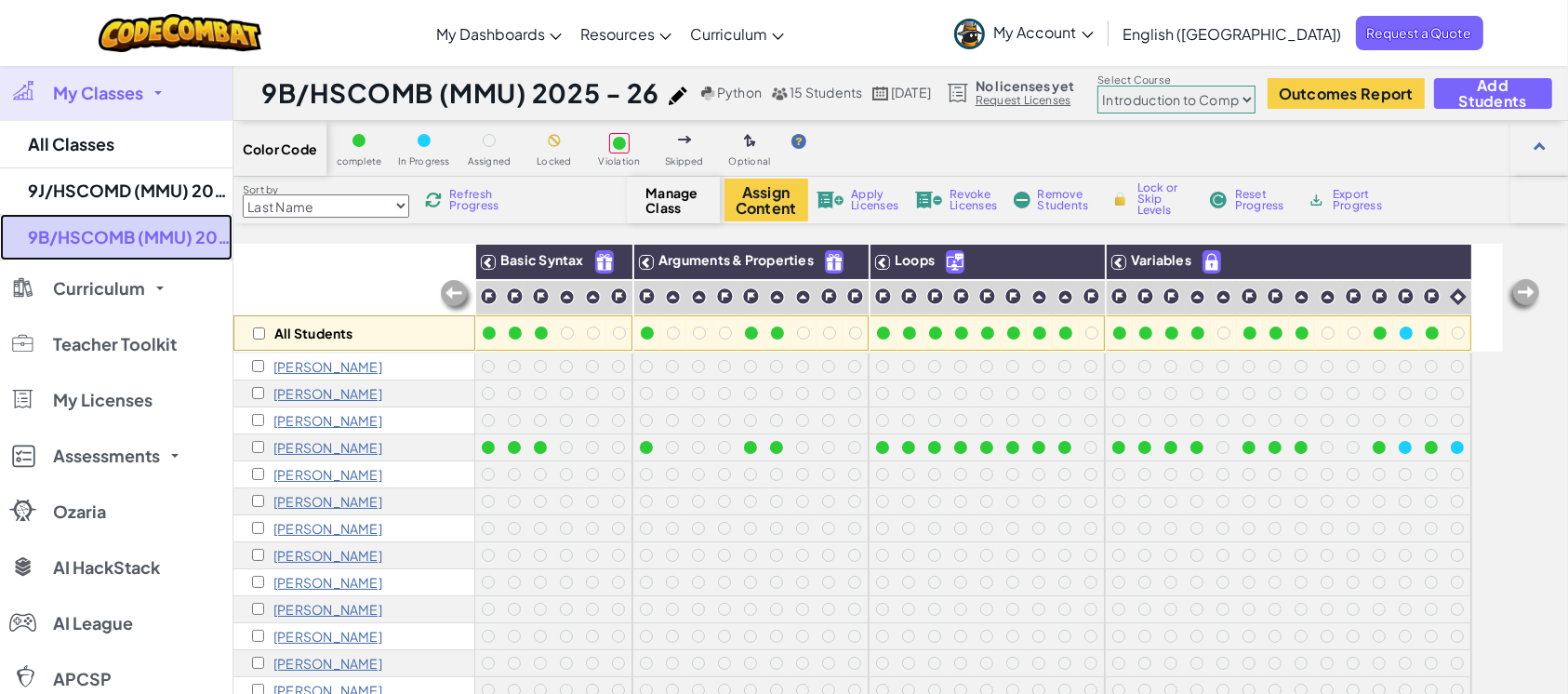
click at [80, 233] on link "9B/HSCOMB (MMU) 2025 - 26" at bounding box center [116, 237] width 232 height 47
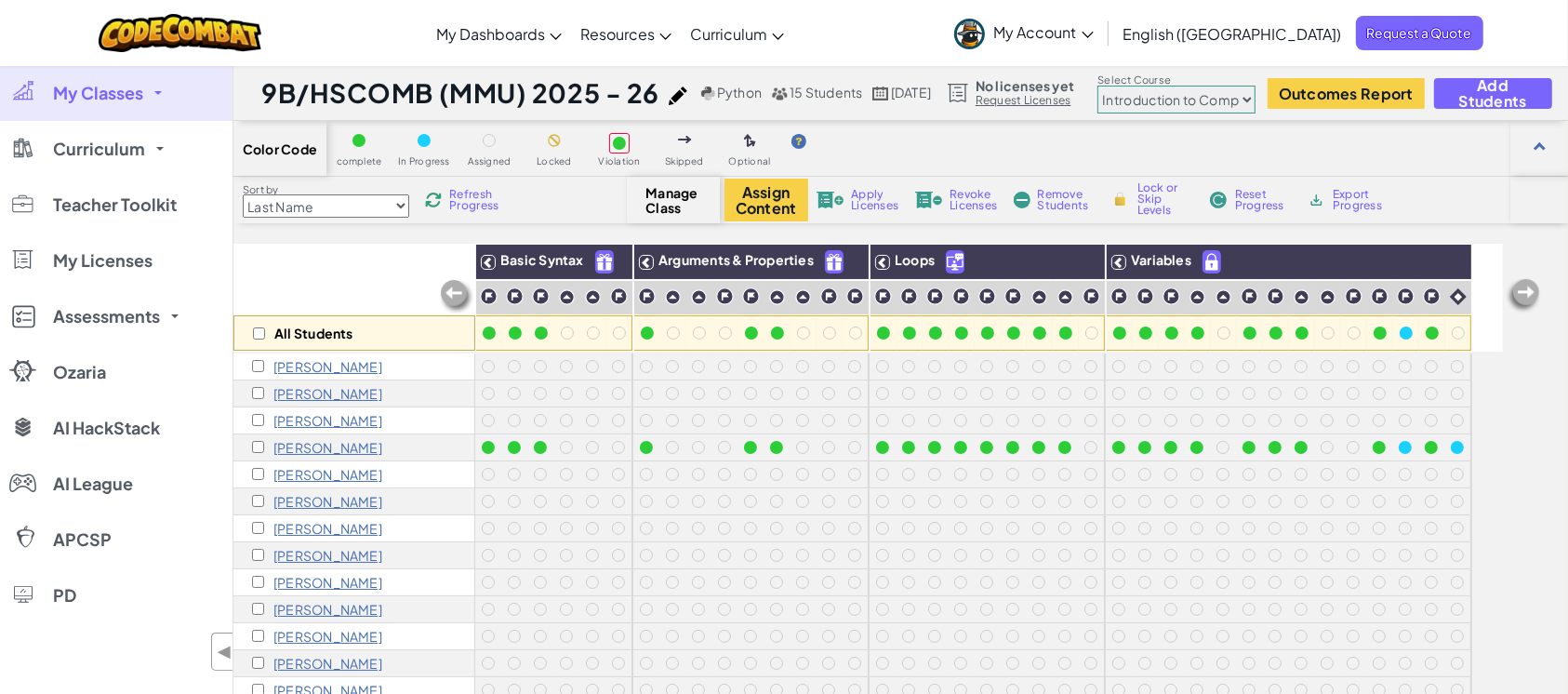
click at [145, 96] on link "My Classes" at bounding box center [116, 92] width 232 height 55
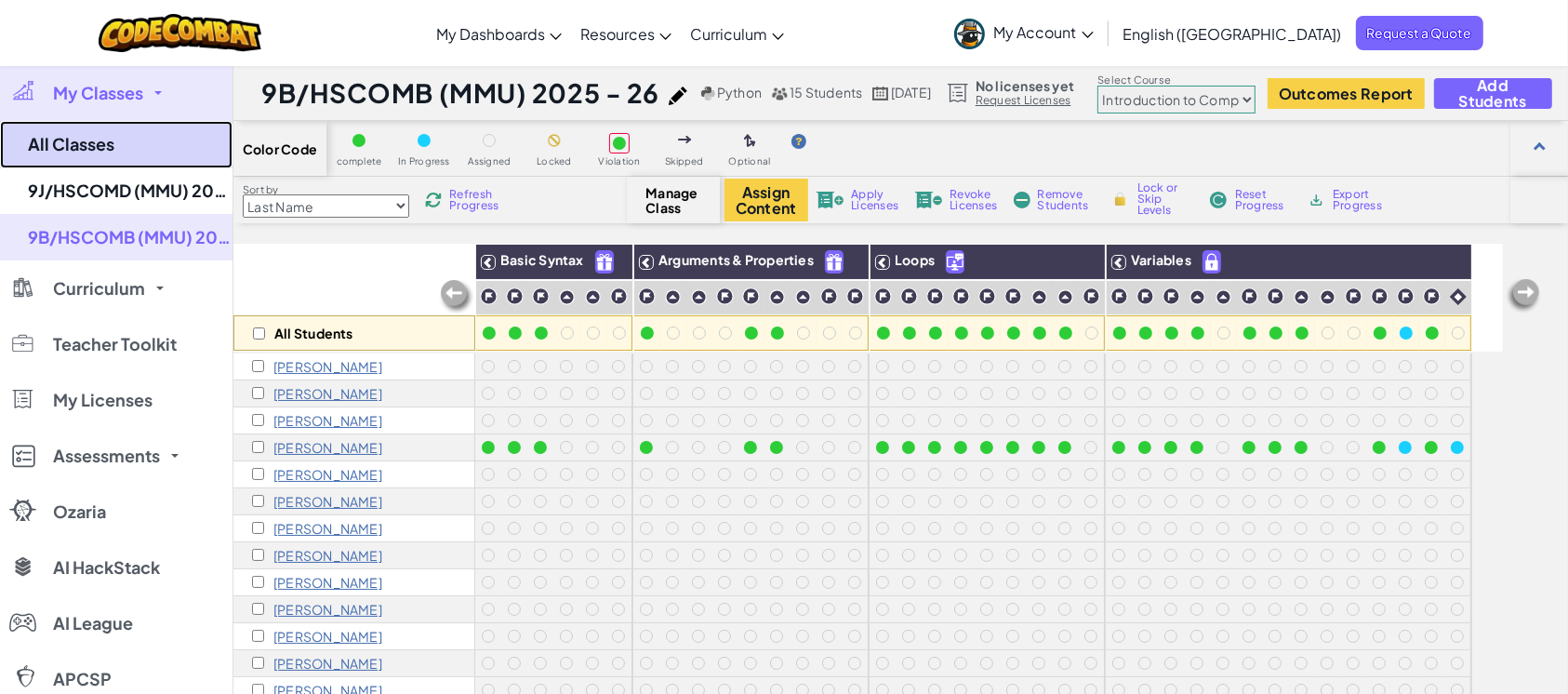
click at [104, 137] on link "All Classes" at bounding box center [116, 144] width 232 height 48
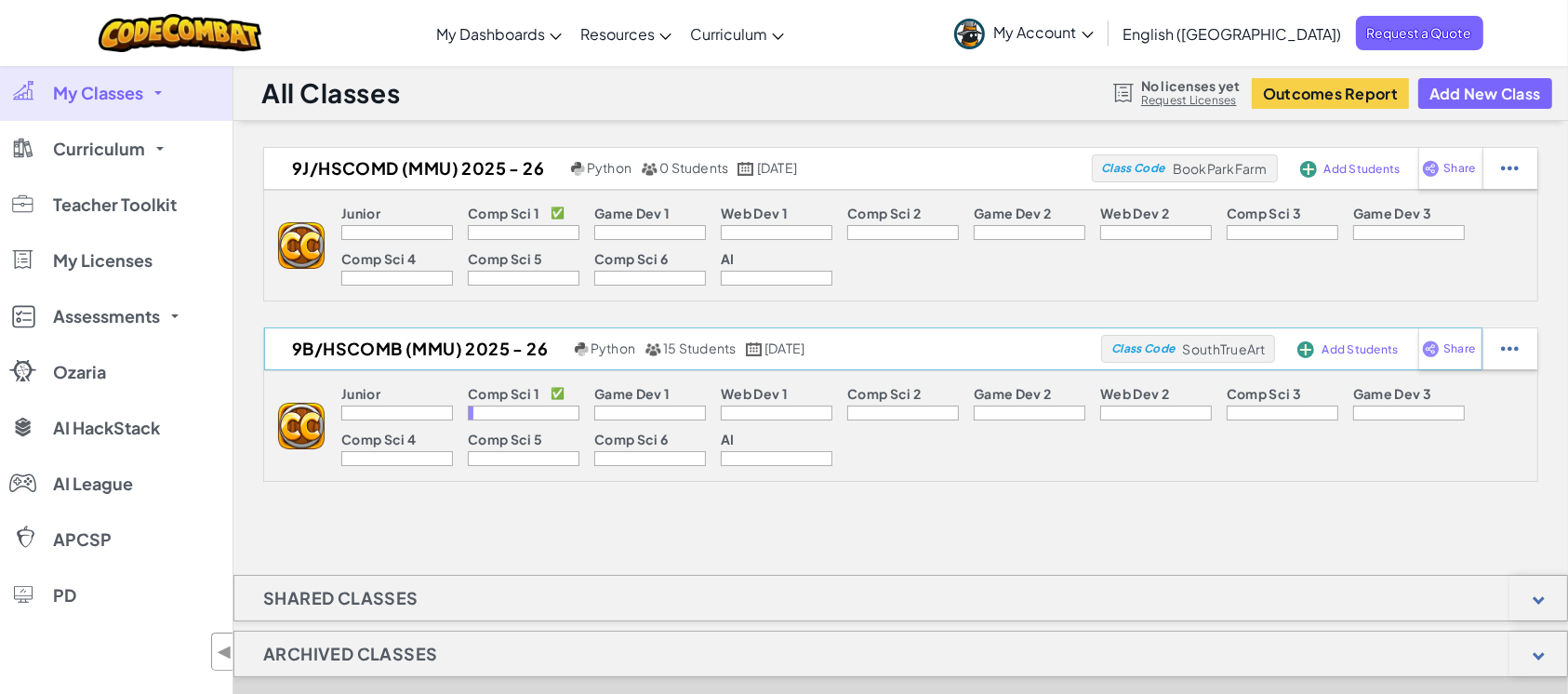
click at [1175, 350] on span "SouthTrueArt" at bounding box center [1224, 348] width 83 height 17
drag, startPoint x: 1184, startPoint y: 347, endPoint x: 1265, endPoint y: 353, distance: 81.2
click at [1175, 353] on span "SouthTrueArt" at bounding box center [1224, 348] width 83 height 17
copy span "SouthTrueArt"
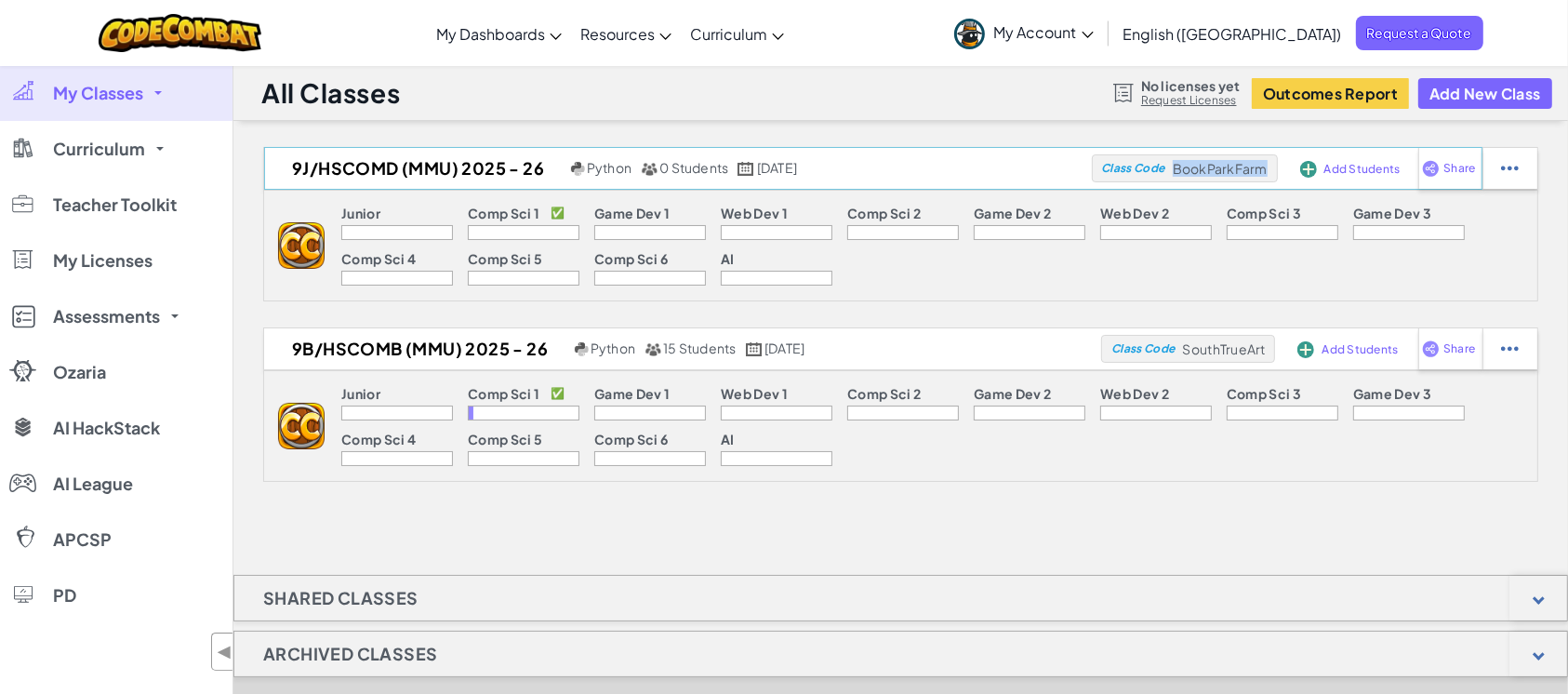
drag, startPoint x: 1173, startPoint y: 167, endPoint x: 1245, endPoint y: 177, distance: 72.7
click at [1175, 178] on div "Class Code BookParkFarm" at bounding box center [1184, 168] width 186 height 28
copy span "BookParkFarm"
click at [1175, 169] on span "Add Students" at bounding box center [1362, 168] width 76 height 11
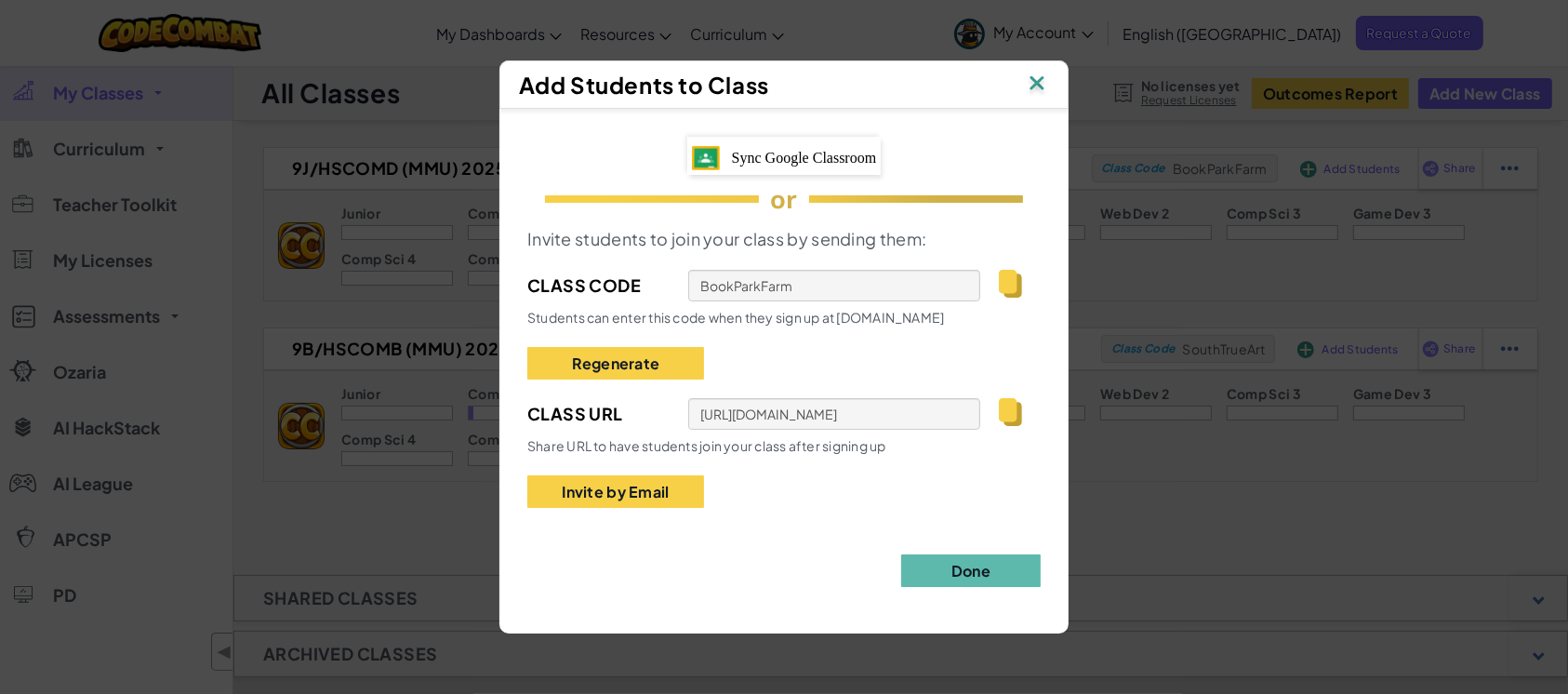
click at [803, 152] on span "Sync Google Classroom" at bounding box center [803, 158] width 145 height 16
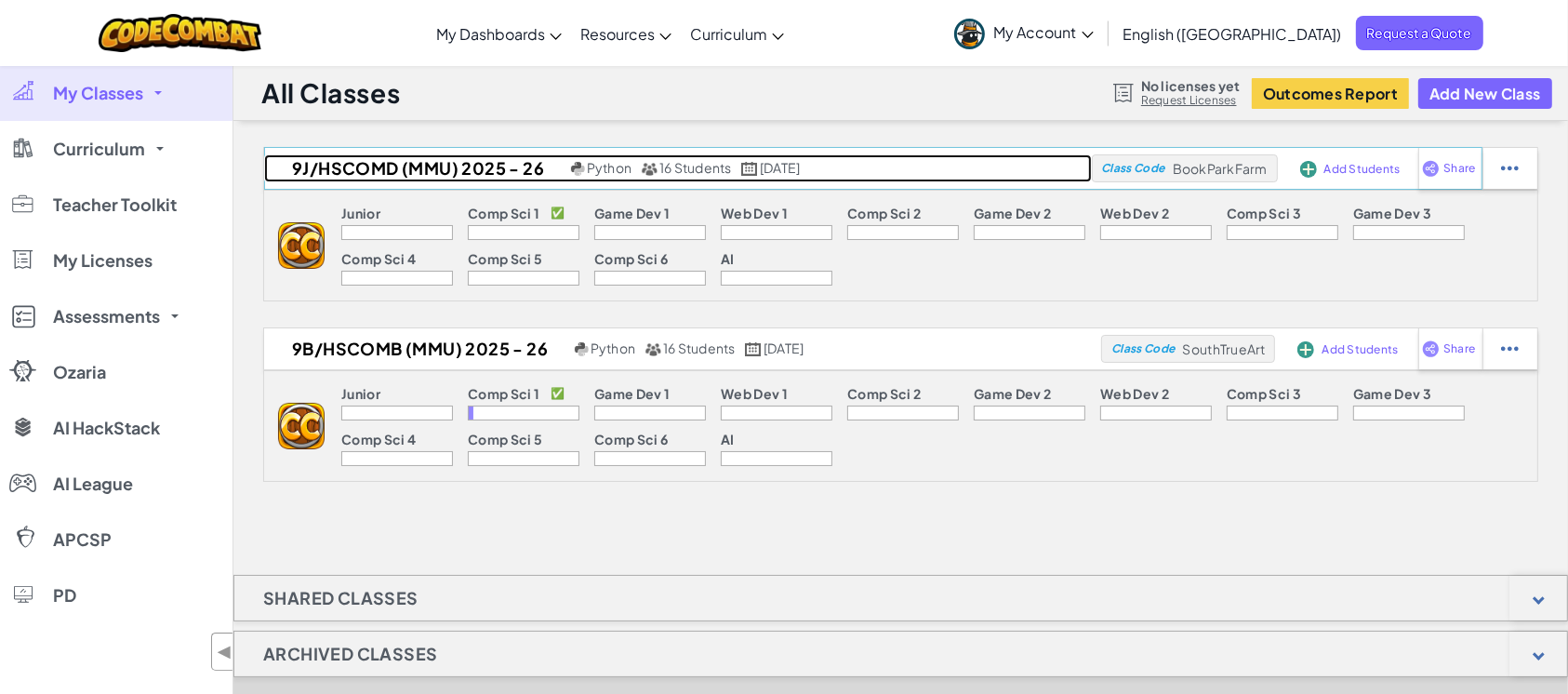
click at [688, 164] on span "16 Students" at bounding box center [695, 166] width 73 height 17
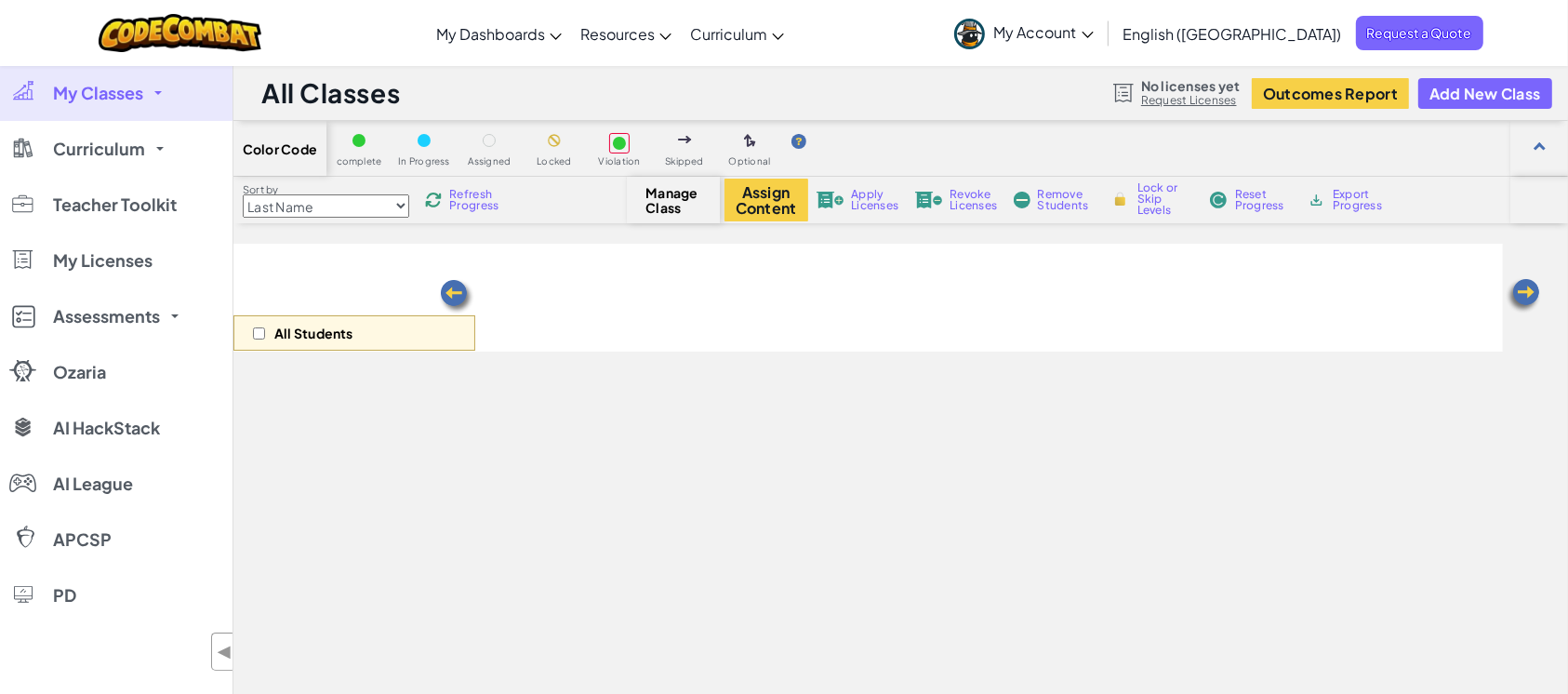
select select "560f1a9f22961295f9427742"
